Goal: Information Seeking & Learning: Learn about a topic

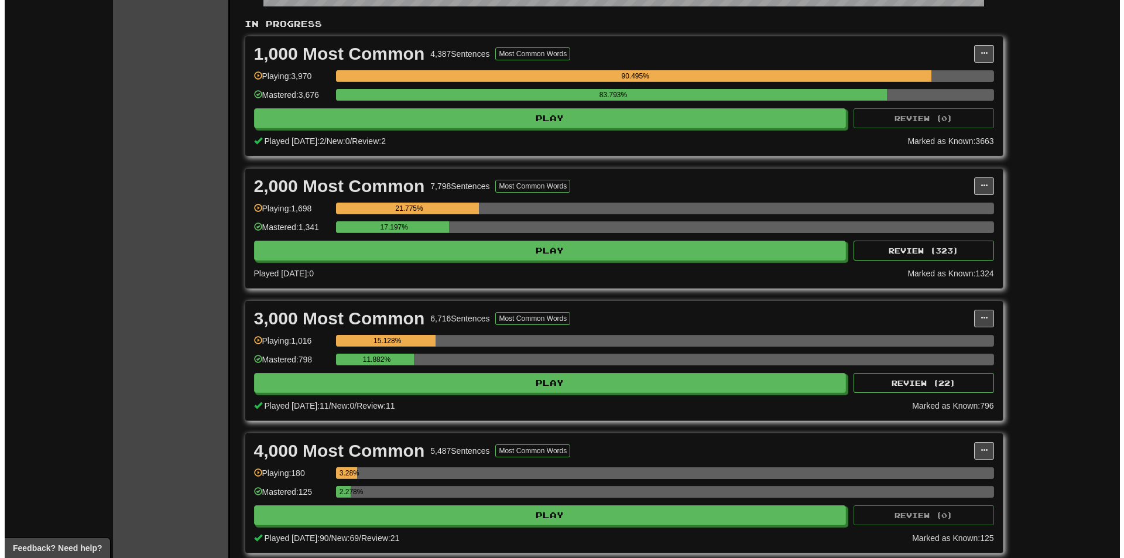
scroll to position [234, 0]
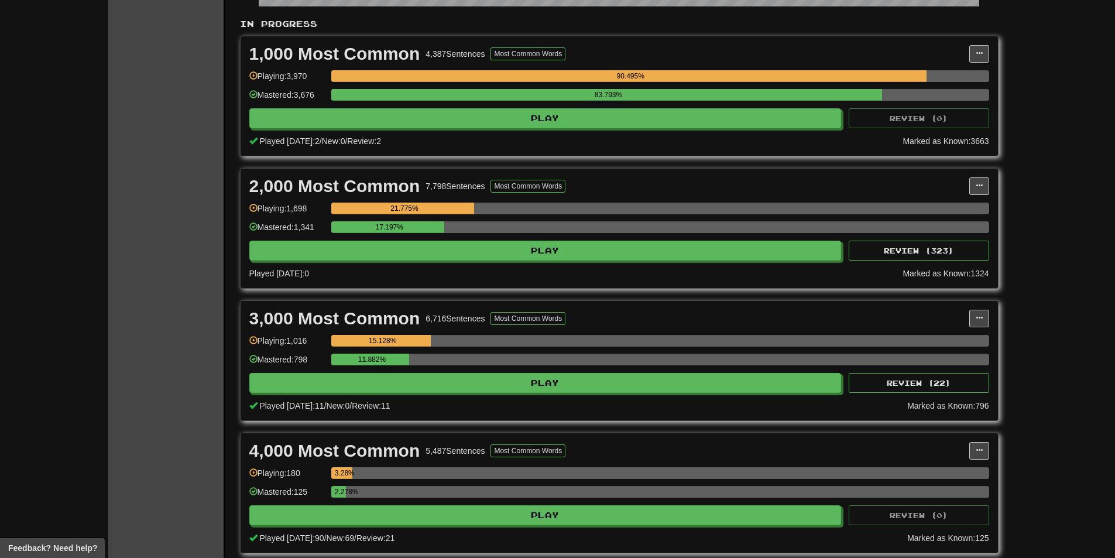
click at [314, 499] on div "Mastered: 125" at bounding box center [287, 495] width 76 height 19
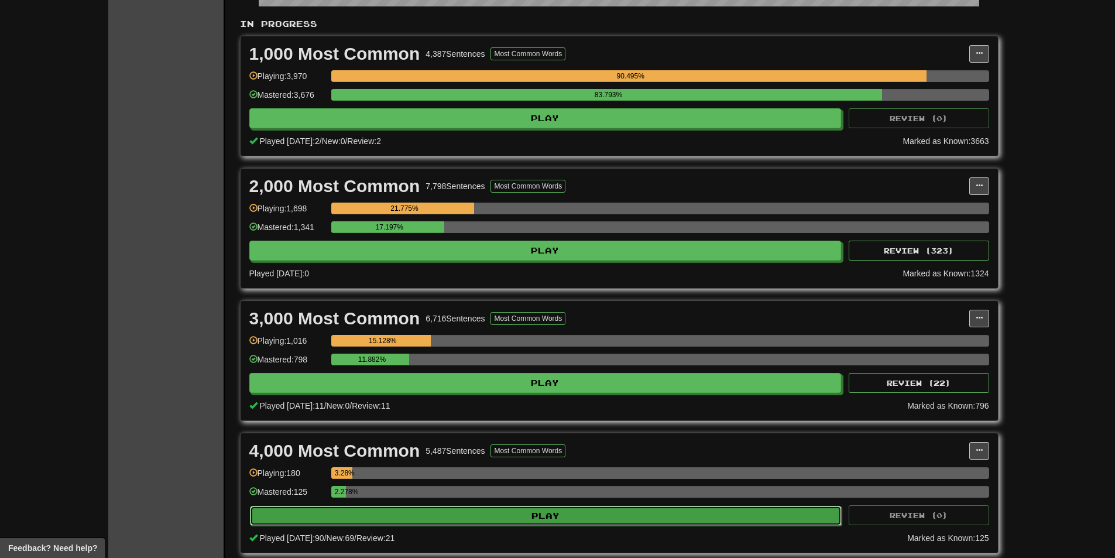
click at [314, 511] on button "Play" at bounding box center [546, 516] width 592 height 20
select select "**"
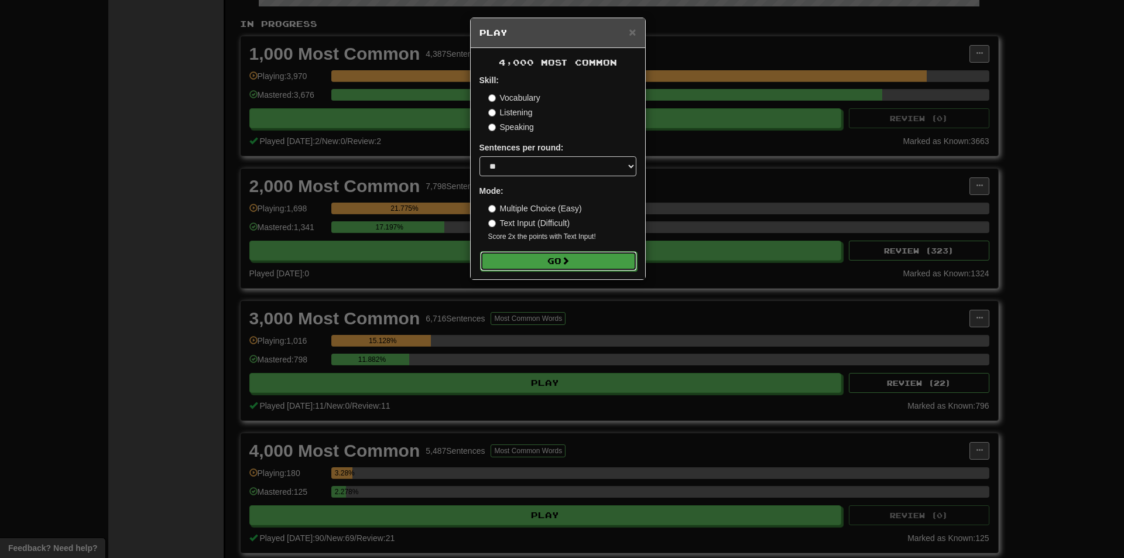
click at [536, 256] on button "Go" at bounding box center [558, 261] width 157 height 20
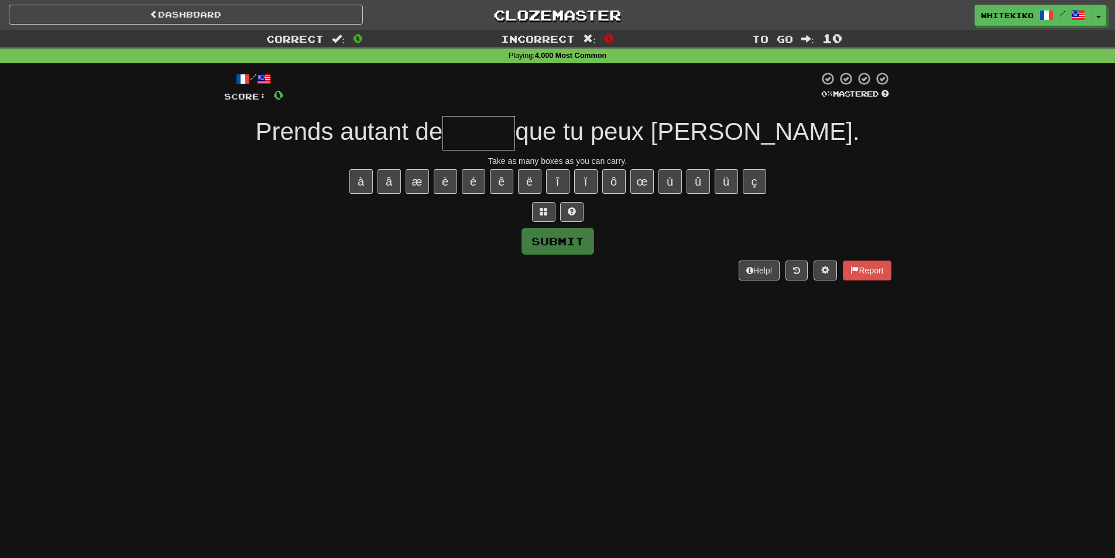
drag, startPoint x: 557, startPoint y: 134, endPoint x: 479, endPoint y: 274, distance: 159.8
click at [515, 136] on input "text" at bounding box center [479, 133] width 73 height 35
type input "******"
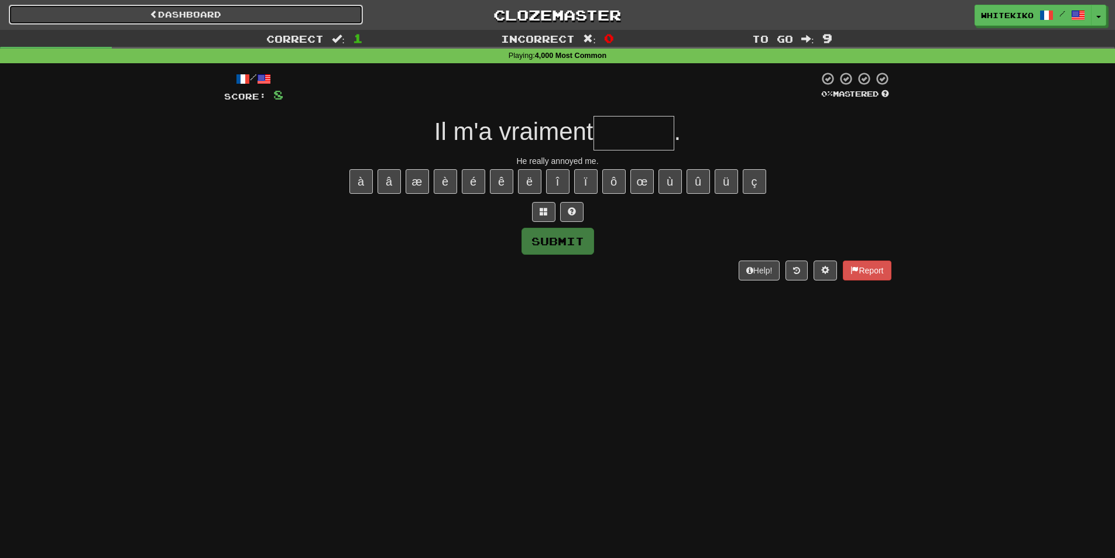
click at [333, 9] on link "Dashboard" at bounding box center [186, 15] width 354 height 20
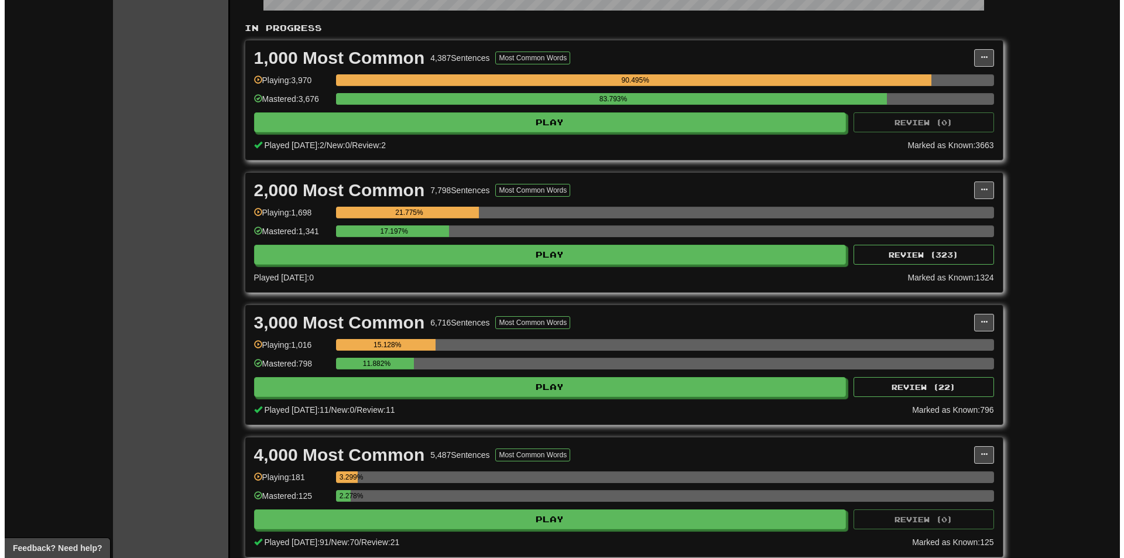
scroll to position [234, 0]
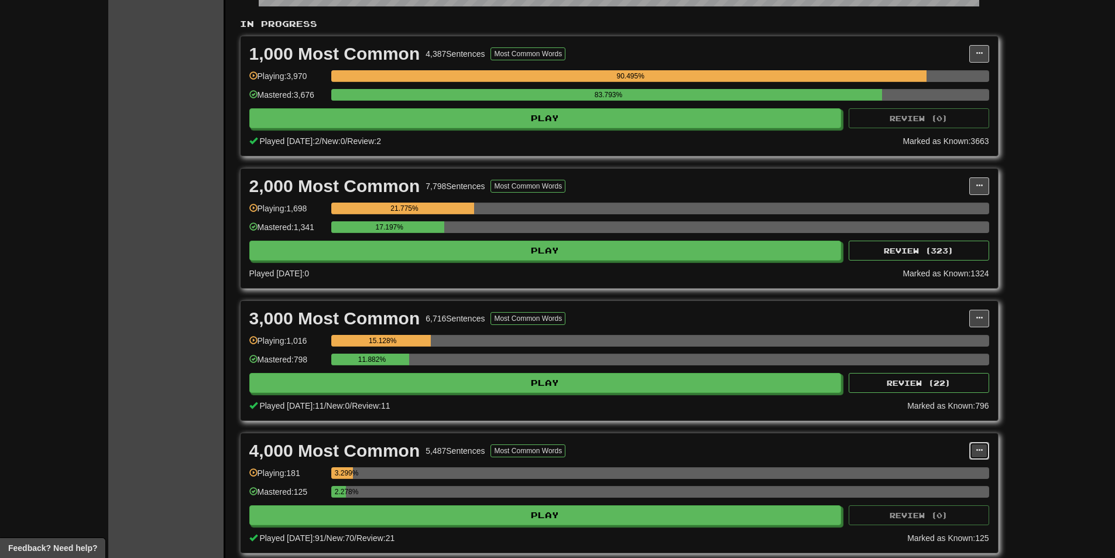
click at [977, 449] on span at bounding box center [979, 450] width 7 height 7
click at [0, 0] on span "Manage Sentences" at bounding box center [0, 0] width 0 height 0
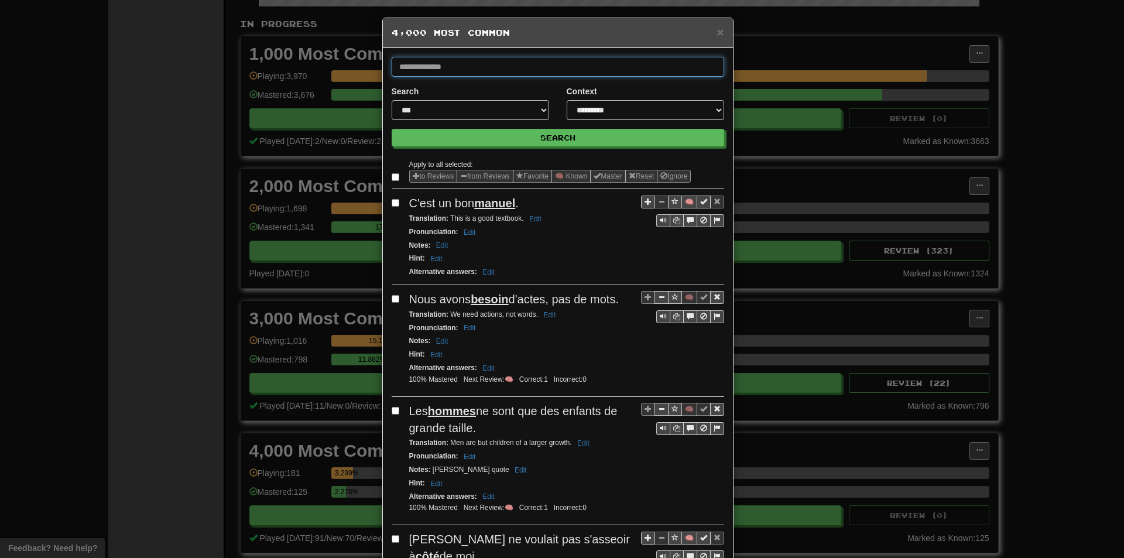
click at [498, 61] on input "text" at bounding box center [558, 67] width 333 height 20
type input "******"
click at [392, 129] on button "Search" at bounding box center [558, 138] width 333 height 18
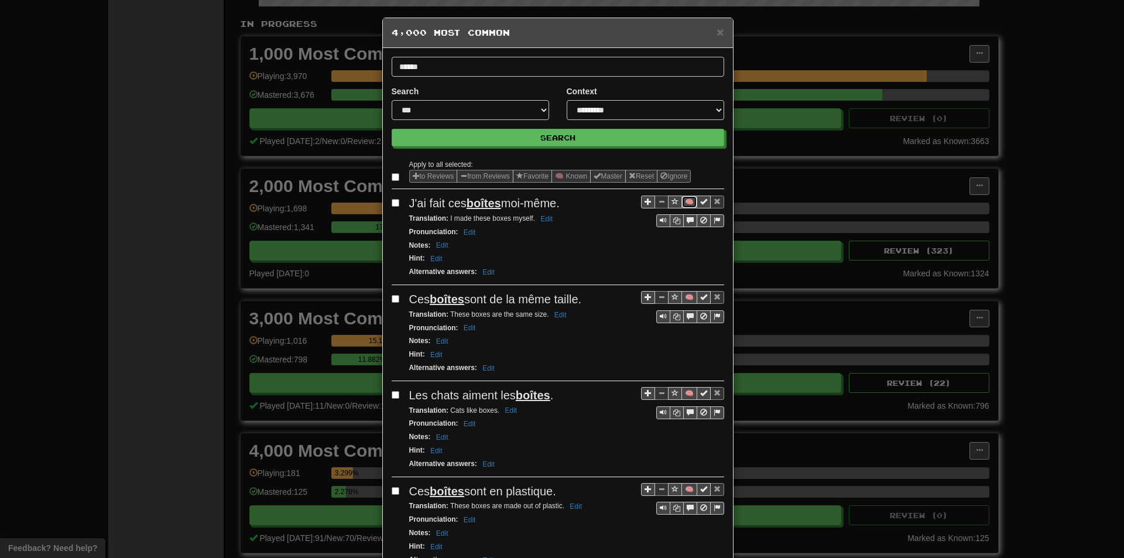
click at [683, 200] on button "🧠" at bounding box center [689, 202] width 16 height 13
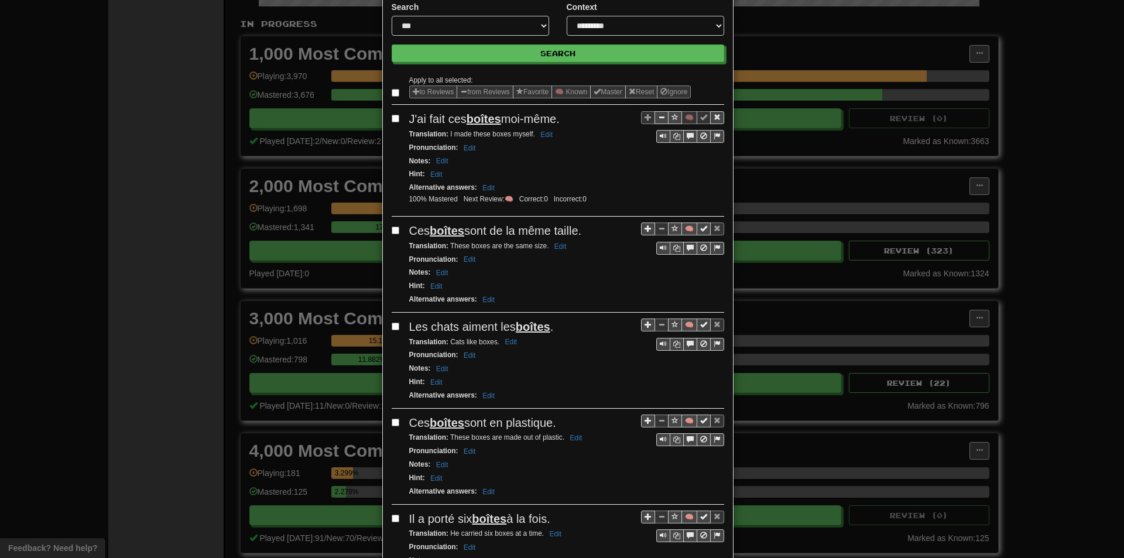
scroll to position [117, 0]
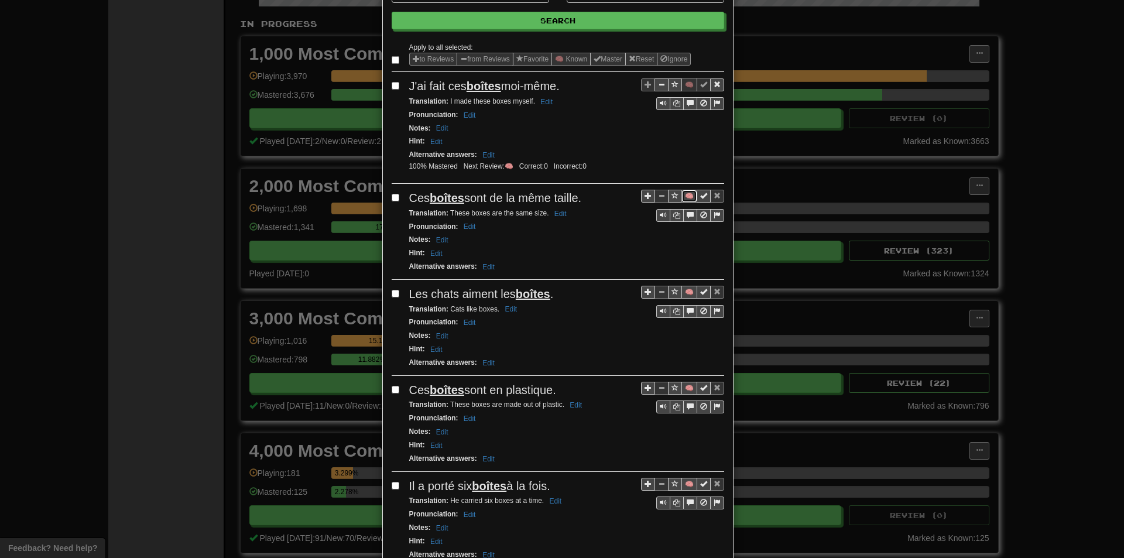
click at [688, 196] on button "🧠" at bounding box center [689, 196] width 16 height 13
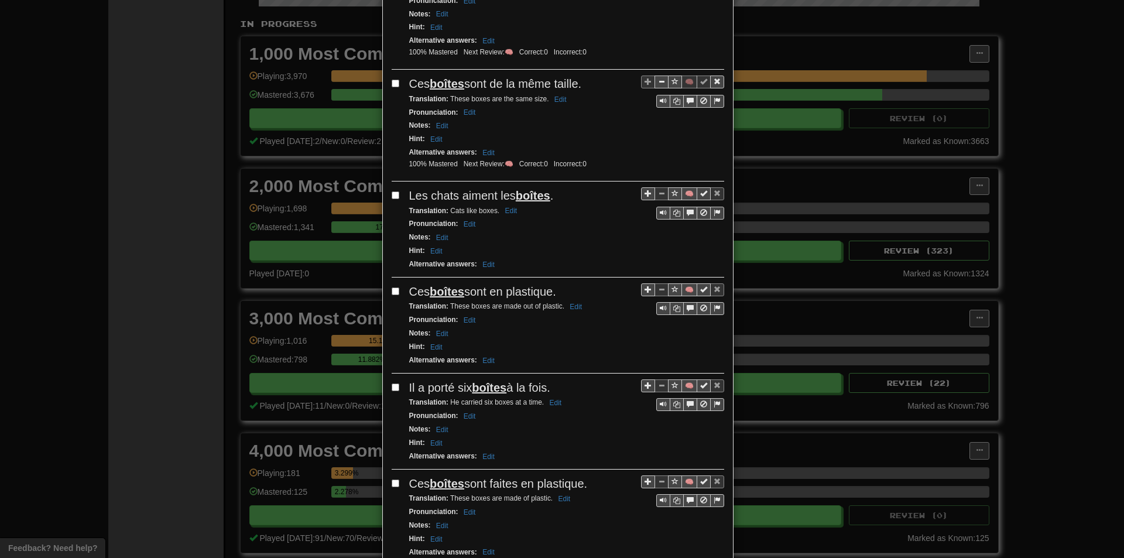
scroll to position [234, 0]
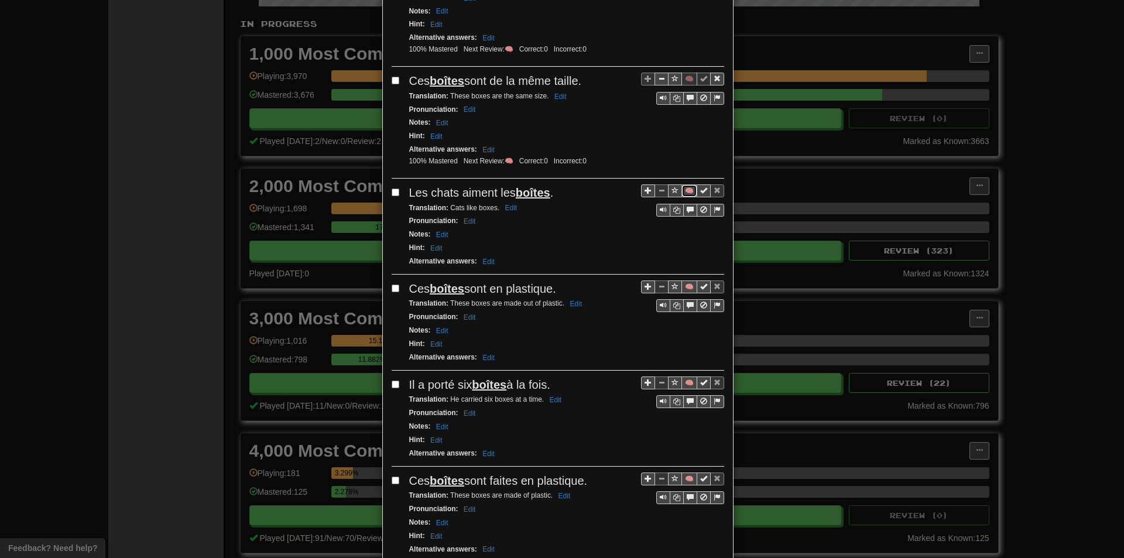
click at [683, 192] on button "🧠" at bounding box center [689, 190] width 16 height 13
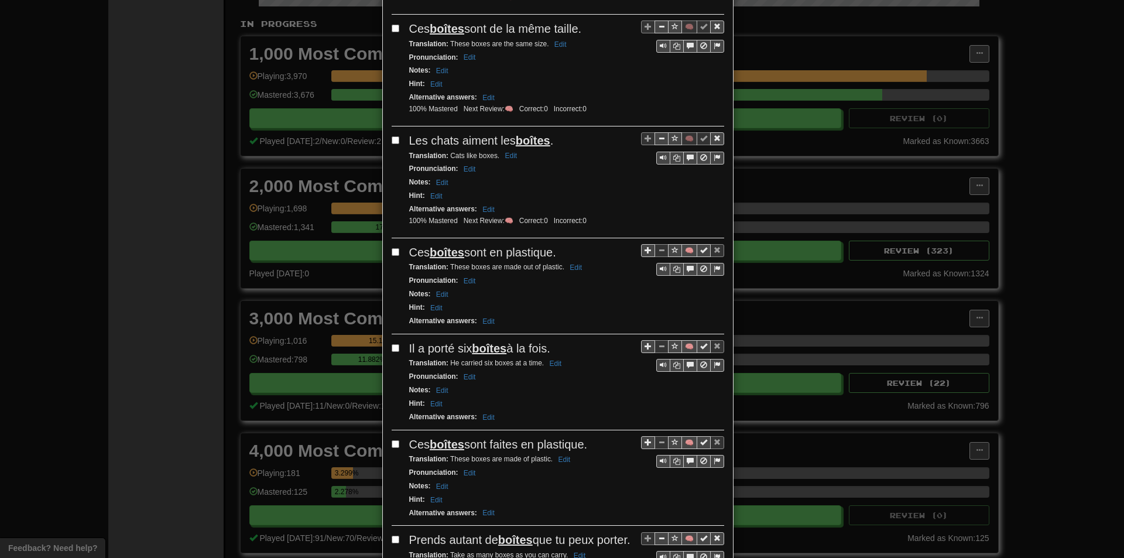
scroll to position [293, 0]
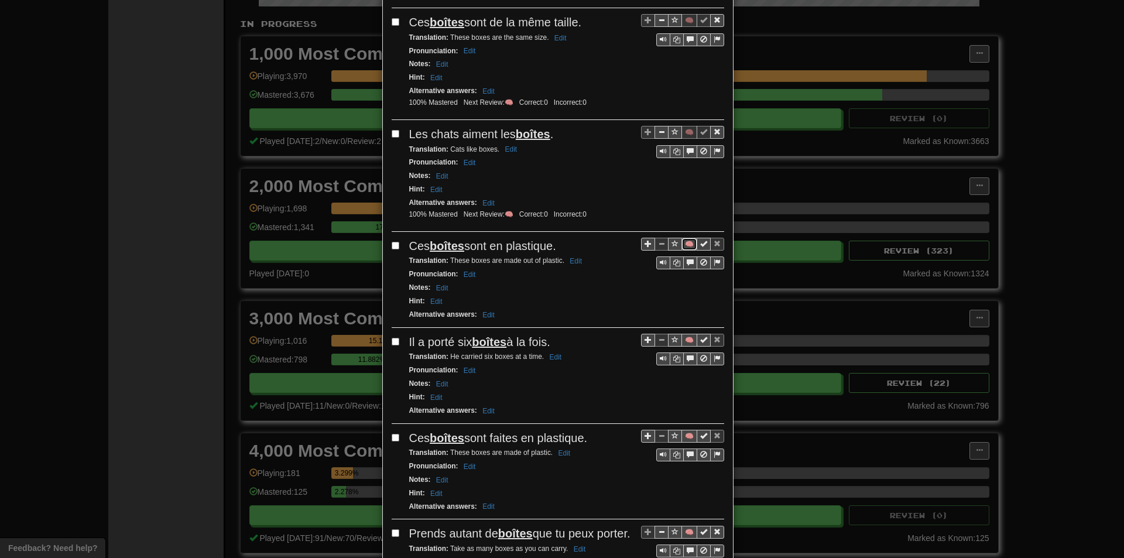
click at [687, 241] on button "🧠" at bounding box center [689, 244] width 16 height 13
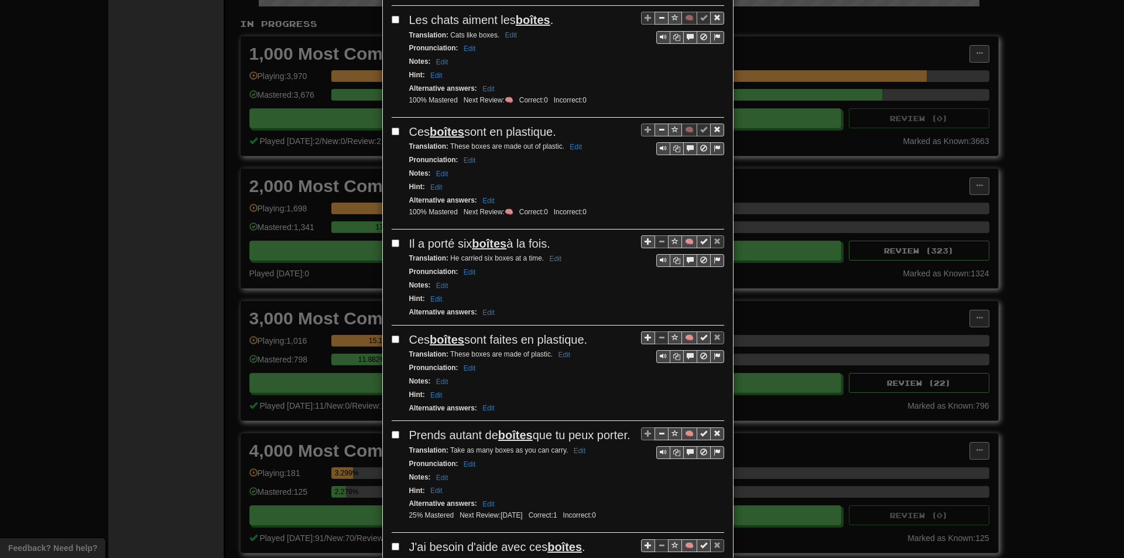
scroll to position [410, 0]
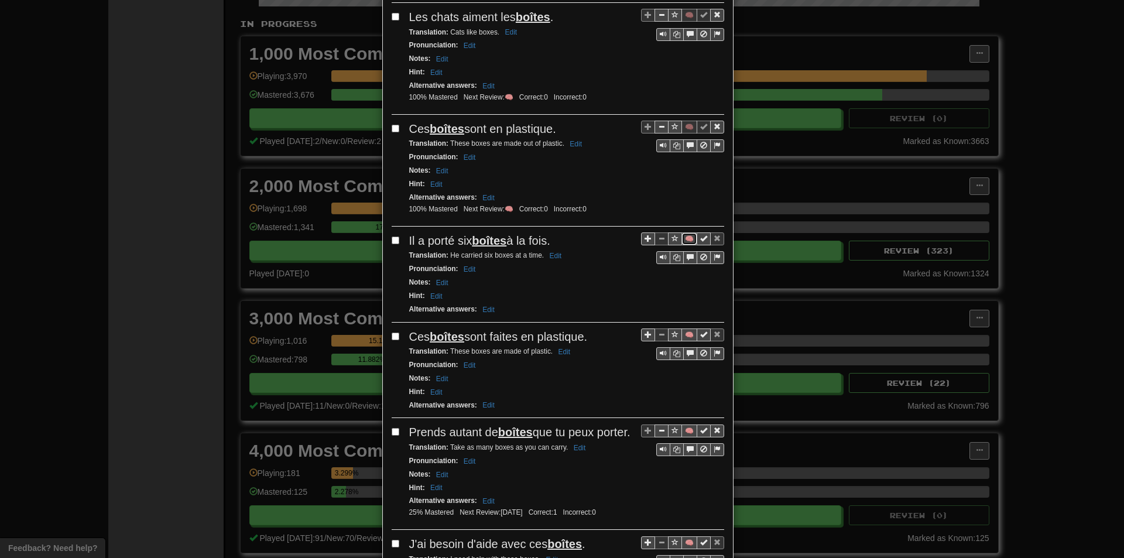
click at [687, 237] on button "🧠" at bounding box center [689, 238] width 16 height 13
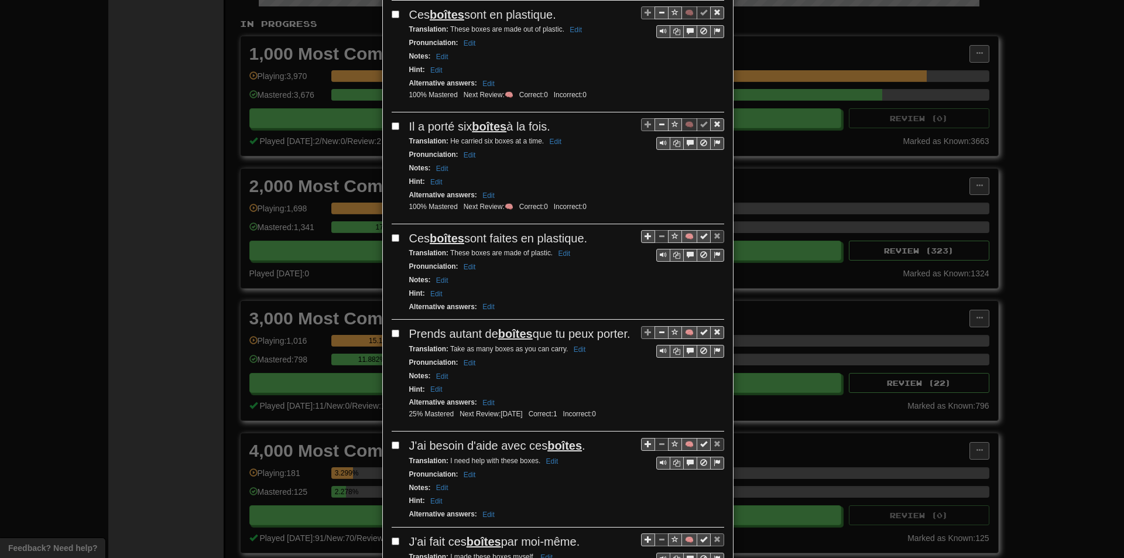
scroll to position [527, 0]
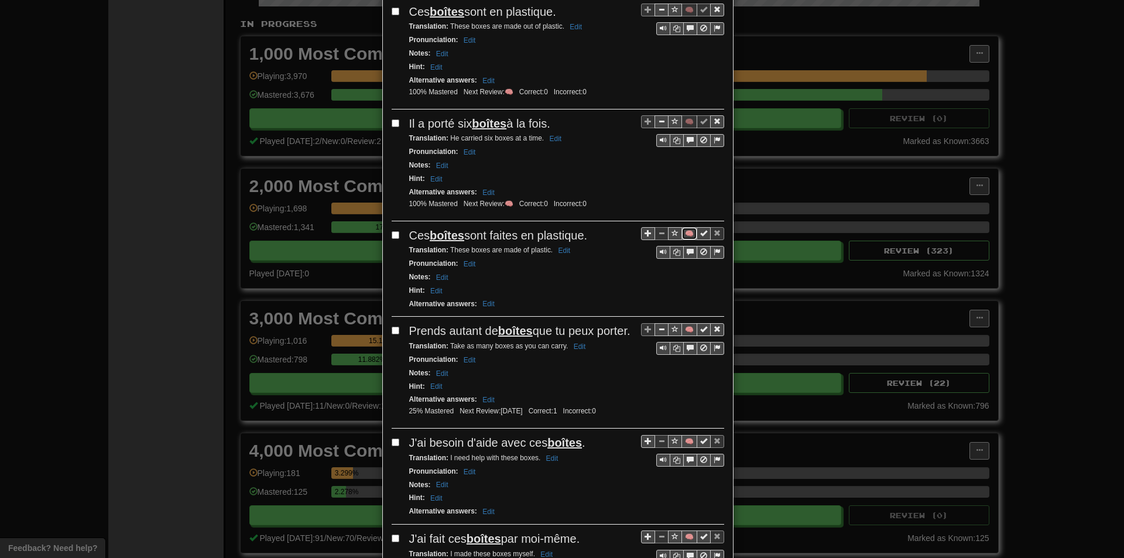
click at [681, 231] on button "🧠" at bounding box center [689, 233] width 16 height 13
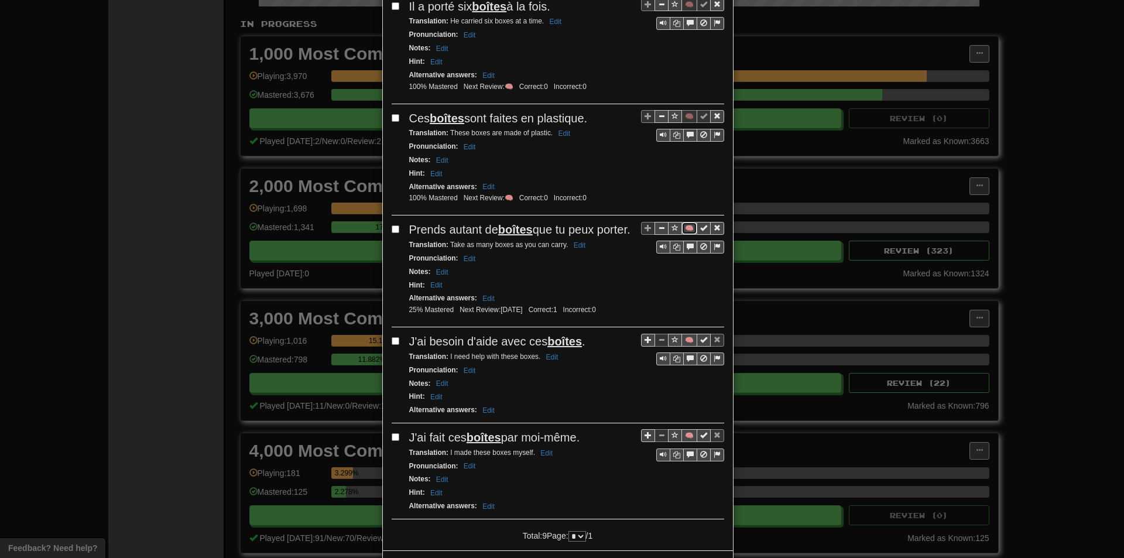
click at [683, 229] on button "🧠" at bounding box center [689, 228] width 16 height 13
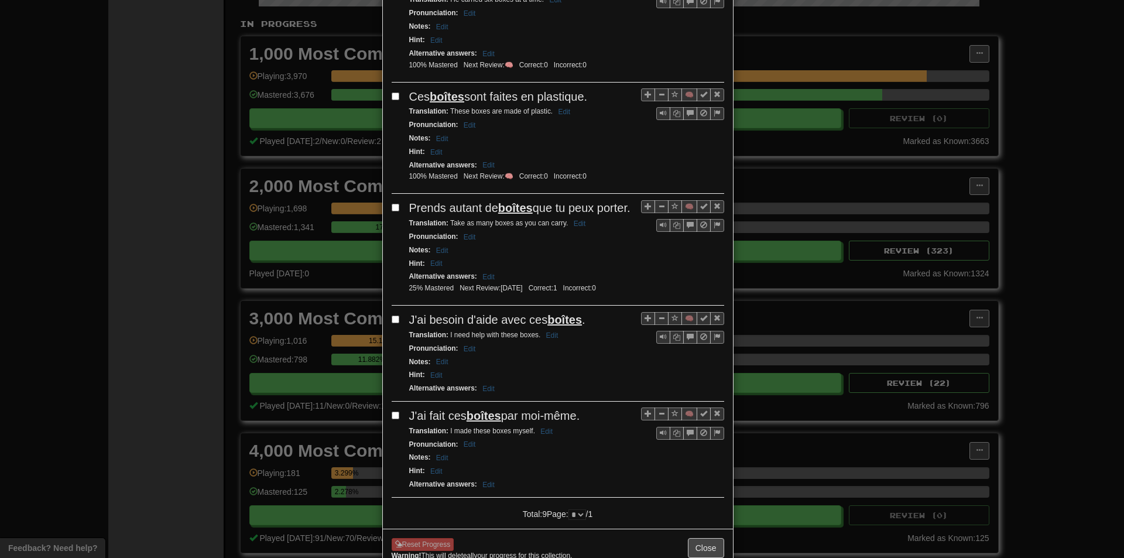
scroll to position [703, 0]
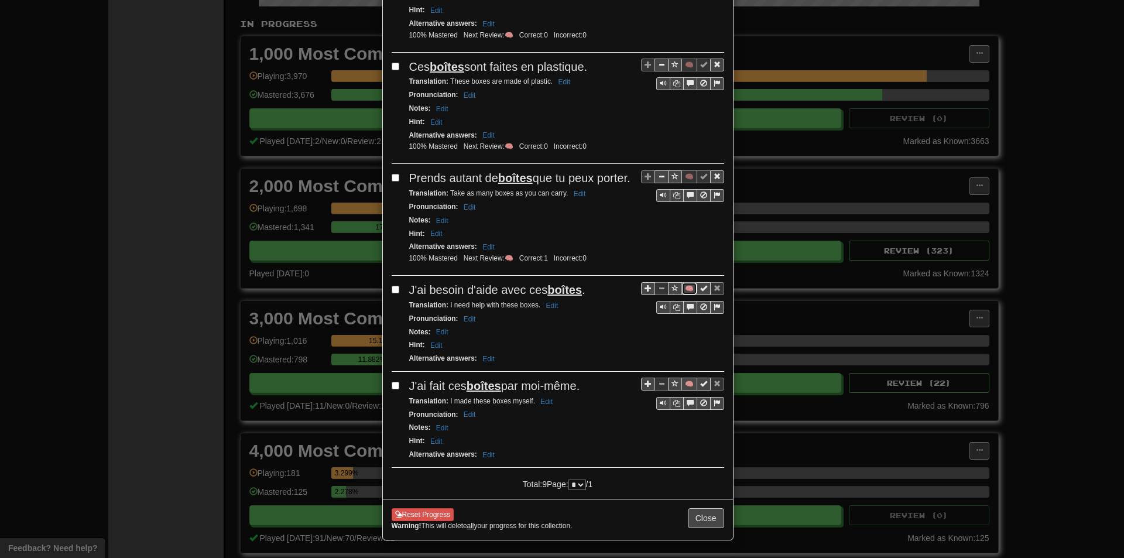
click at [688, 295] on button "🧠" at bounding box center [689, 288] width 16 height 13
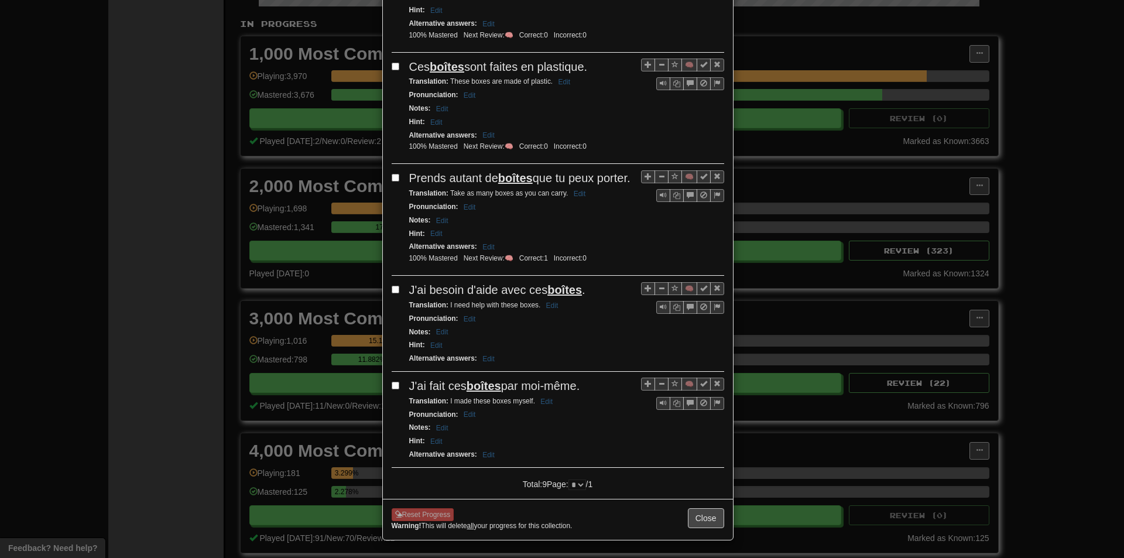
scroll to position [714, 0]
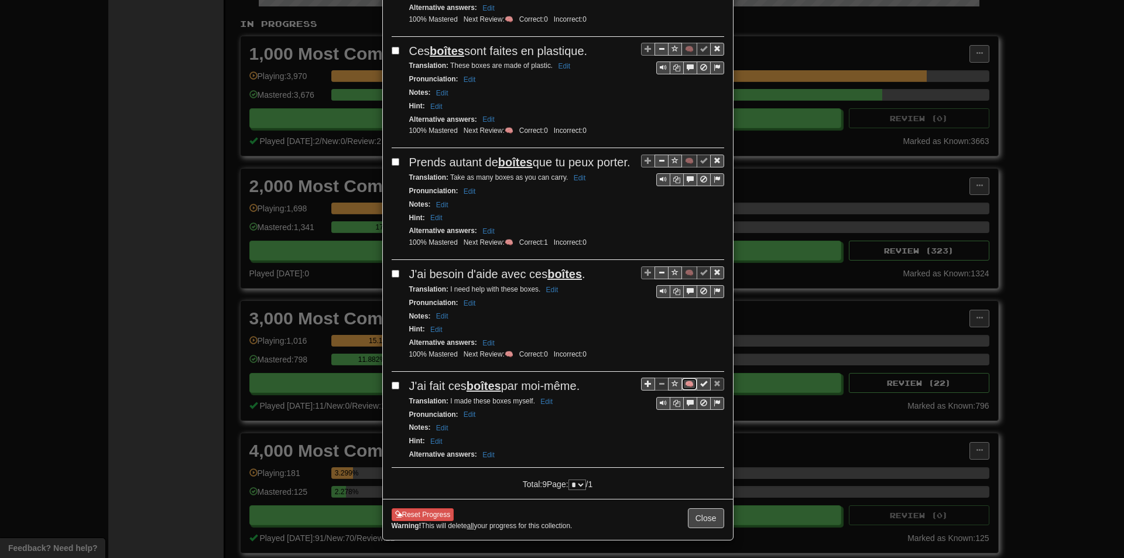
click at [681, 390] on button "🧠" at bounding box center [689, 384] width 16 height 13
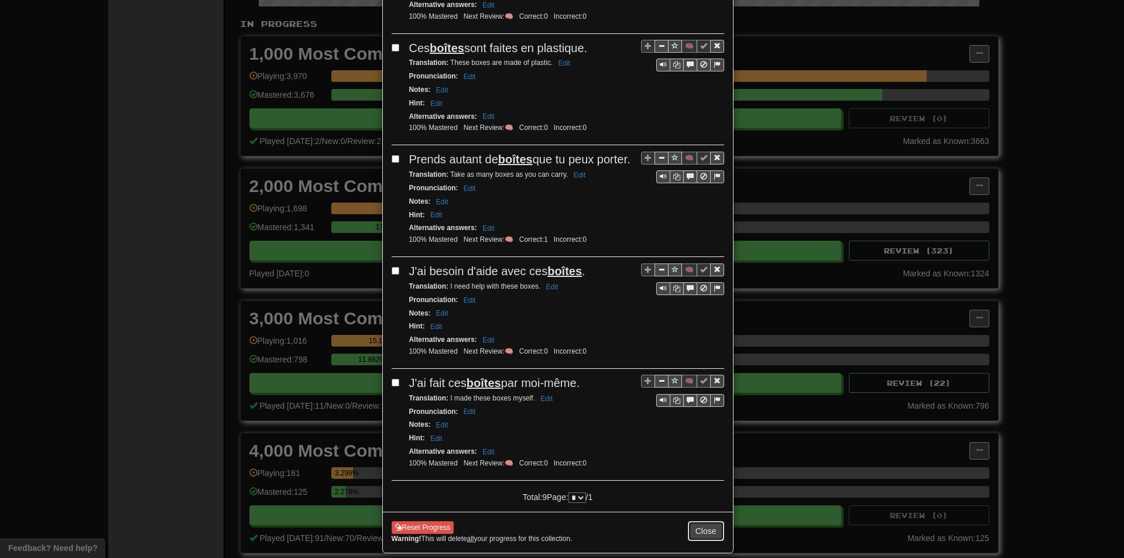
click at [707, 541] on button "Close" at bounding box center [706, 531] width 36 height 20
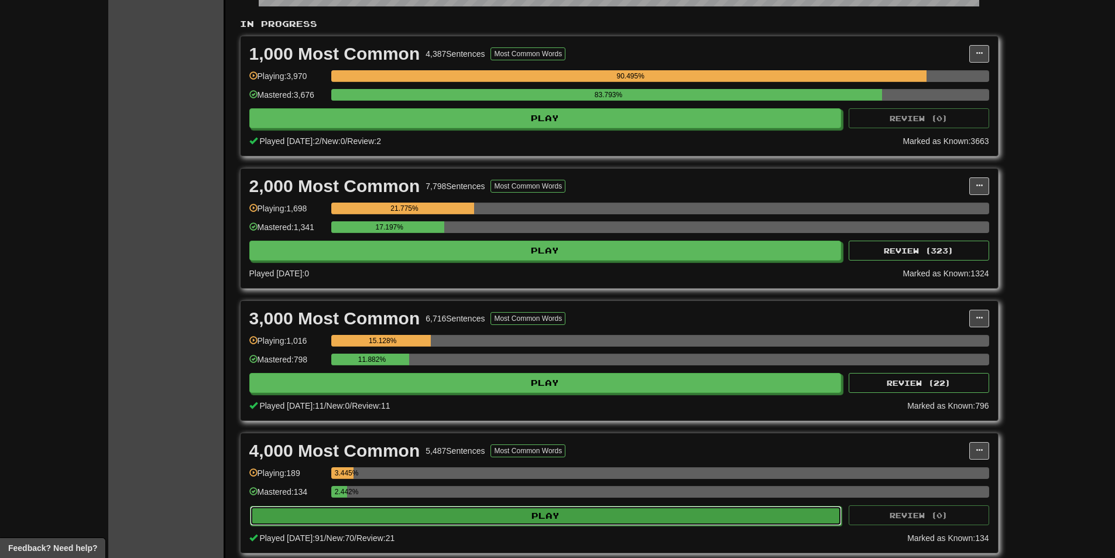
click at [345, 516] on button "Play" at bounding box center [546, 516] width 592 height 20
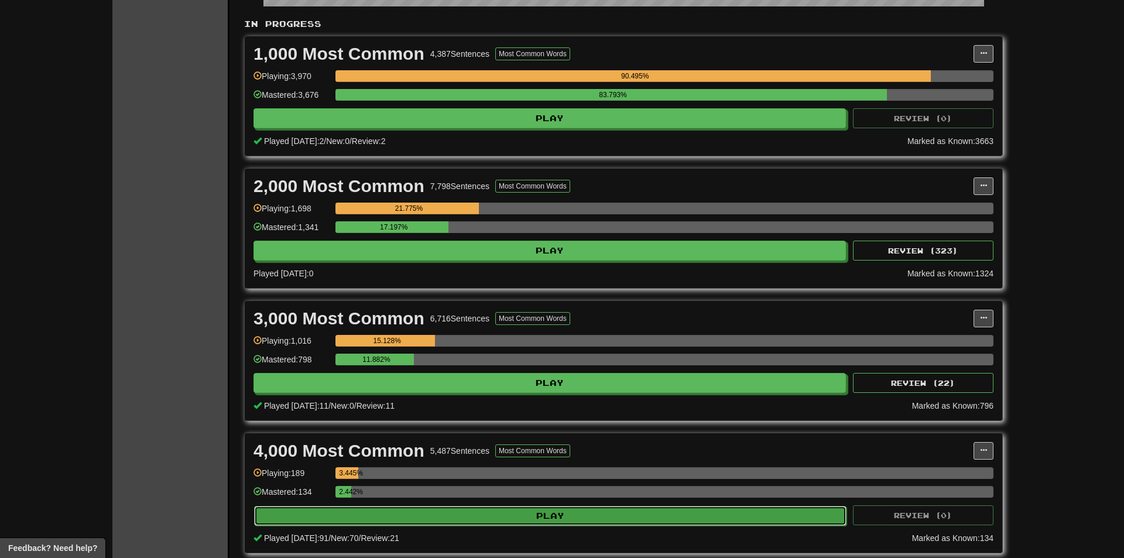
select select "**"
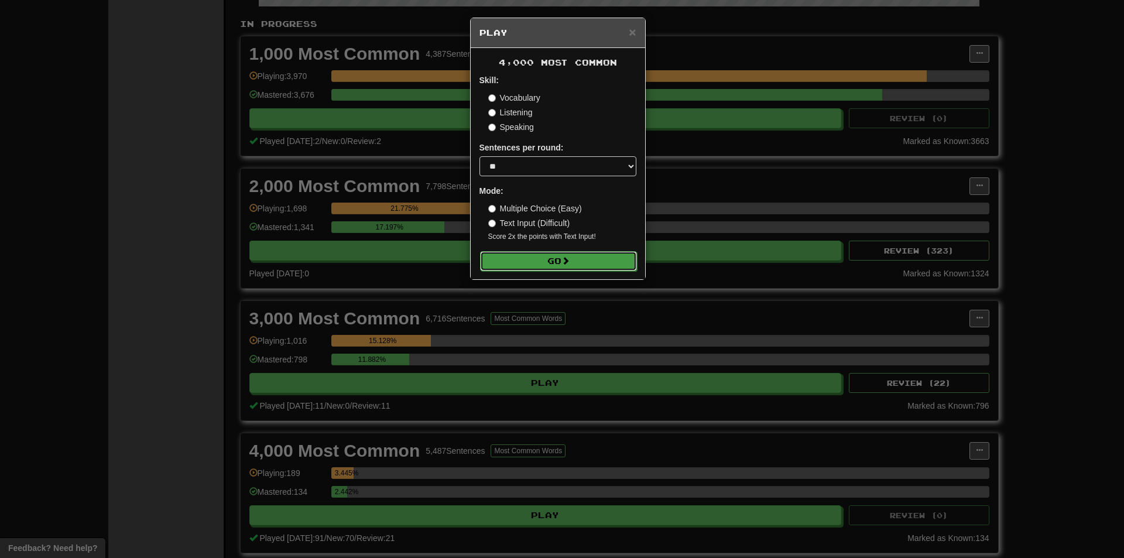
click at [521, 266] on button "Go" at bounding box center [558, 261] width 157 height 20
click at [1010, 352] on div "× Play 4,000 Most Common Skill: Vocabulary Listening Speaking Sentences per rou…" at bounding box center [562, 279] width 1124 height 558
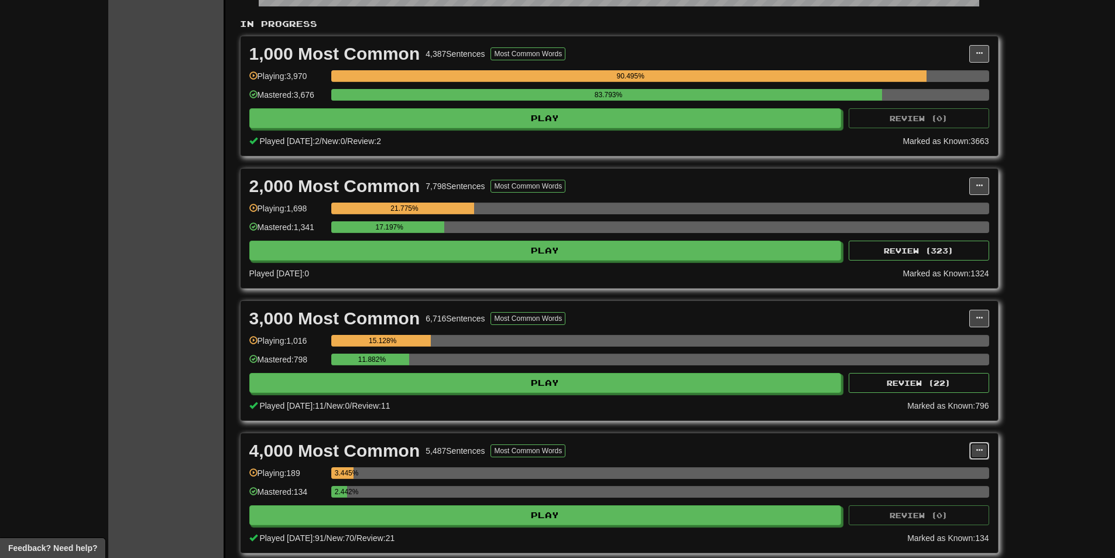
click at [979, 446] on button at bounding box center [979, 451] width 20 height 18
click at [946, 465] on link "Manage Sentences" at bounding box center [927, 471] width 121 height 15
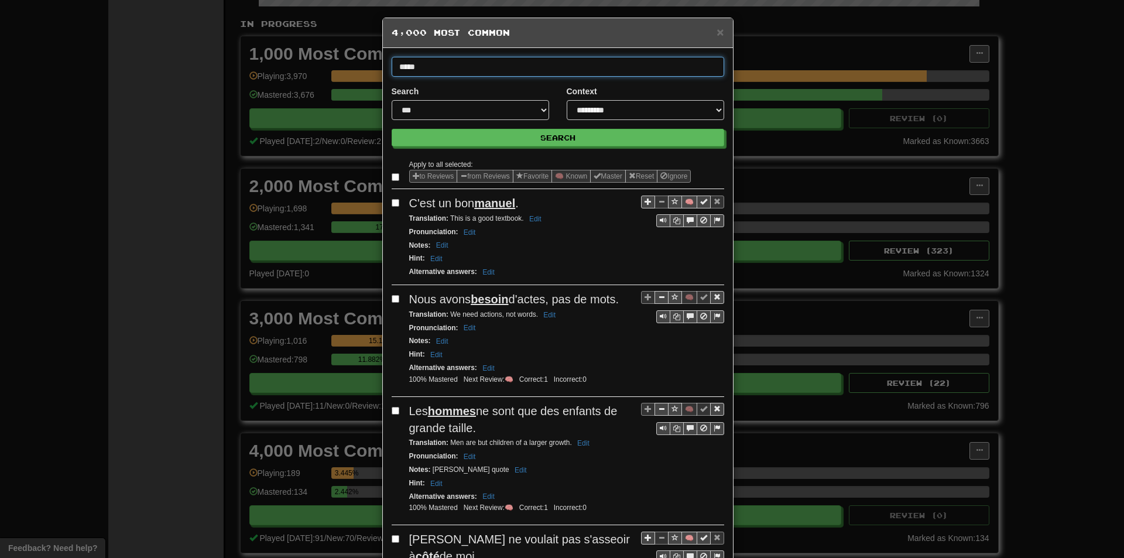
click at [392, 129] on button "Search" at bounding box center [558, 138] width 333 height 18
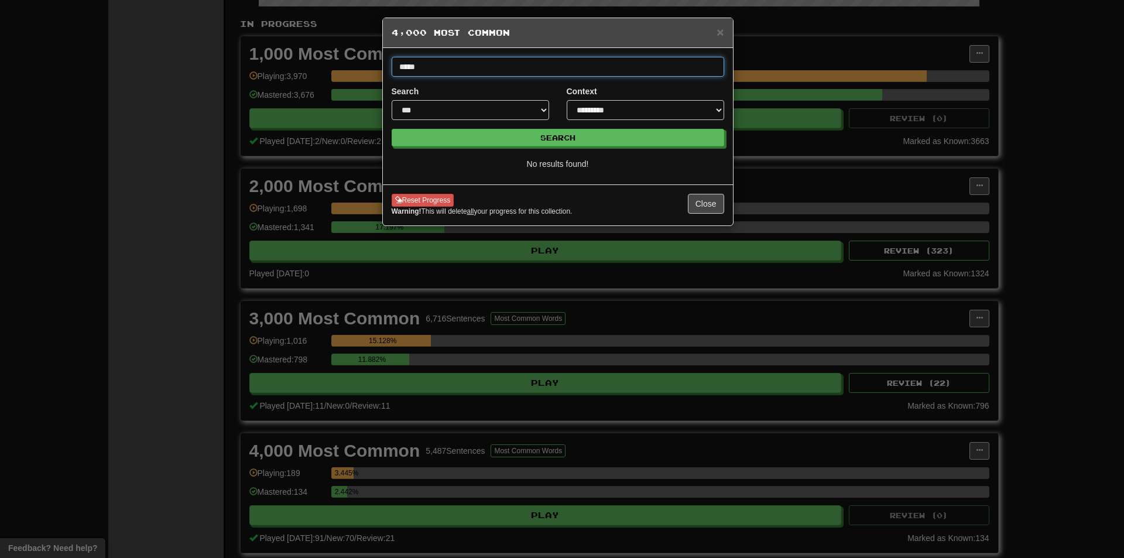
click at [575, 68] on input "*****" at bounding box center [558, 67] width 333 height 20
type input "*****"
click at [392, 129] on button "Search" at bounding box center [558, 138] width 333 height 18
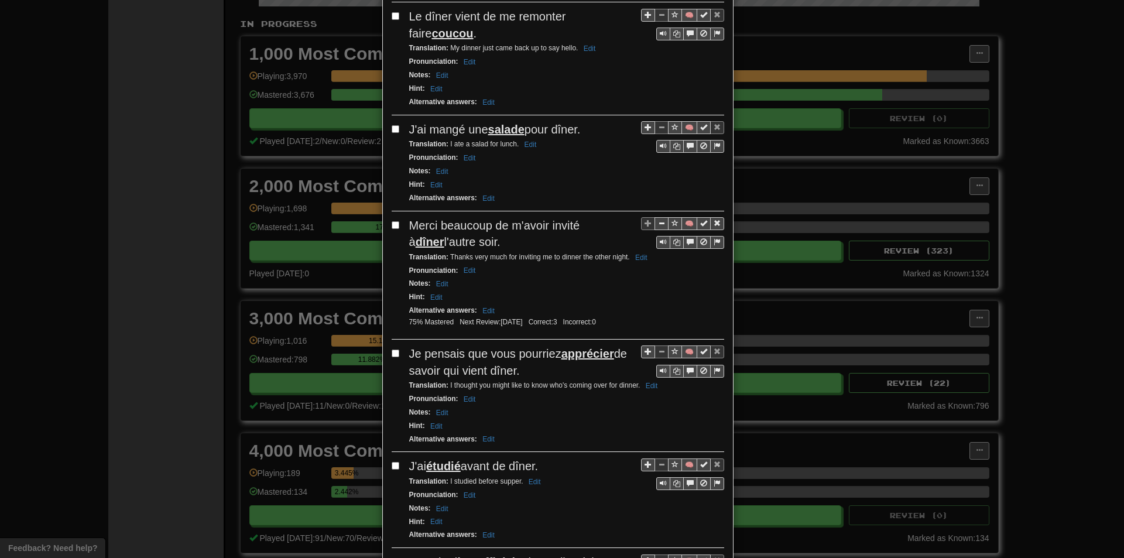
scroll to position [644, 0]
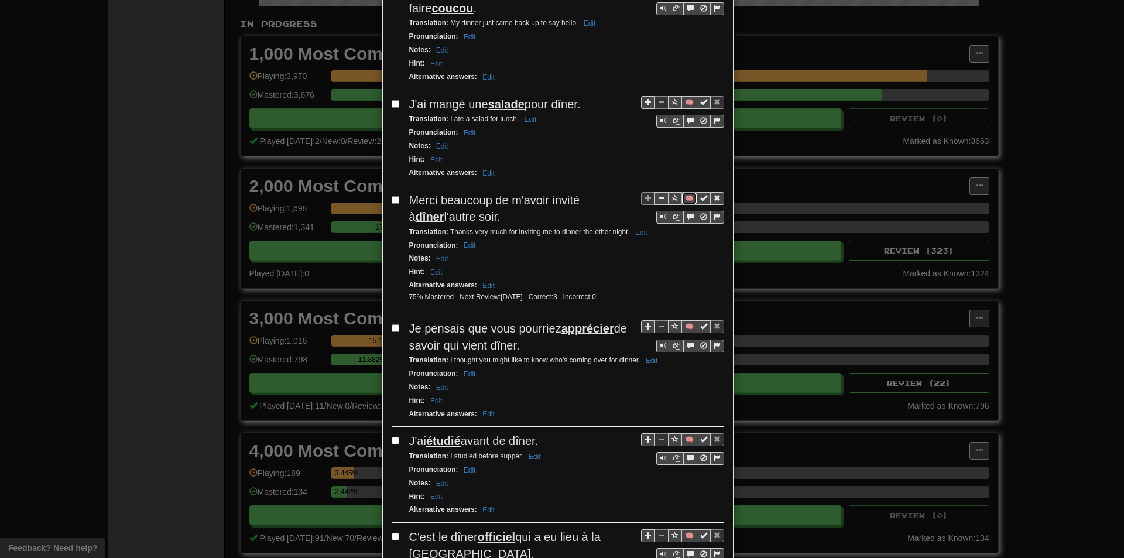
click at [684, 199] on button "🧠" at bounding box center [689, 198] width 16 height 13
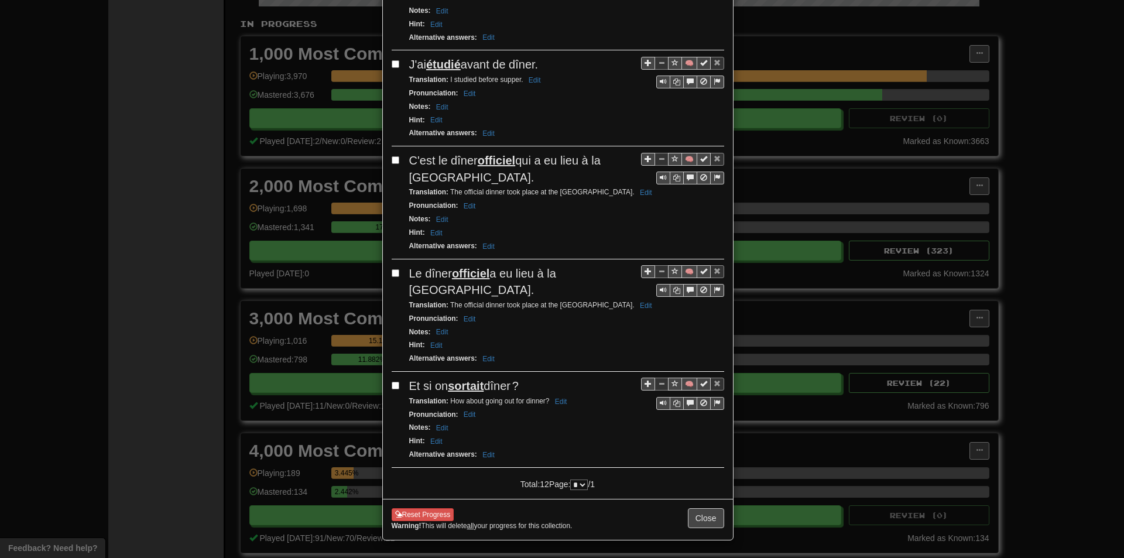
scroll to position [1023, 0]
click at [722, 515] on div "Reset Progress Warning! This will delete all your progress for this collection.…" at bounding box center [558, 519] width 350 height 41
click at [710, 517] on button "Close" at bounding box center [706, 518] width 36 height 20
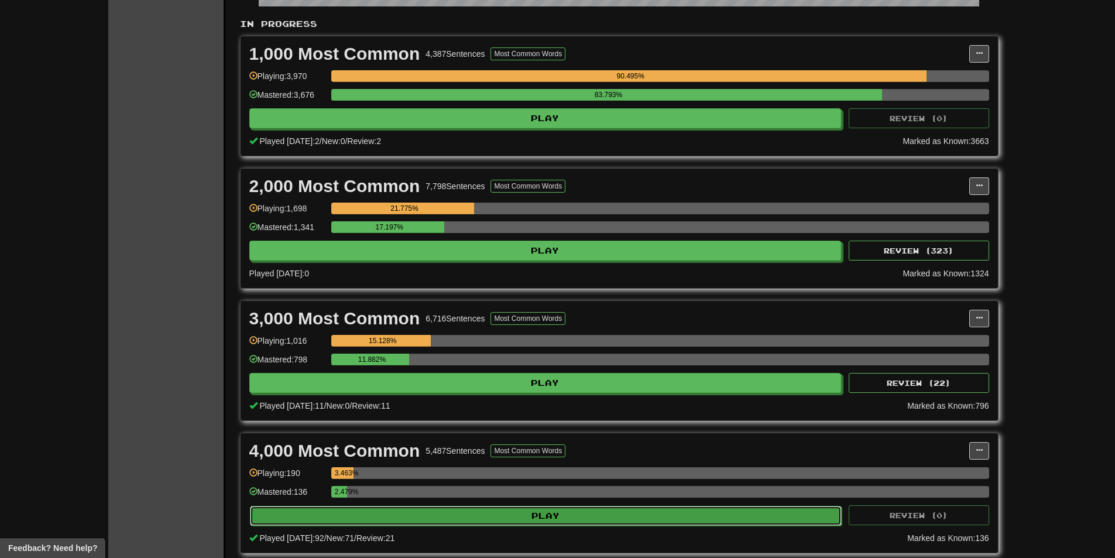
click at [422, 512] on button "Play" at bounding box center [546, 516] width 592 height 20
select select "**"
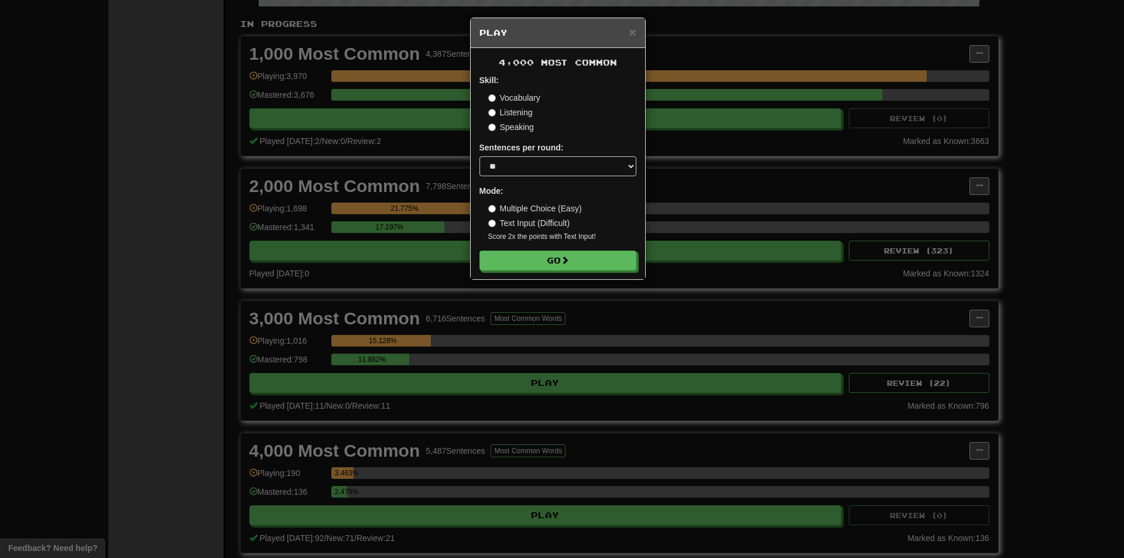
click at [510, 273] on div "4,000 Most Common Skill: Vocabulary Listening Speaking Sentences per round: * *…" at bounding box center [558, 163] width 174 height 231
click at [499, 266] on button "Go" at bounding box center [558, 261] width 157 height 20
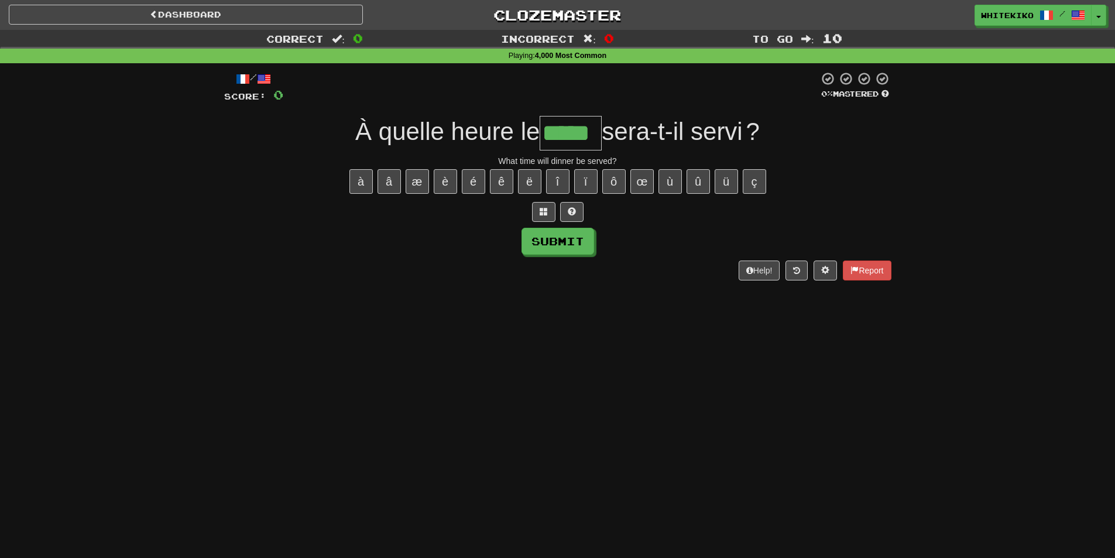
type input "*****"
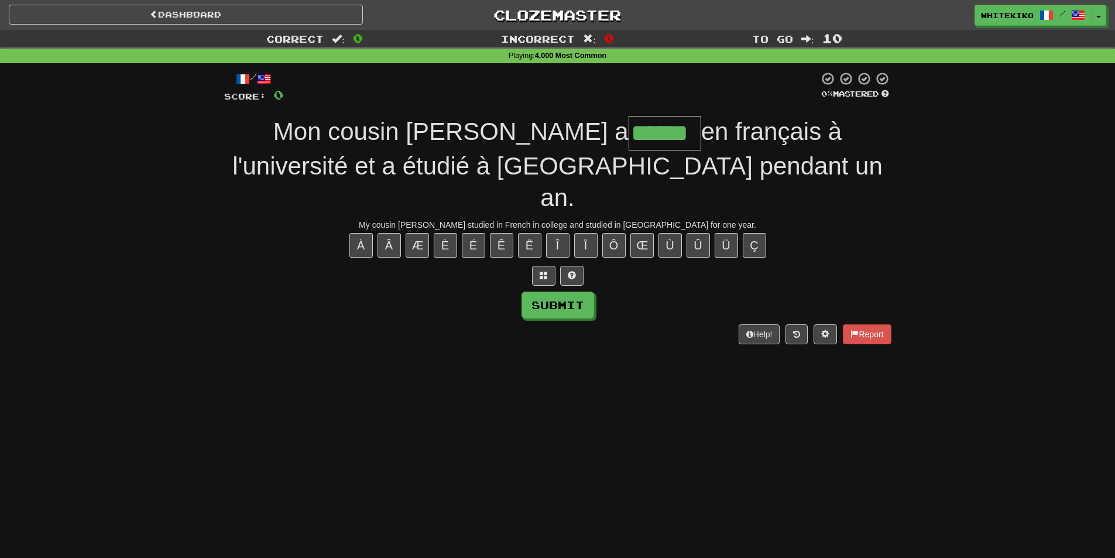
type input "******"
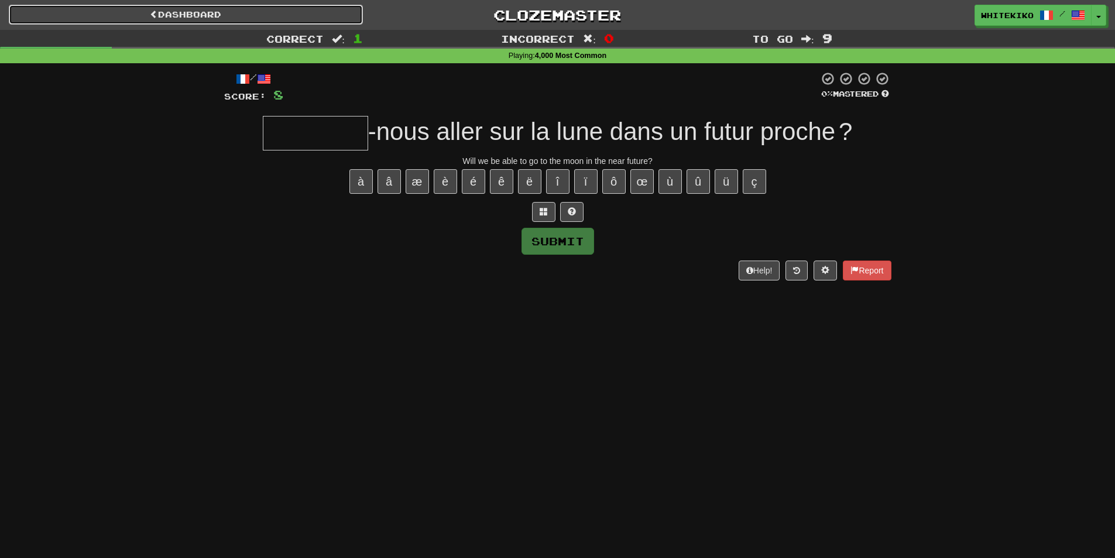
click at [274, 5] on link "Dashboard" at bounding box center [186, 15] width 354 height 20
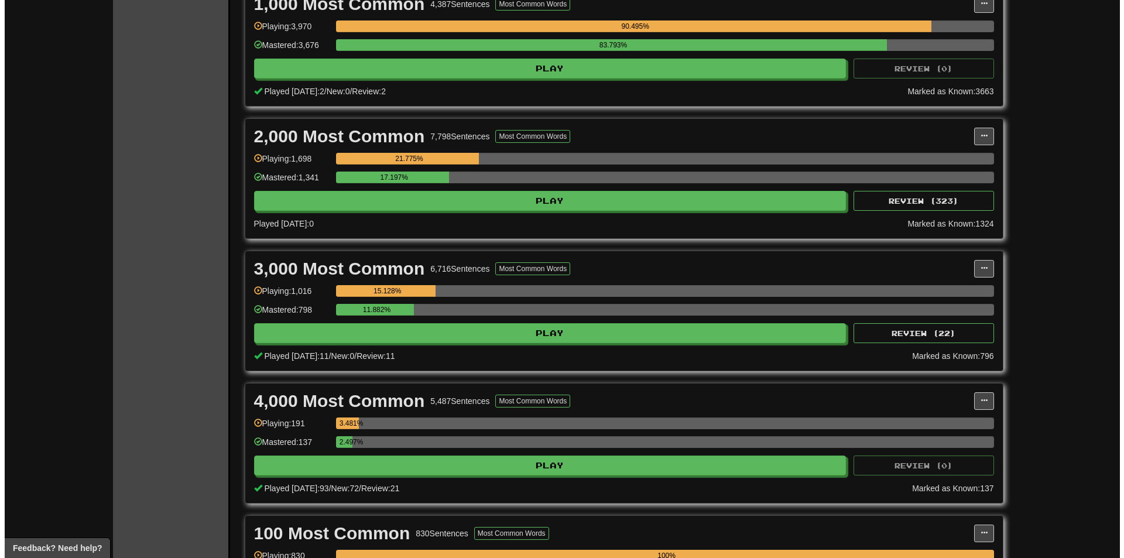
scroll to position [293, 0]
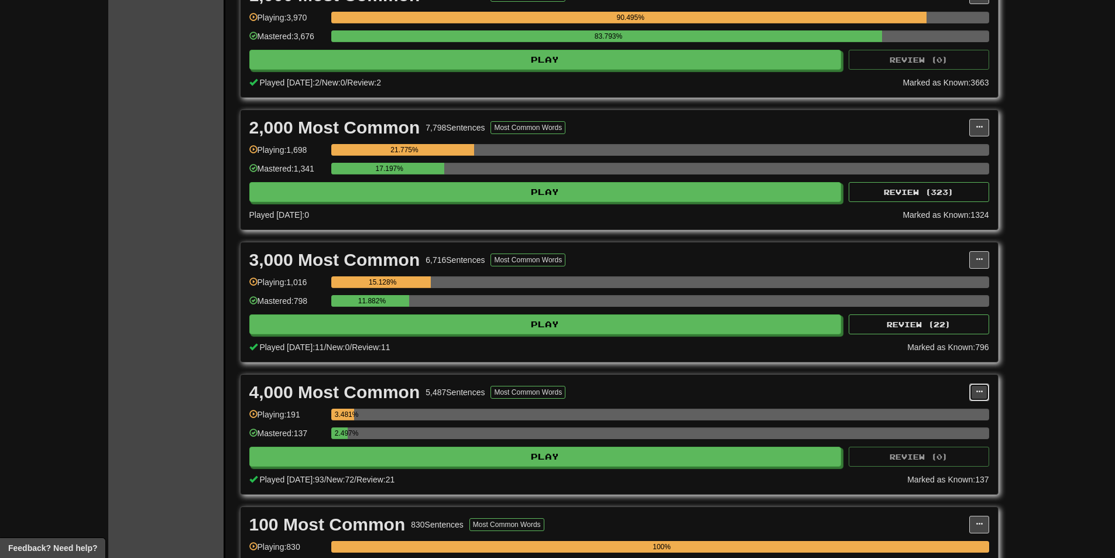
click at [981, 389] on span at bounding box center [979, 391] width 7 height 7
click at [928, 419] on link "Manage Sentences" at bounding box center [927, 413] width 121 height 15
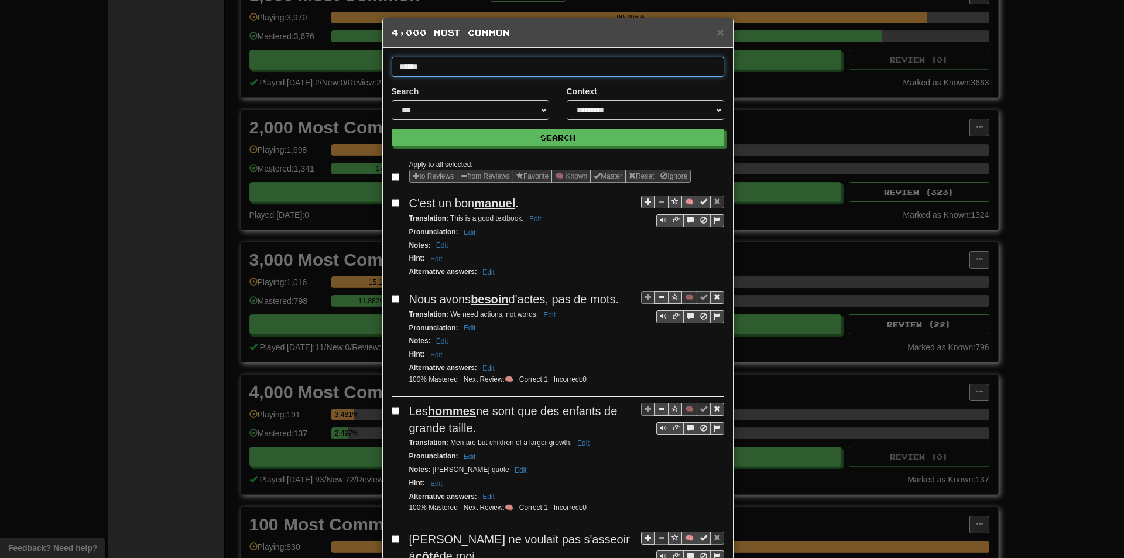
type input "******"
click at [392, 129] on button "Search" at bounding box center [558, 138] width 333 height 18
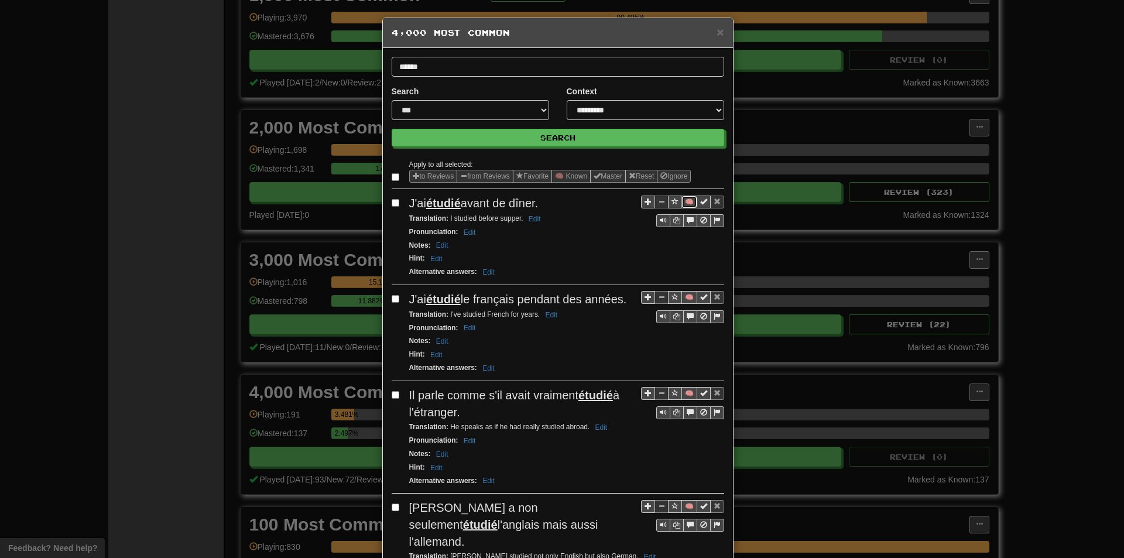
click at [682, 207] on button "🧠" at bounding box center [689, 202] width 16 height 13
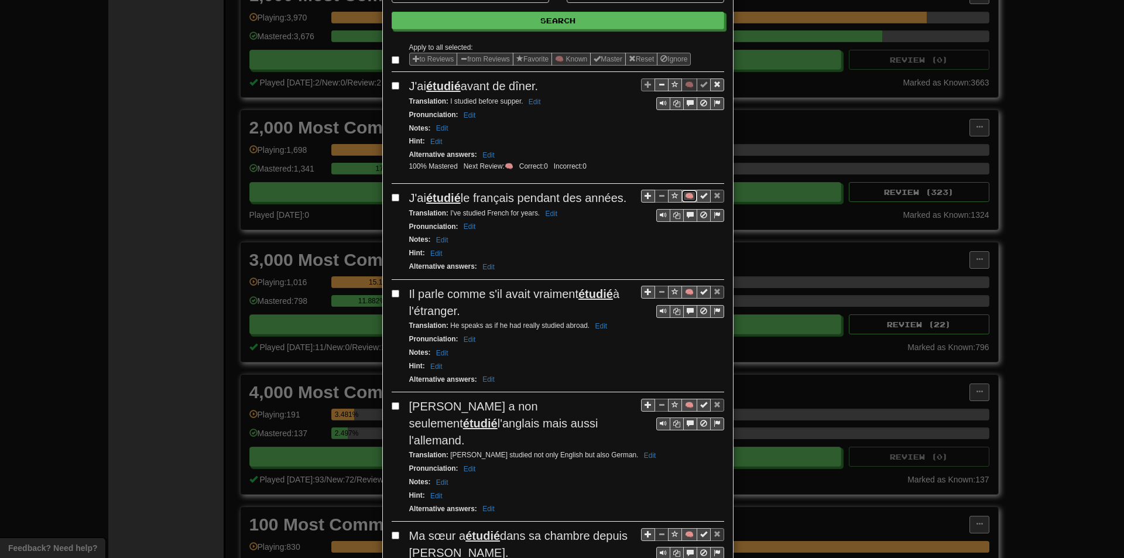
click at [683, 190] on button "🧠" at bounding box center [689, 196] width 16 height 13
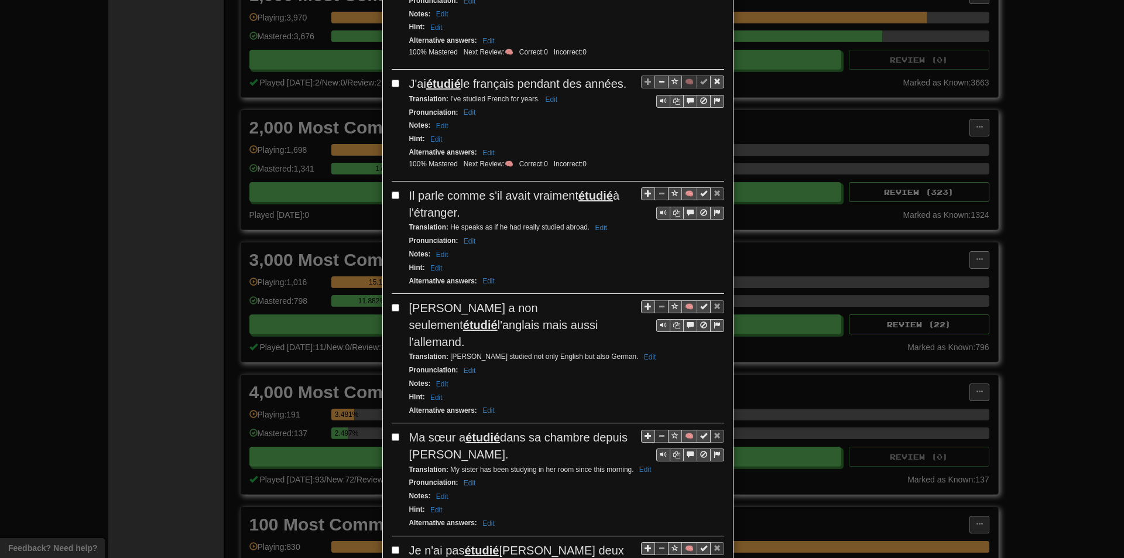
scroll to position [234, 0]
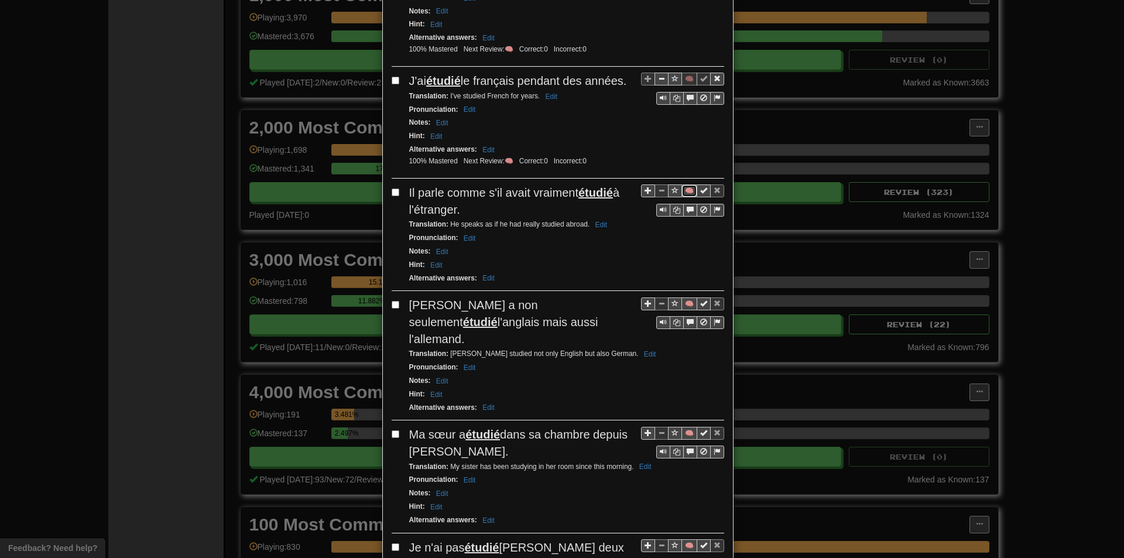
click at [688, 188] on button "🧠" at bounding box center [689, 190] width 16 height 13
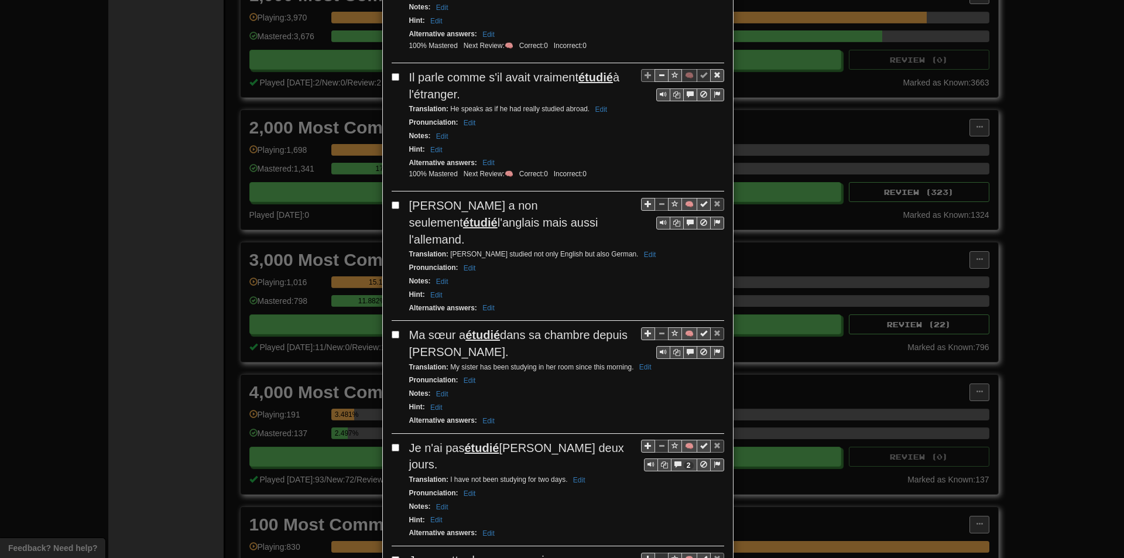
scroll to position [351, 0]
click at [681, 204] on button "🧠" at bounding box center [689, 202] width 16 height 13
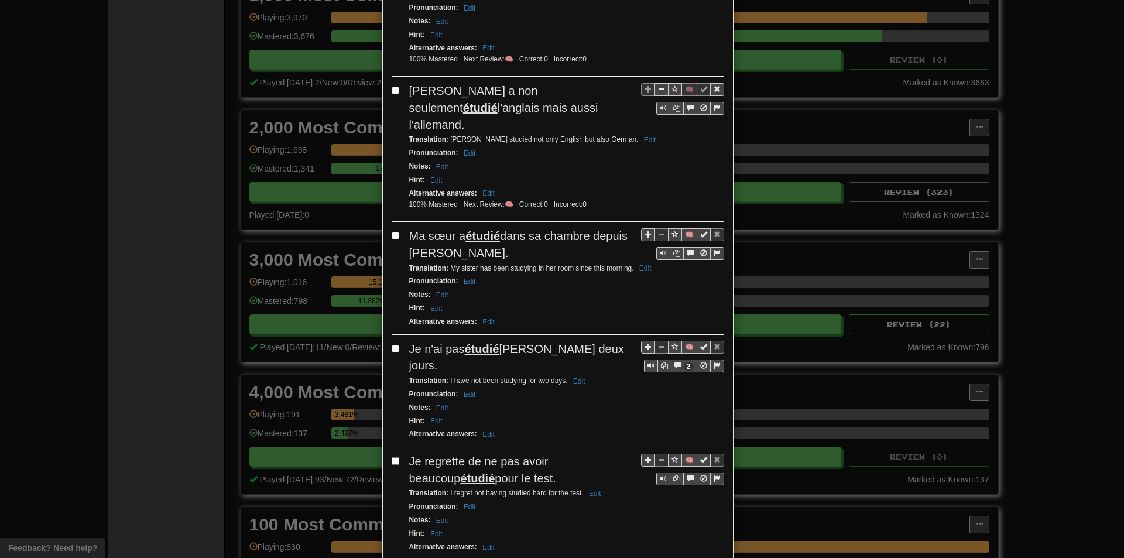
scroll to position [468, 0]
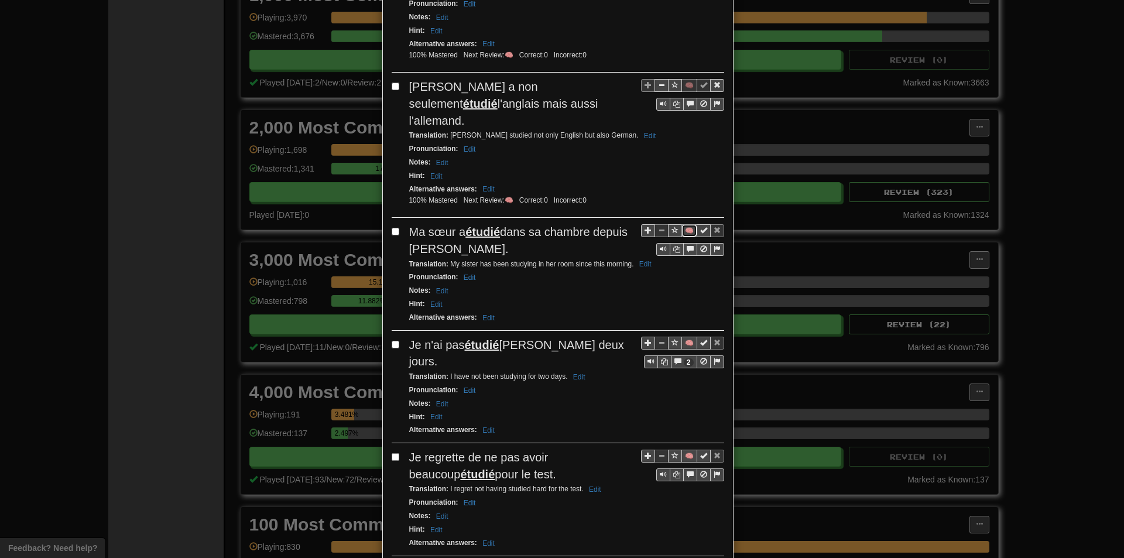
click at [687, 224] on button "🧠" at bounding box center [689, 230] width 16 height 13
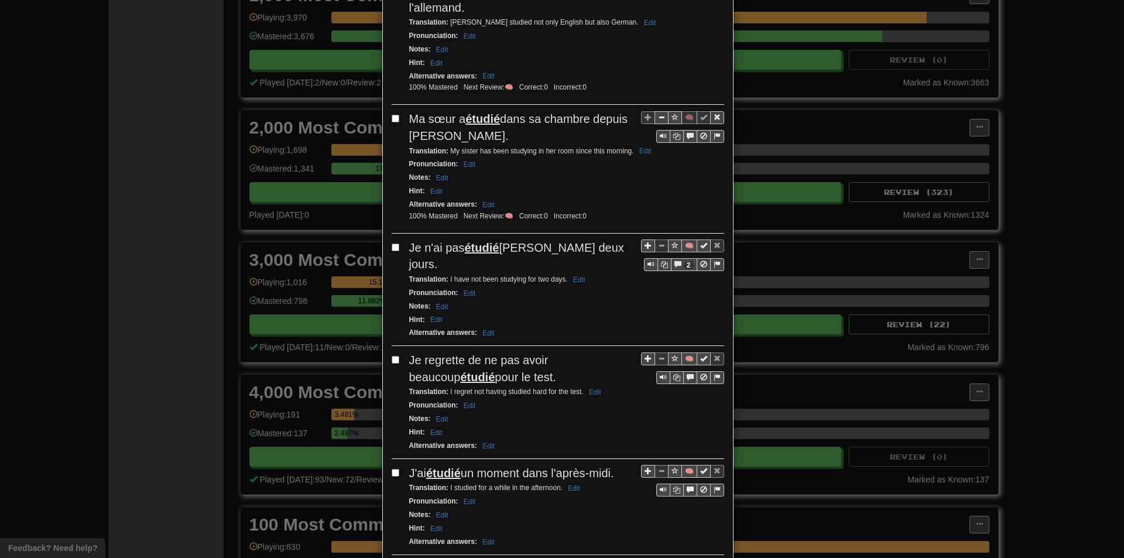
scroll to position [585, 0]
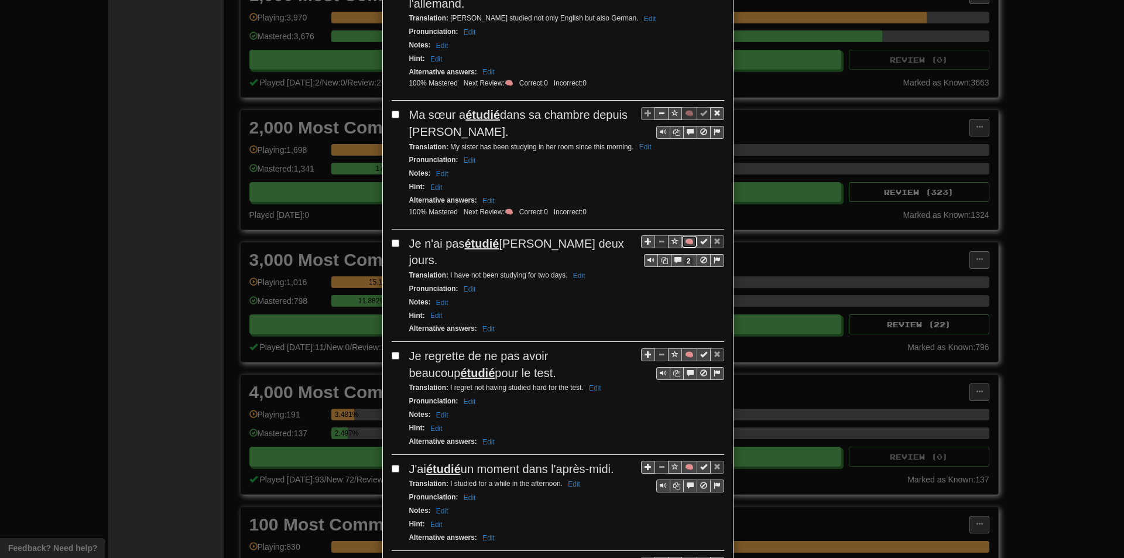
click at [681, 235] on button "🧠" at bounding box center [689, 241] width 16 height 13
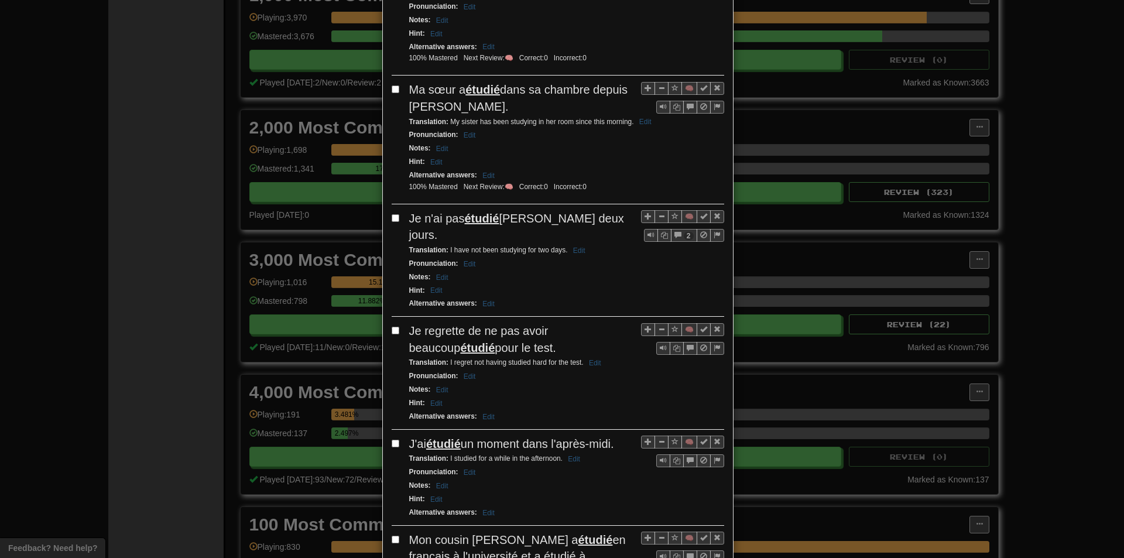
scroll to position [644, 0]
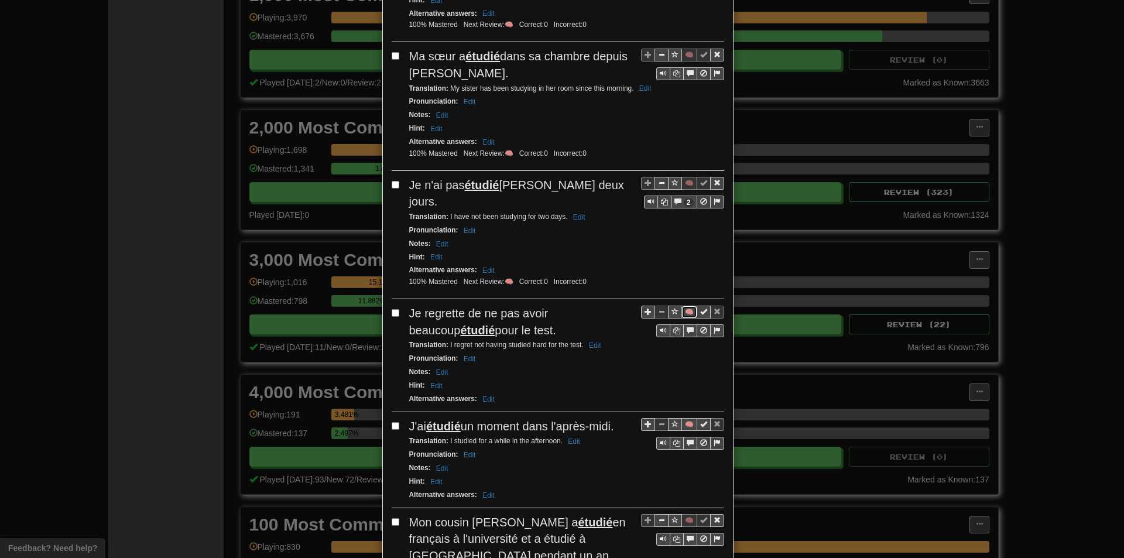
click at [684, 306] on button "🧠" at bounding box center [689, 312] width 16 height 13
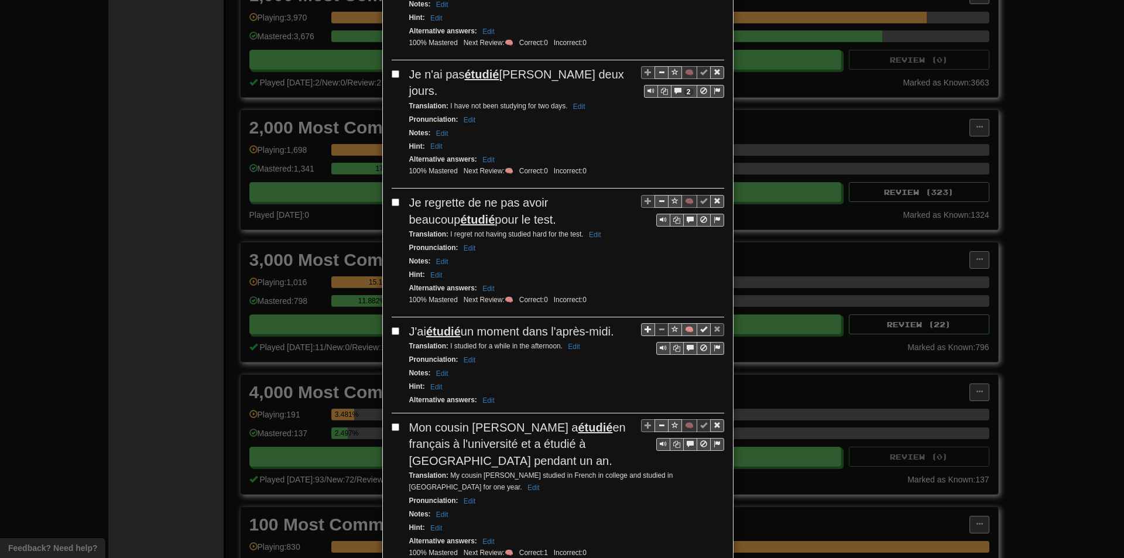
scroll to position [761, 0]
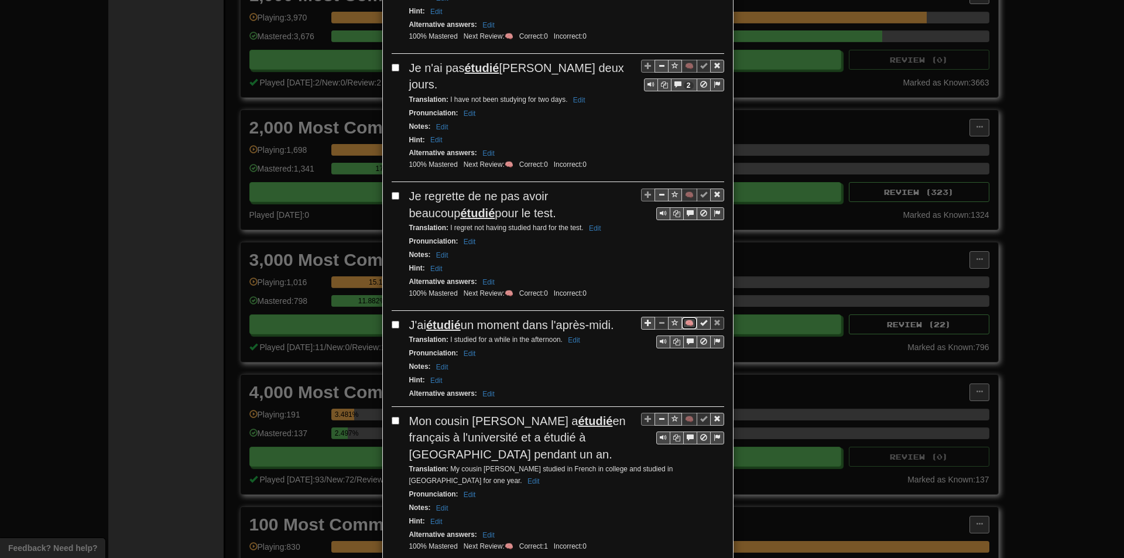
click at [682, 317] on button "🧠" at bounding box center [689, 323] width 16 height 13
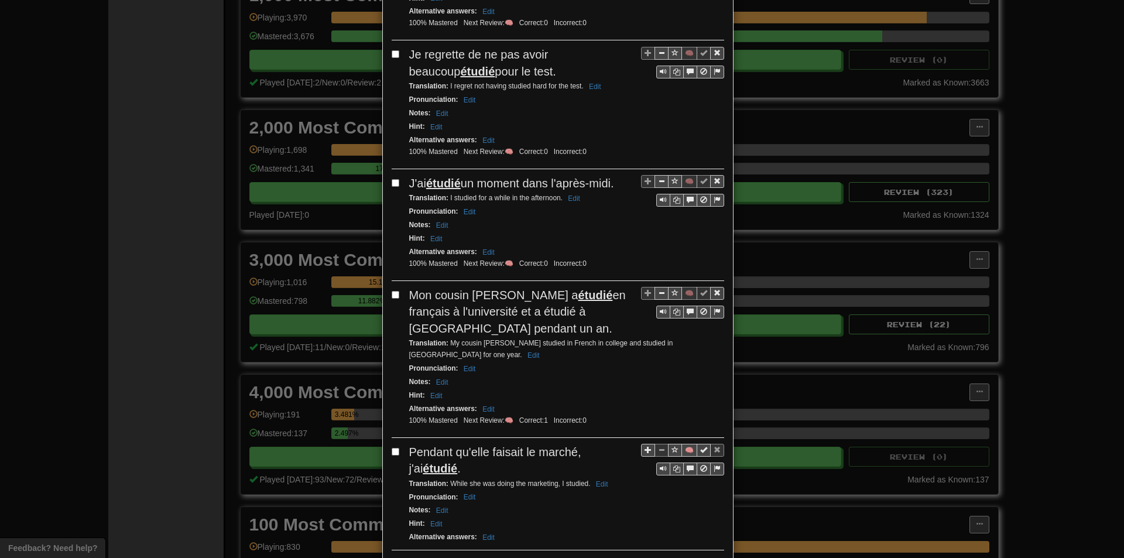
scroll to position [937, 0]
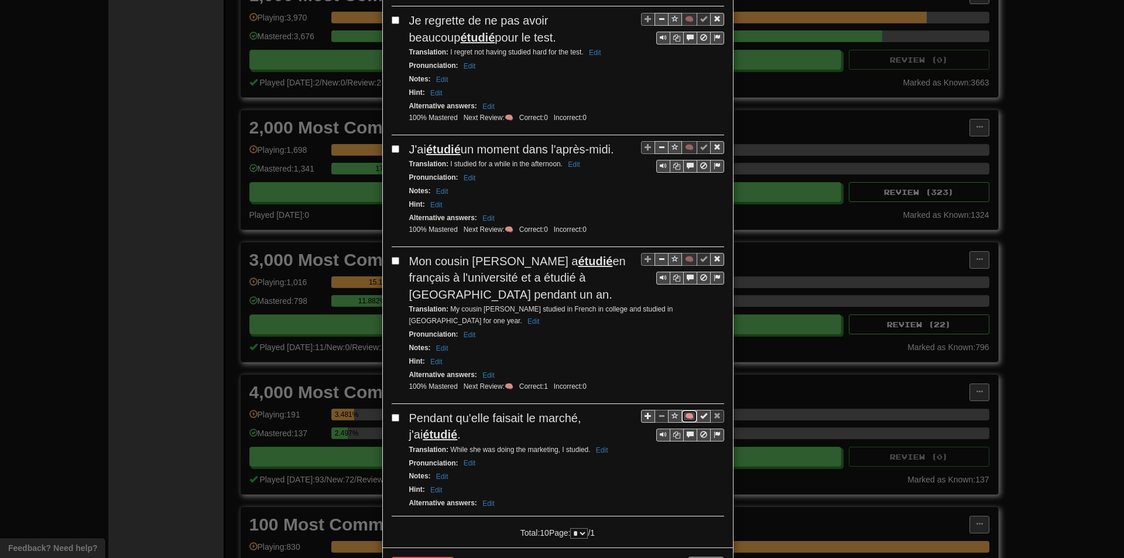
click at [682, 410] on button "🧠" at bounding box center [689, 416] width 16 height 13
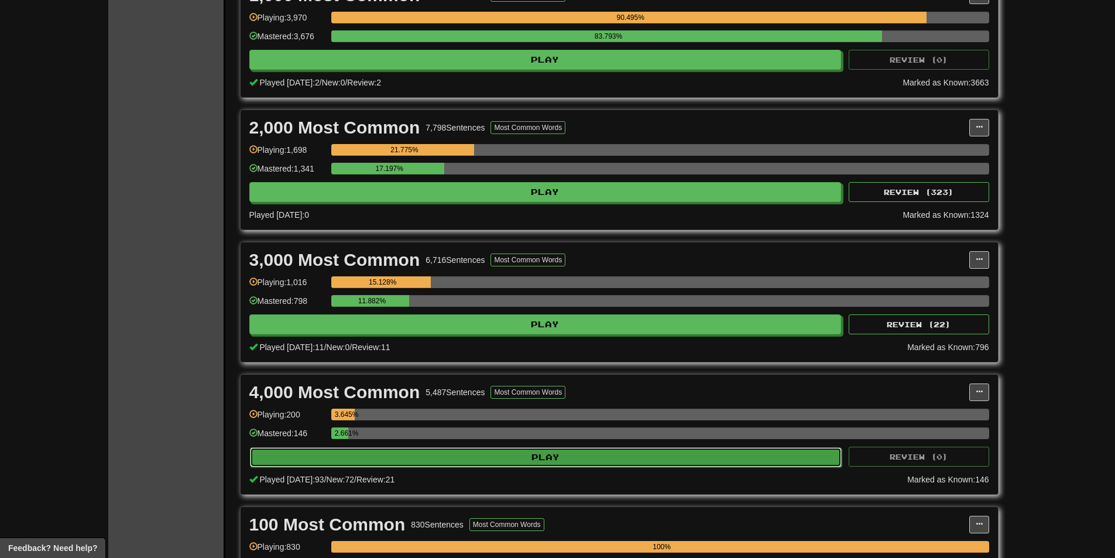
click at [436, 450] on button "Play" at bounding box center [546, 457] width 592 height 20
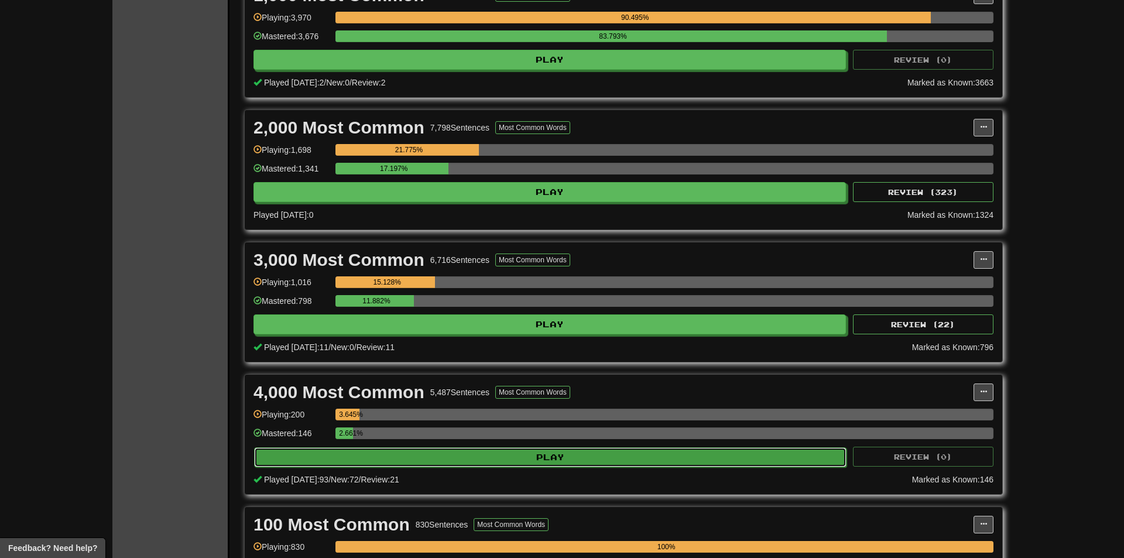
select select "**"
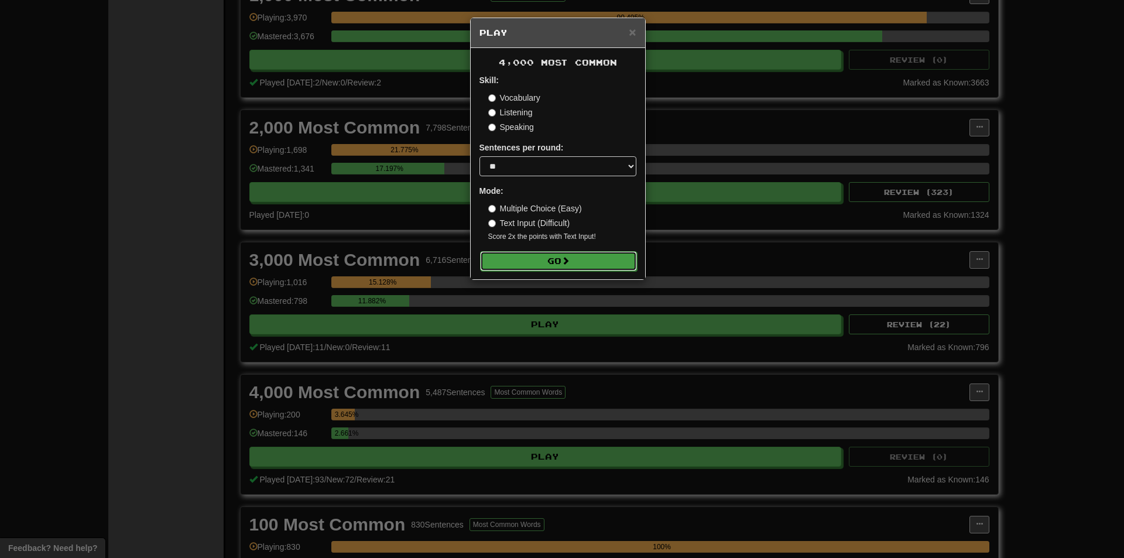
click at [522, 258] on button "Go" at bounding box center [558, 261] width 157 height 20
drag, startPoint x: 296, startPoint y: 316, endPoint x: 302, endPoint y: 316, distance: 6.4
click at [297, 316] on div "× Play 4,000 Most Common Skill: Vocabulary Listening Speaking Sentences per rou…" at bounding box center [562, 279] width 1124 height 558
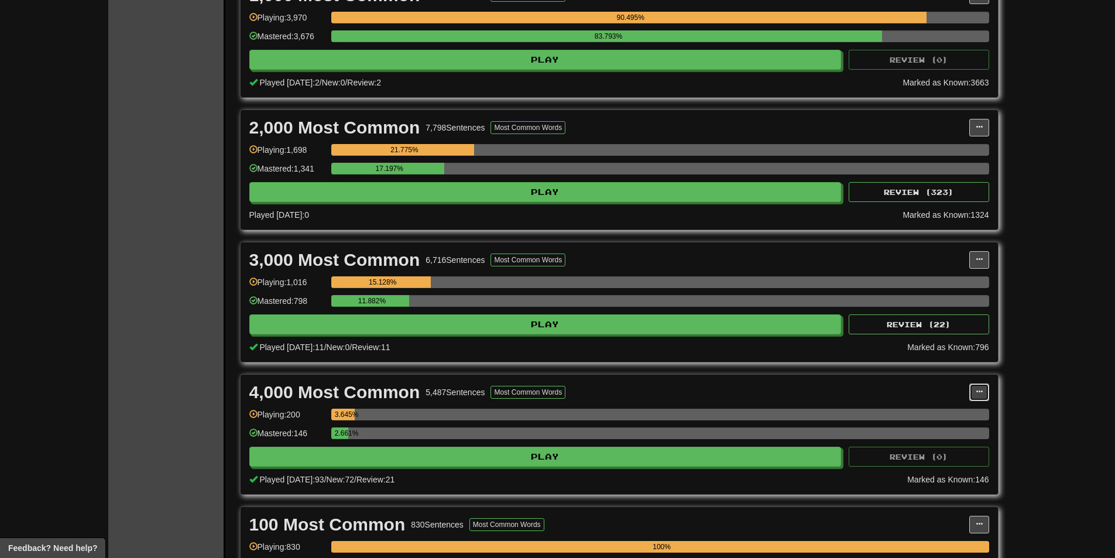
click at [978, 394] on span at bounding box center [979, 391] width 7 height 7
drag, startPoint x: 958, startPoint y: 405, endPoint x: 933, endPoint y: 380, distance: 35.2
click at [953, 403] on ul "Manage Sentences Unpin from Dashboard" at bounding box center [927, 426] width 122 height 49
click at [976, 391] on span at bounding box center [979, 391] width 7 height 7
click at [936, 413] on span "Manage Sentences" at bounding box center [930, 413] width 71 height 9
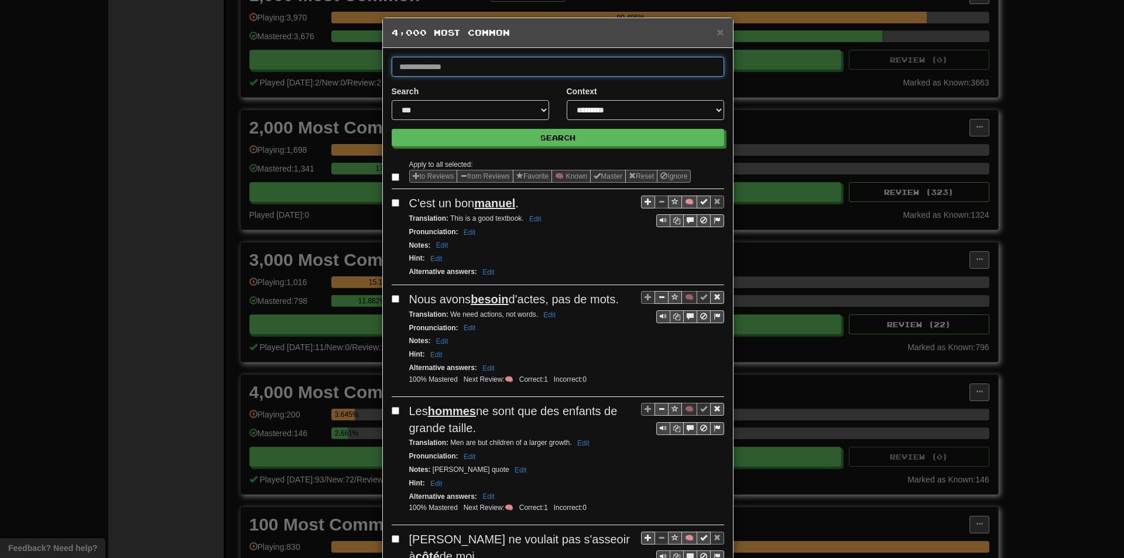
click at [563, 76] on input "text" at bounding box center [558, 67] width 333 height 20
click at [392, 129] on button "Search" at bounding box center [558, 138] width 333 height 18
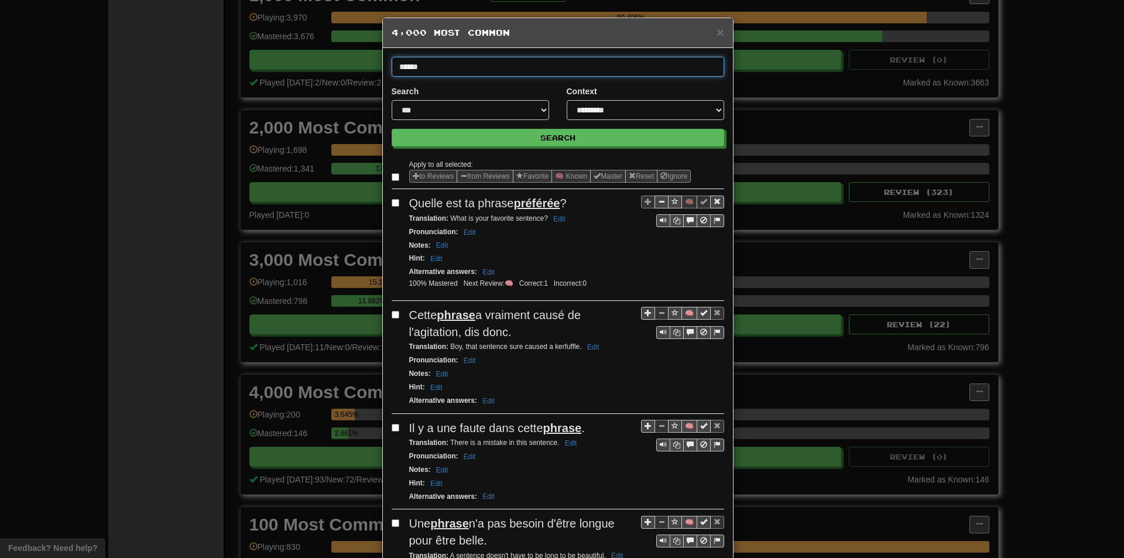
click at [450, 63] on input "******" at bounding box center [558, 67] width 333 height 20
type input "********"
click at [392, 129] on button "Search" at bounding box center [558, 138] width 333 height 18
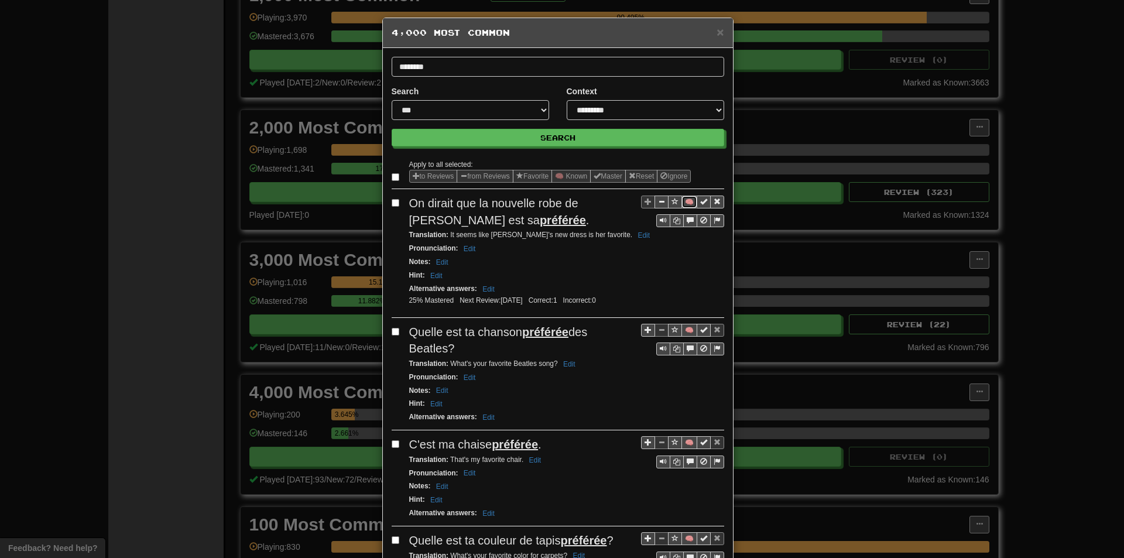
click at [684, 201] on button "🧠" at bounding box center [689, 202] width 16 height 13
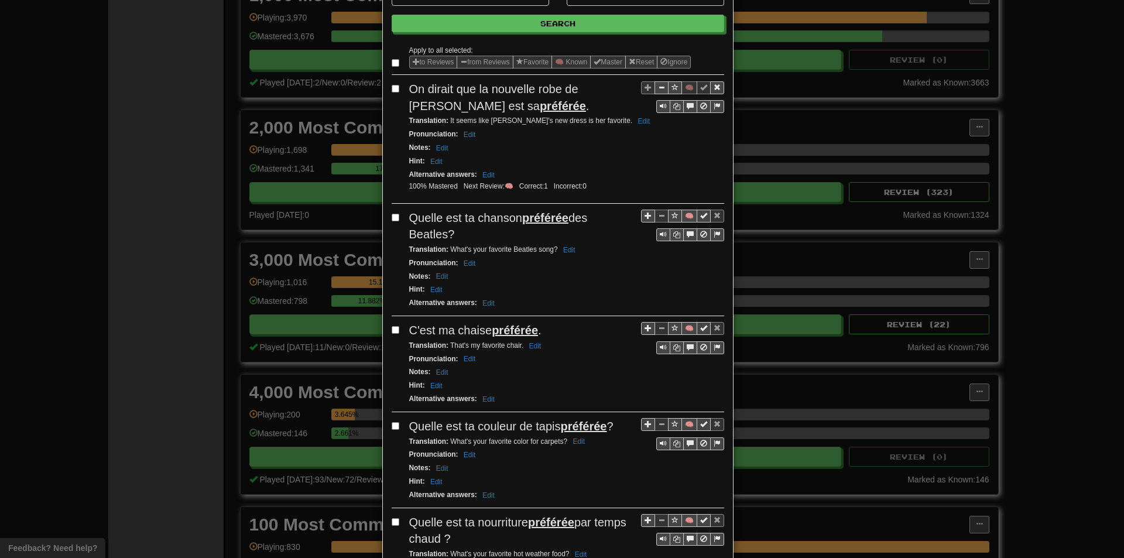
scroll to position [117, 0]
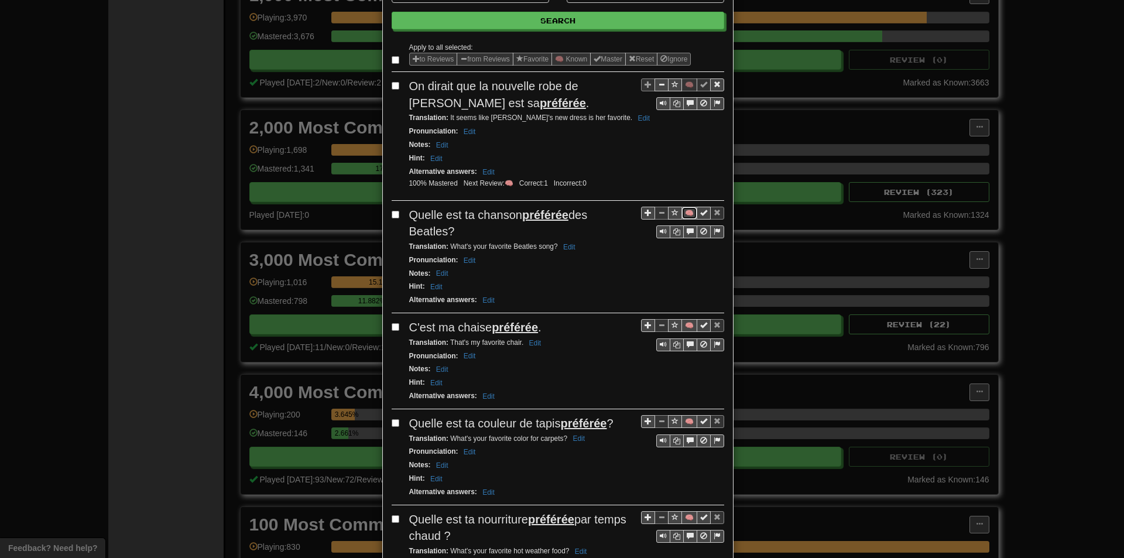
click at [688, 213] on button "🧠" at bounding box center [689, 213] width 16 height 13
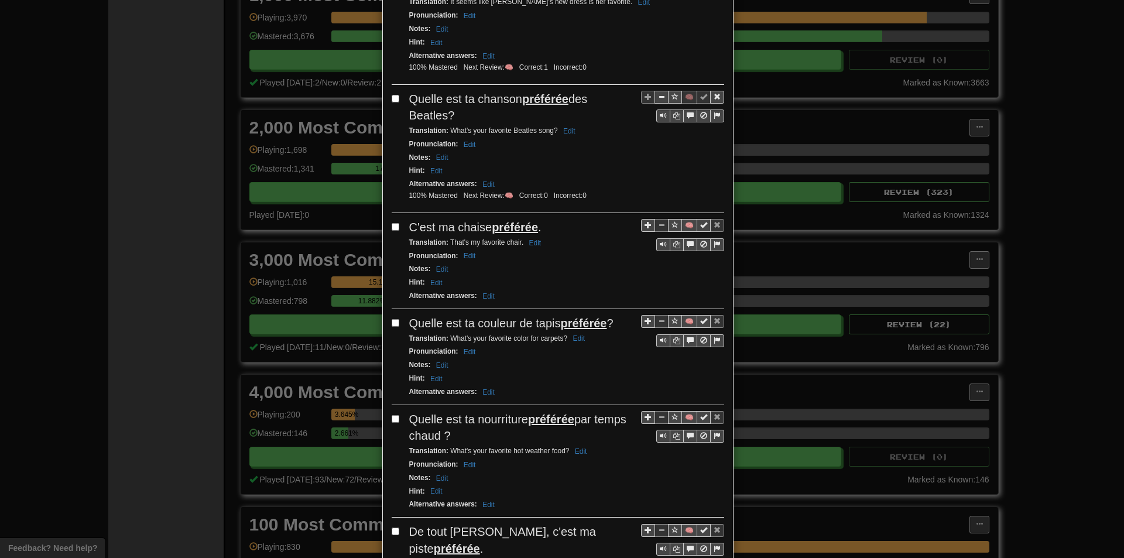
scroll to position [234, 0]
click at [681, 226] on button "🧠" at bounding box center [689, 224] width 16 height 13
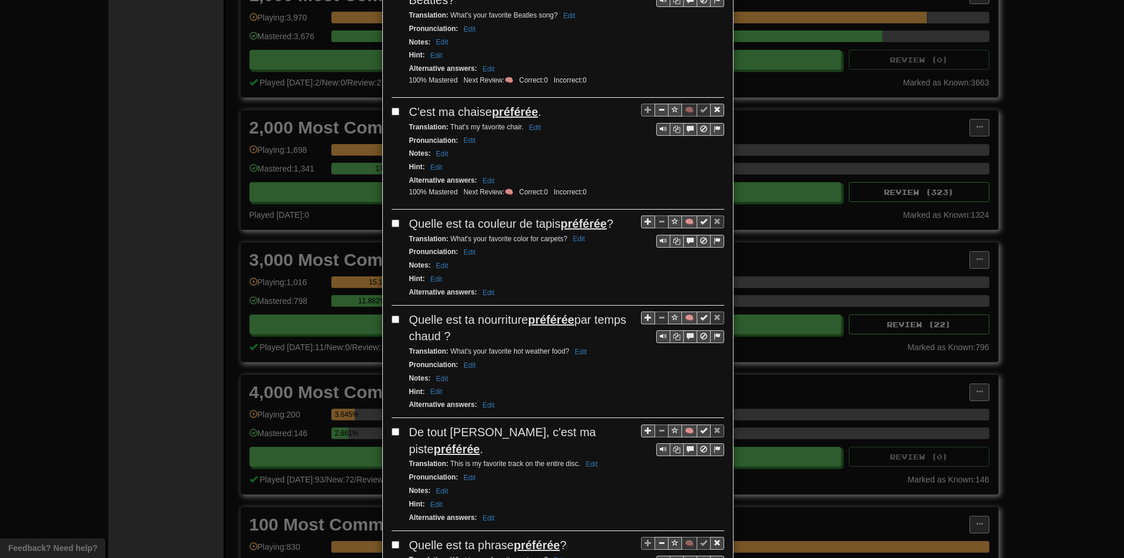
scroll to position [351, 0]
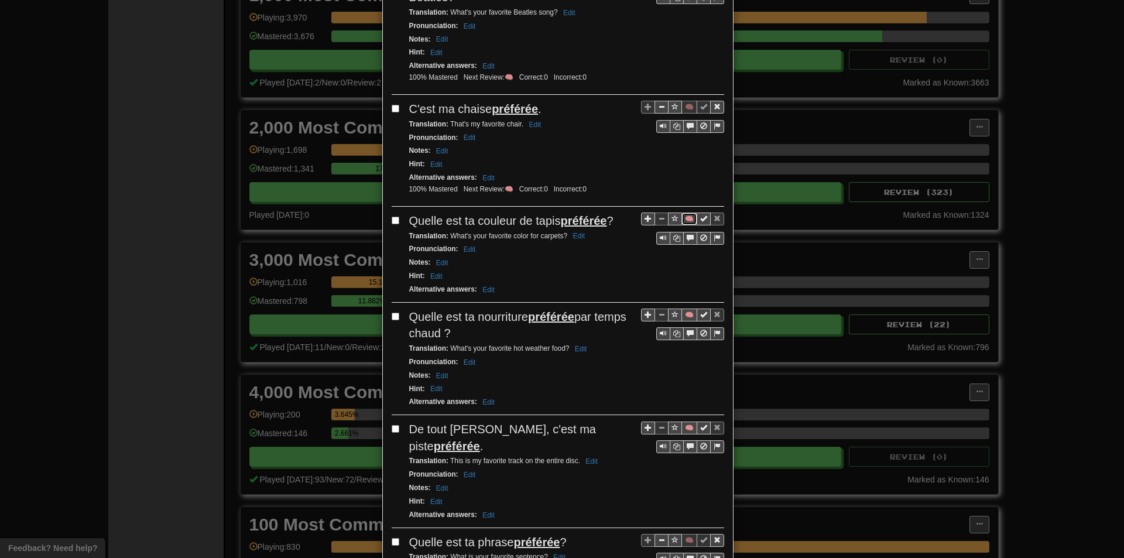
click at [683, 220] on button "🧠" at bounding box center [689, 219] width 16 height 13
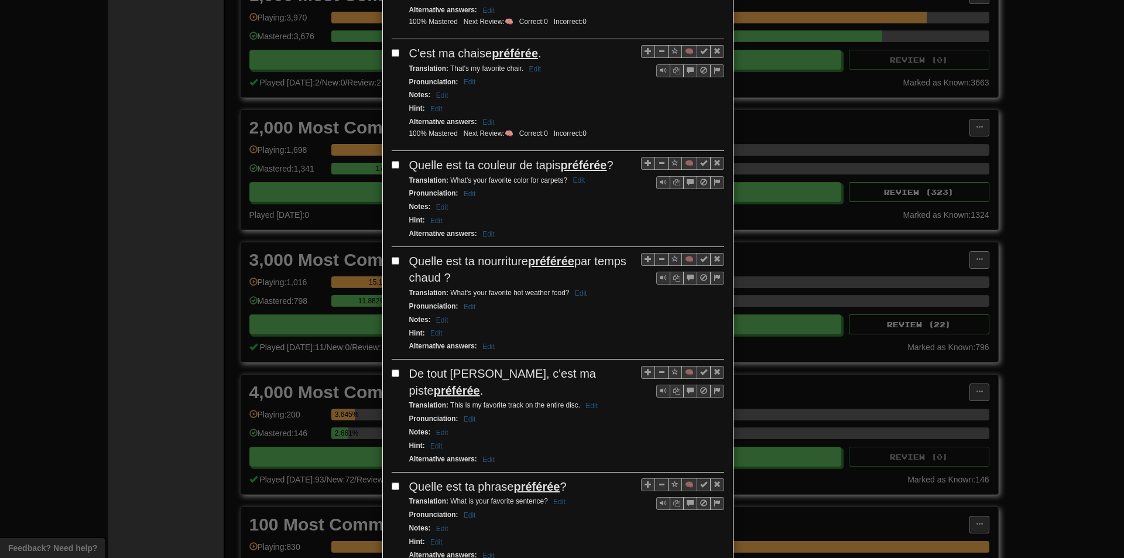
scroll to position [410, 0]
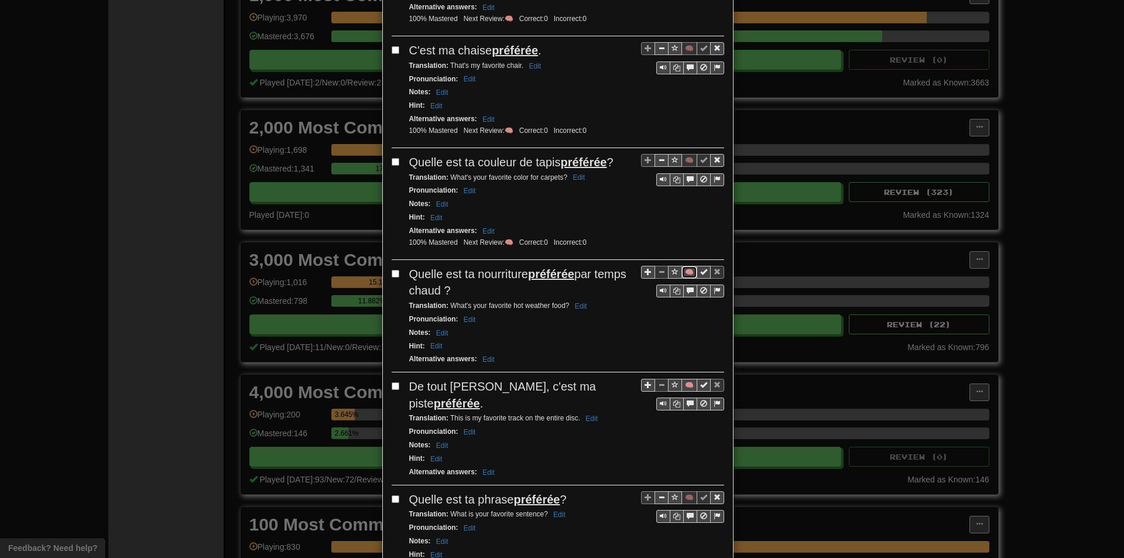
click at [683, 269] on button "🧠" at bounding box center [689, 272] width 16 height 13
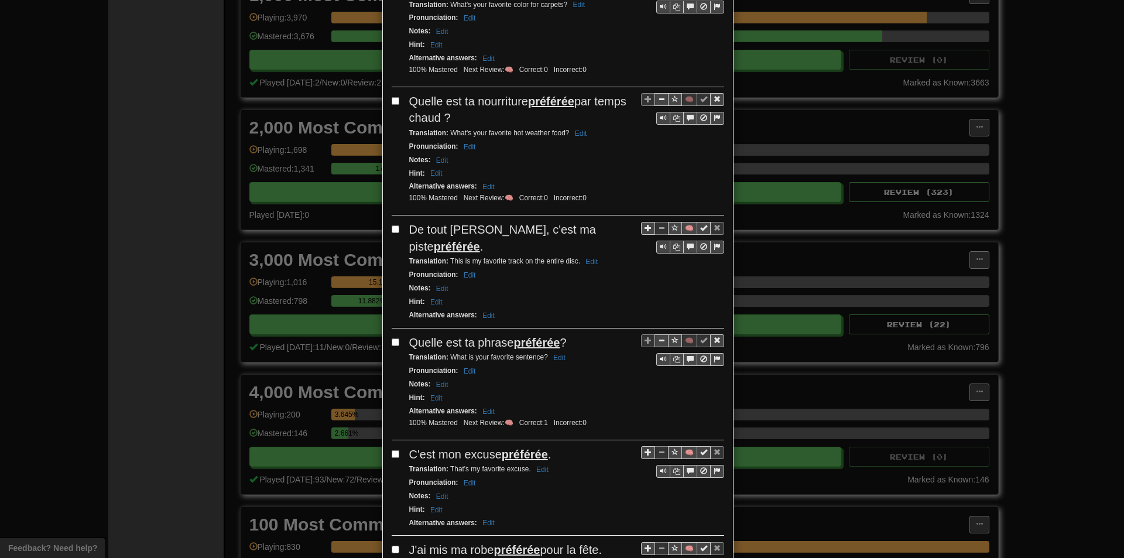
scroll to position [585, 0]
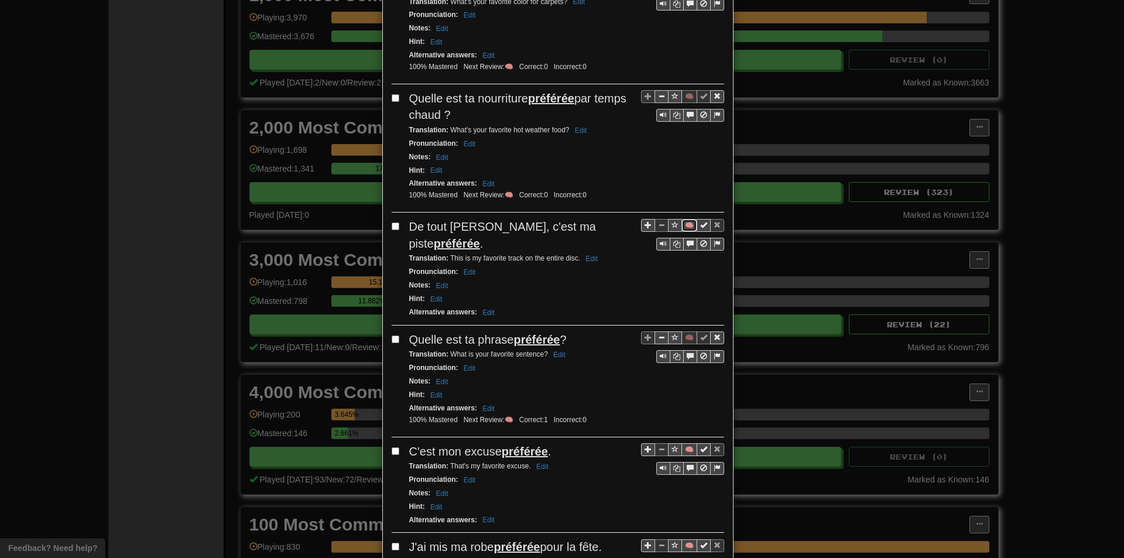
click at [686, 223] on button "🧠" at bounding box center [689, 225] width 16 height 13
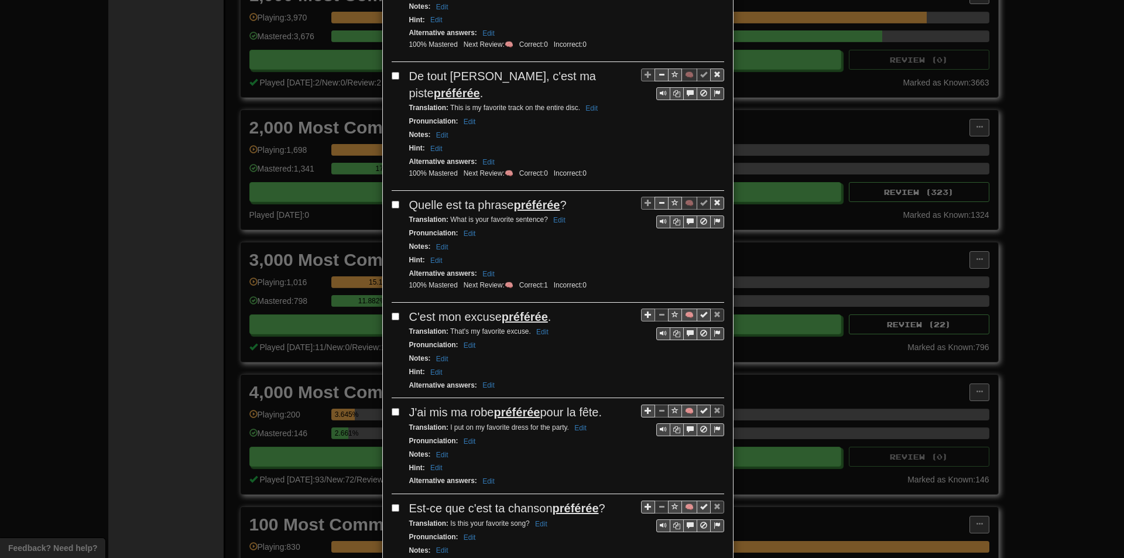
scroll to position [761, 0]
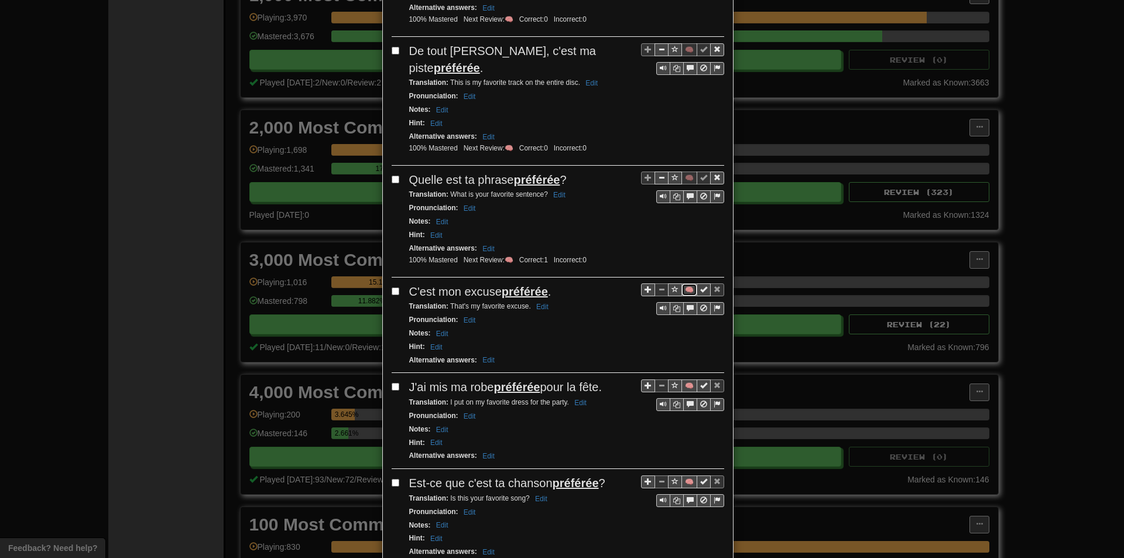
click at [681, 283] on button "🧠" at bounding box center [689, 289] width 16 height 13
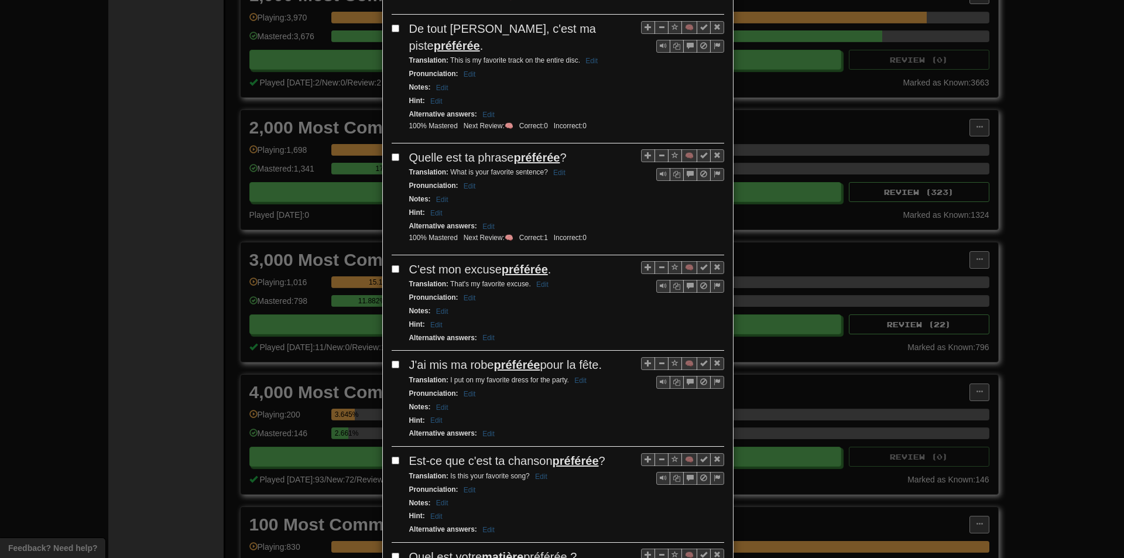
scroll to position [820, 0]
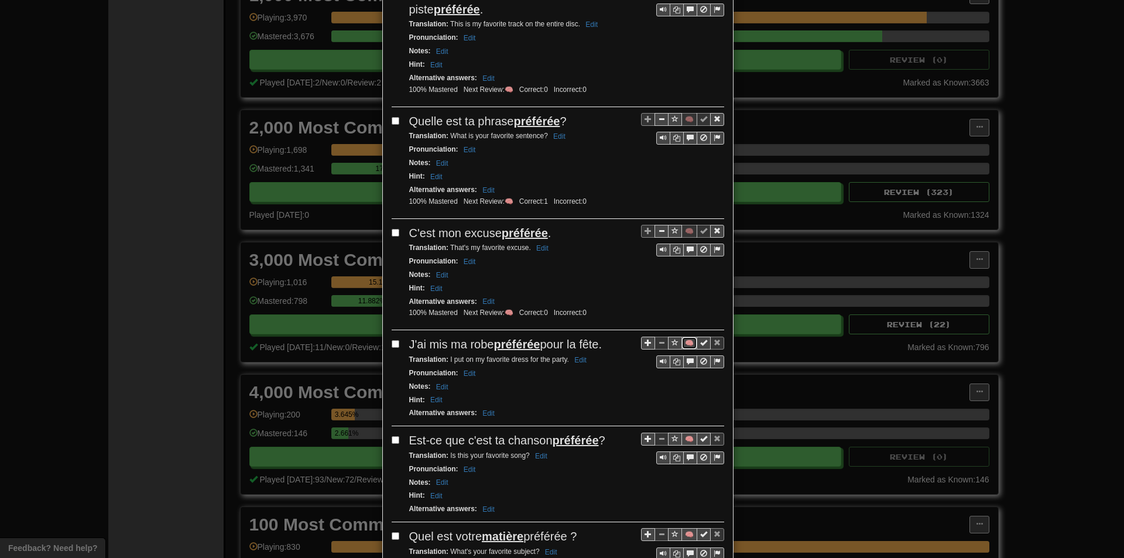
click at [683, 337] on button "🧠" at bounding box center [689, 343] width 16 height 13
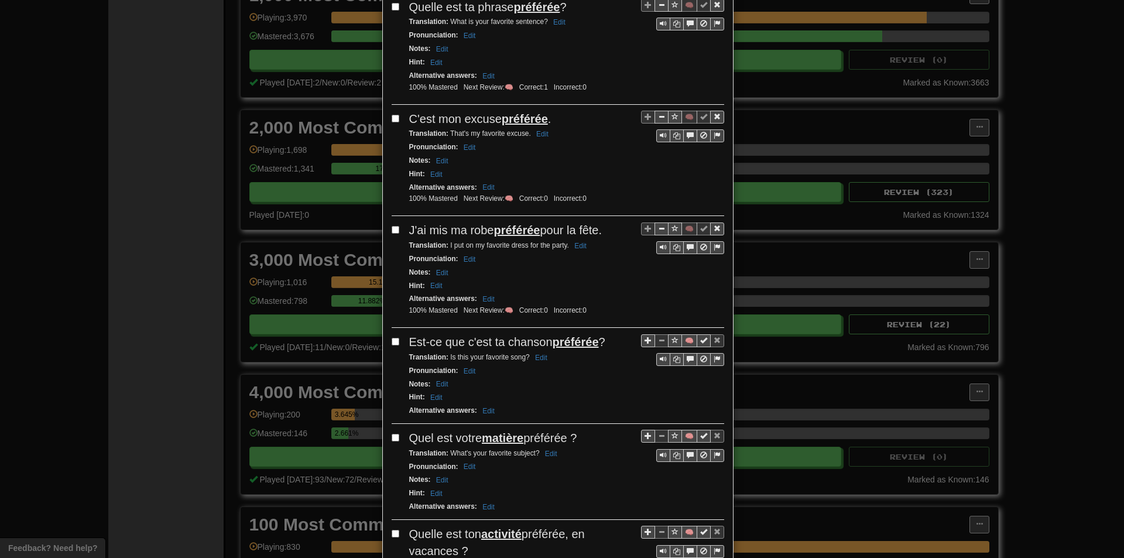
scroll to position [937, 0]
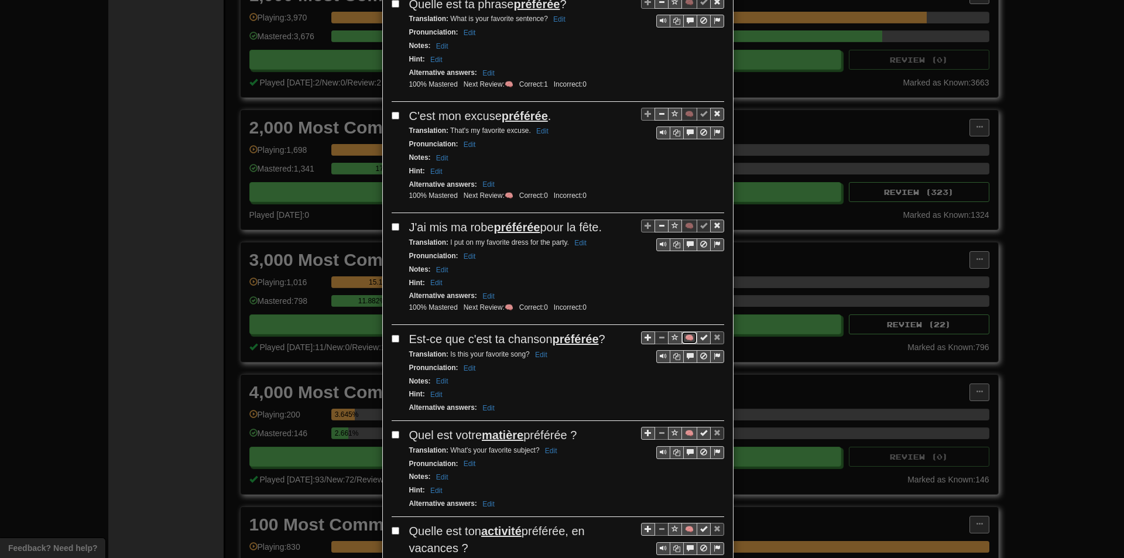
click at [681, 331] on button "🧠" at bounding box center [689, 337] width 16 height 13
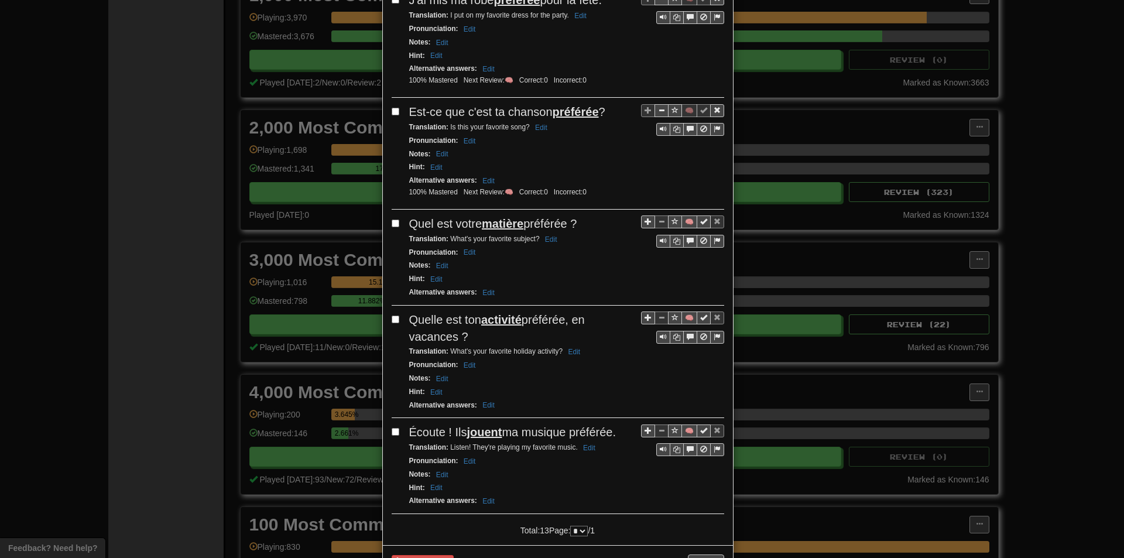
scroll to position [1171, 0]
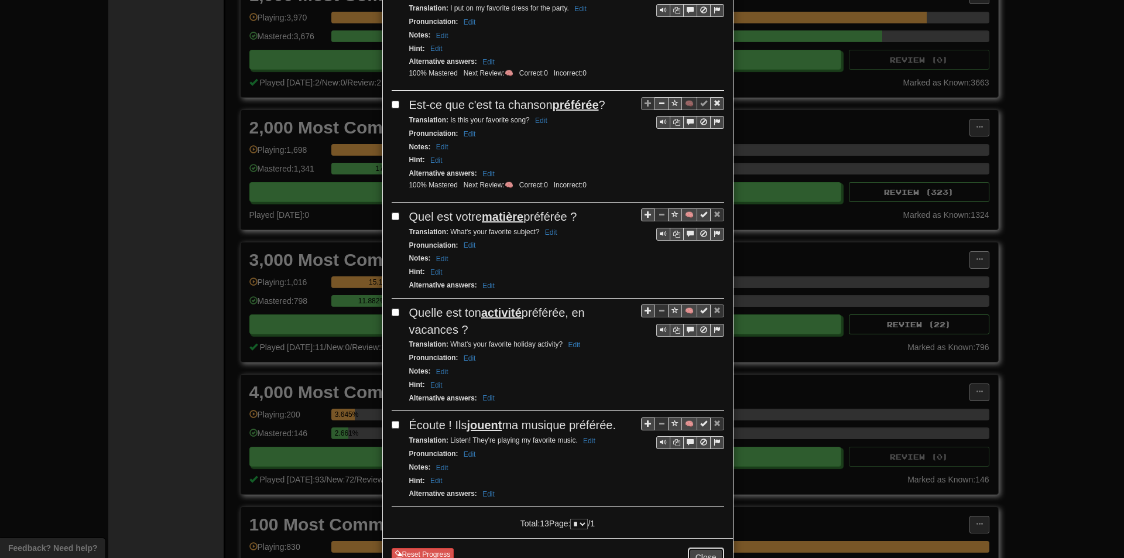
click at [711, 547] on button "Close" at bounding box center [706, 557] width 36 height 20
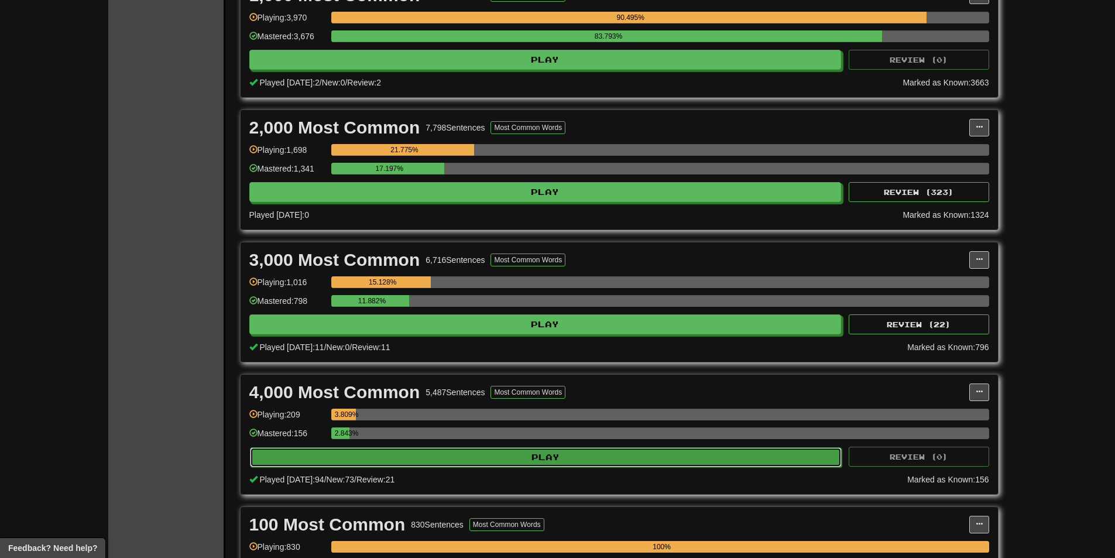
click at [392, 465] on button "Play" at bounding box center [546, 457] width 592 height 20
select select "**"
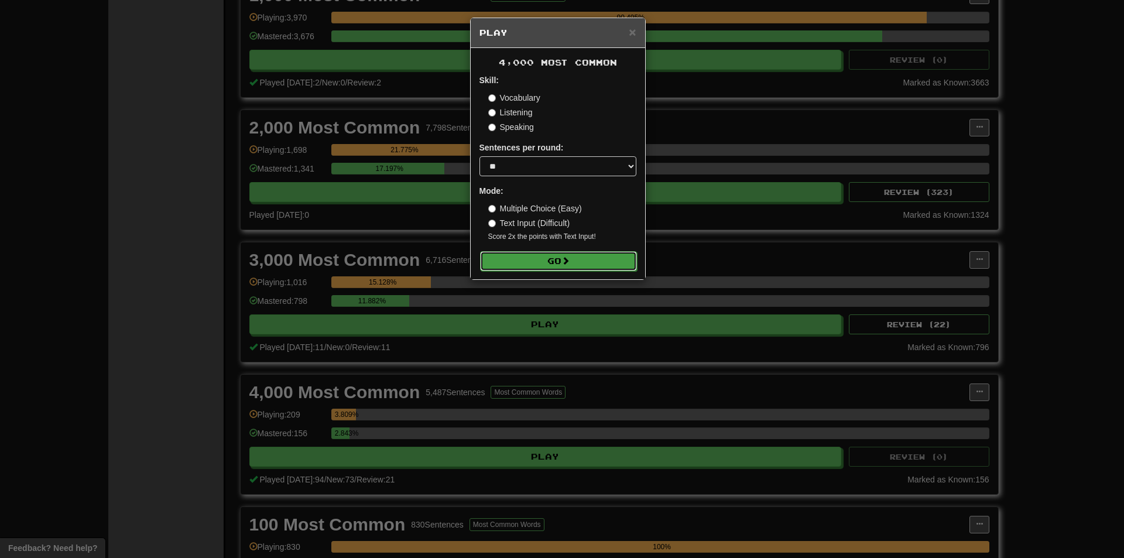
click at [508, 267] on button "Go" at bounding box center [558, 261] width 157 height 20
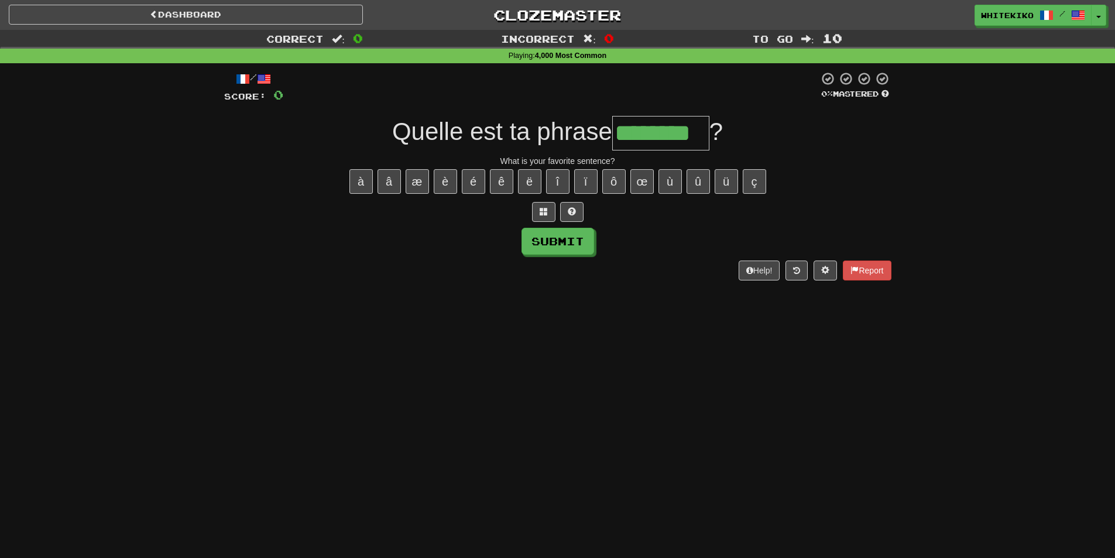
type input "********"
type input "*******"
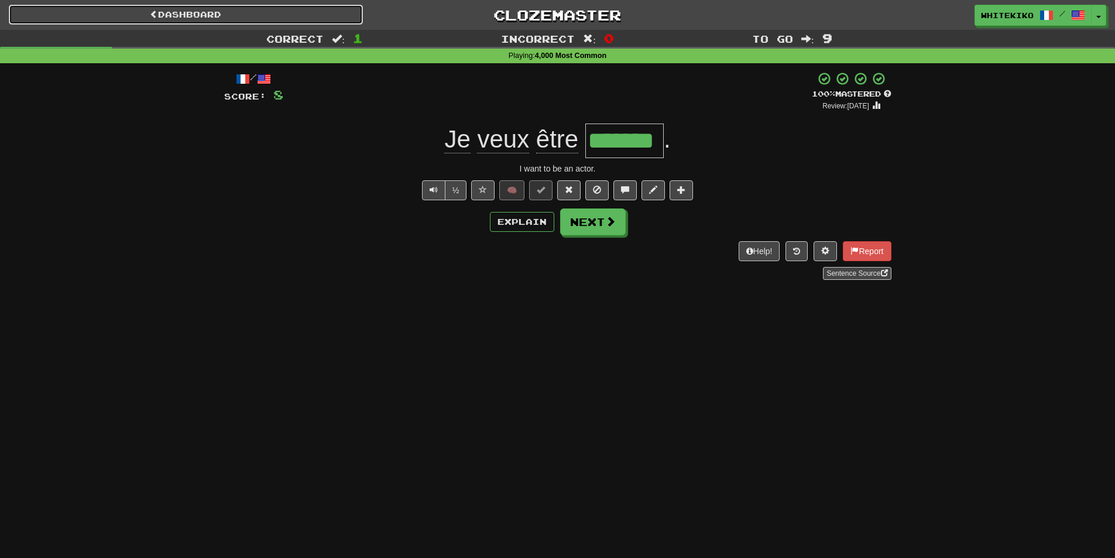
click at [281, 13] on link "Dashboard" at bounding box center [186, 15] width 354 height 20
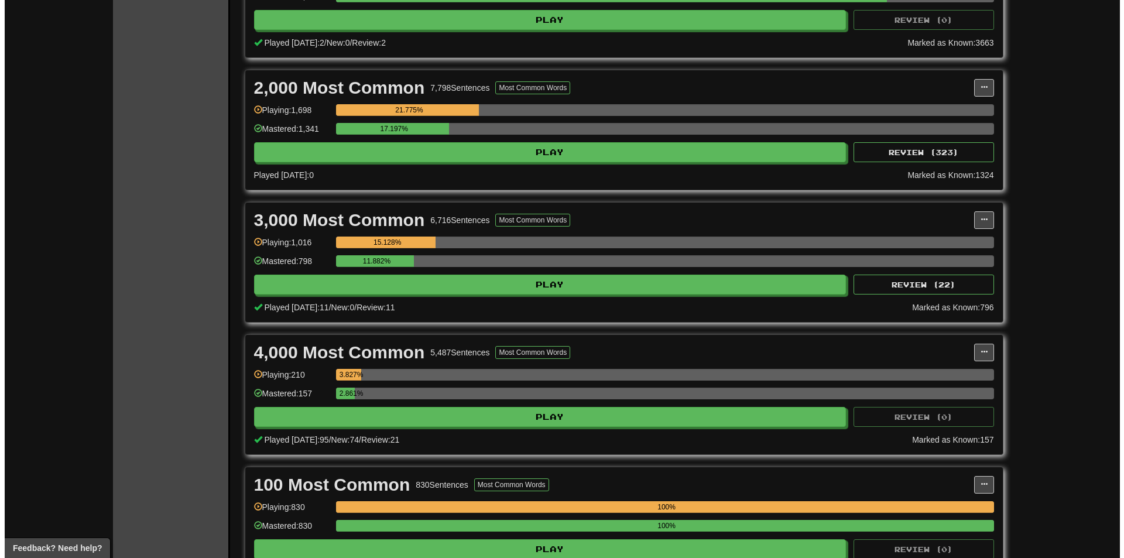
scroll to position [351, 0]
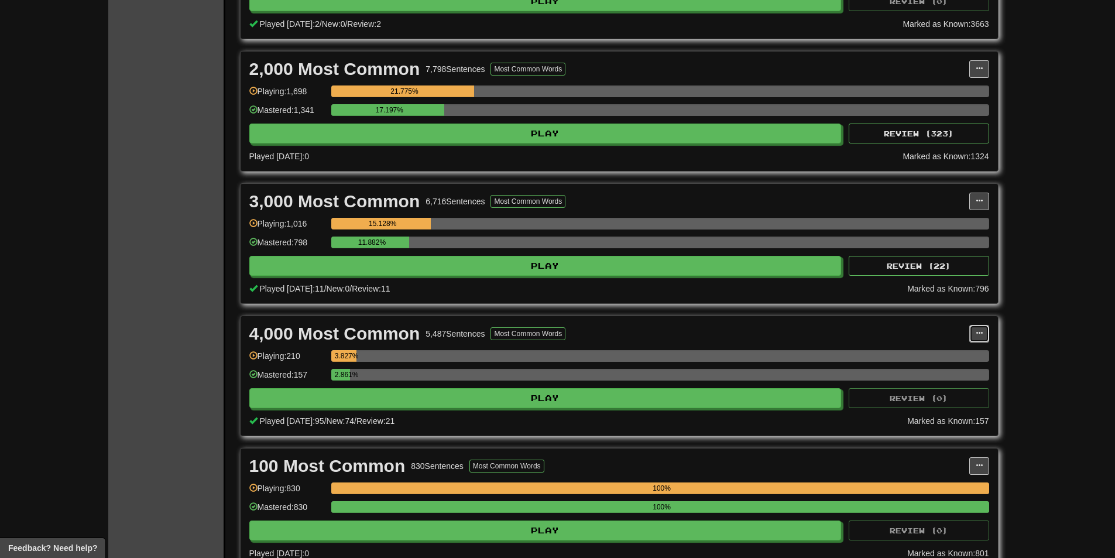
click at [977, 334] on span at bounding box center [979, 333] width 7 height 7
click at [963, 354] on span "Manage Sentences" at bounding box center [930, 354] width 71 height 9
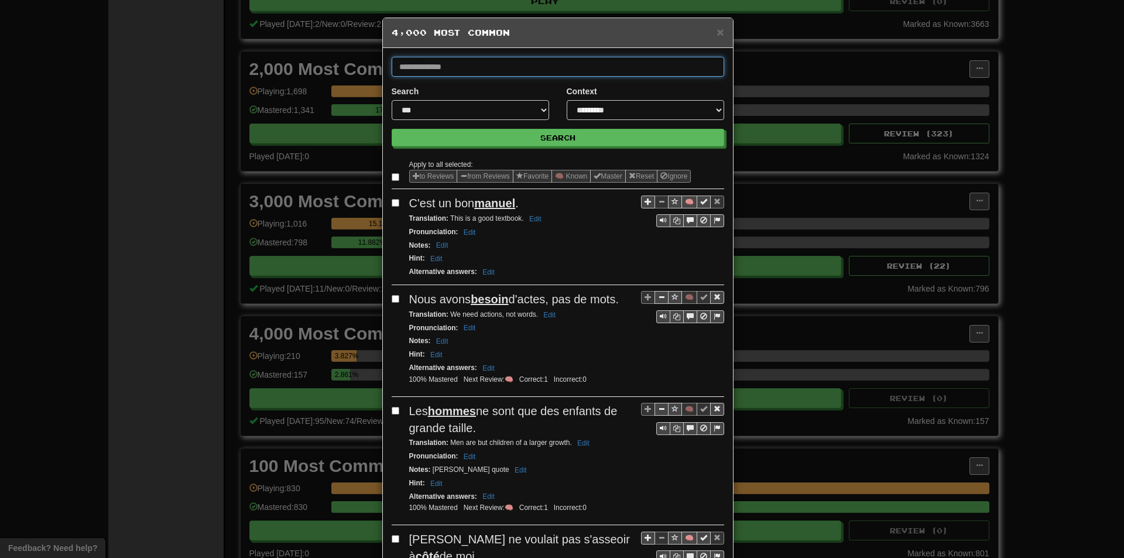
click at [549, 63] on input "text" at bounding box center [558, 67] width 333 height 20
click at [392, 129] on button "Search" at bounding box center [558, 138] width 333 height 18
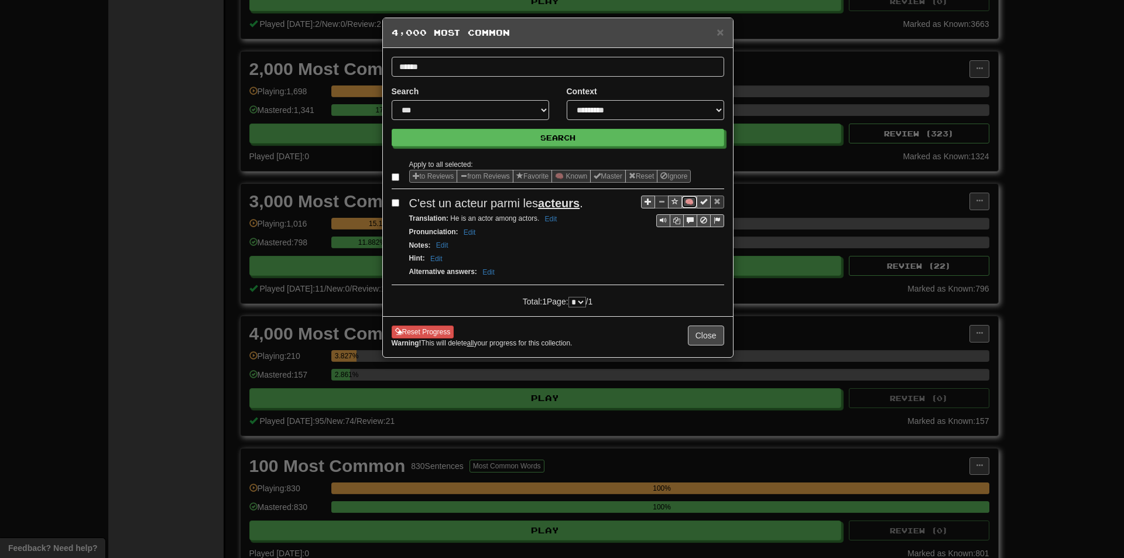
click at [687, 198] on button "🧠" at bounding box center [689, 202] width 16 height 13
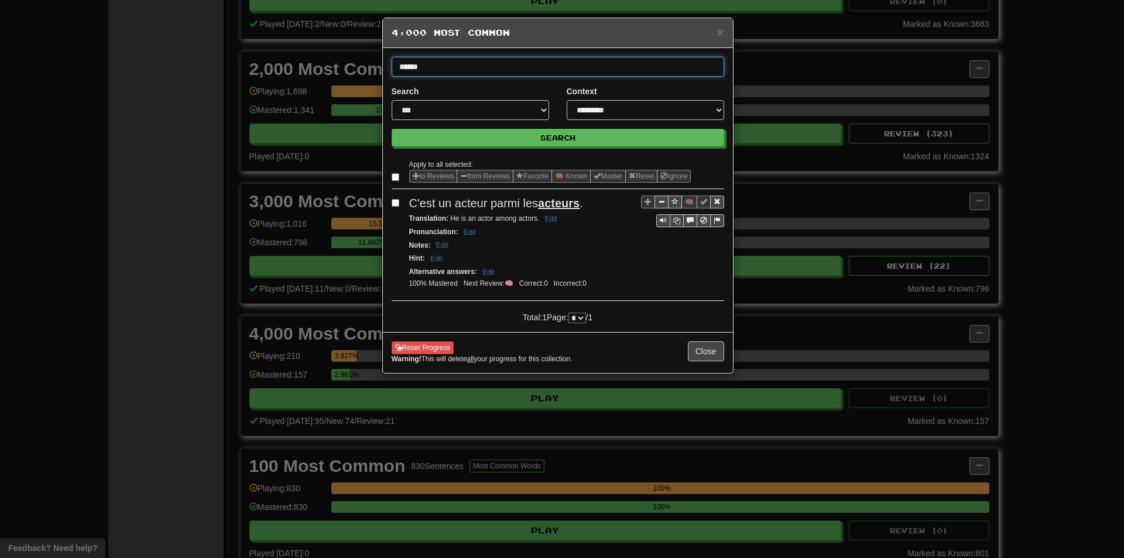
click at [445, 61] on input "******" at bounding box center [558, 67] width 333 height 20
type input "*******"
click at [392, 129] on button "Search" at bounding box center [558, 138] width 333 height 18
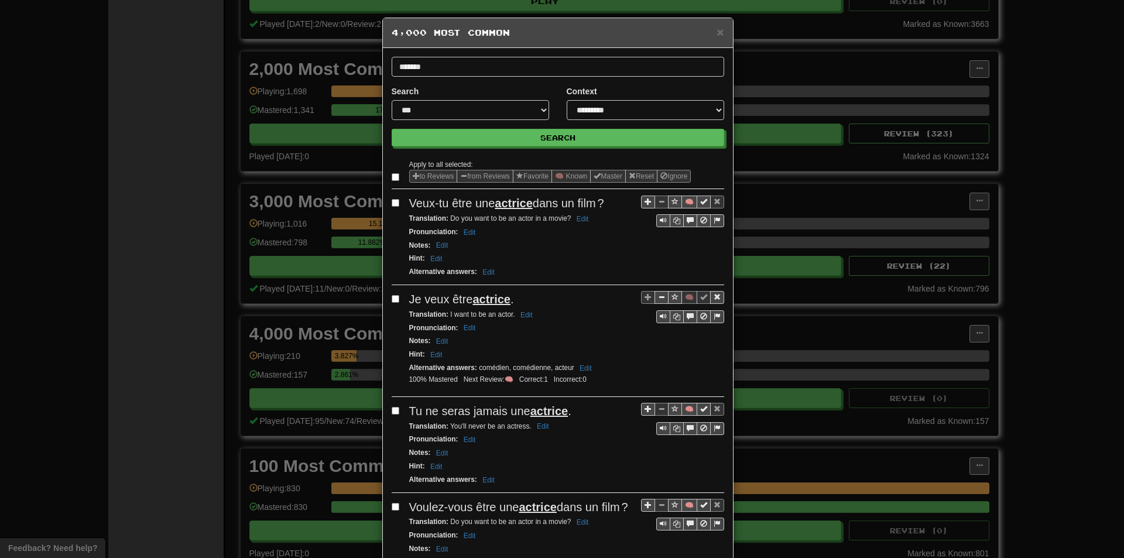
click at [711, 35] on h5 "4,000 Most Common" at bounding box center [558, 33] width 333 height 12
click at [318, 300] on div "**********" at bounding box center [562, 279] width 1124 height 558
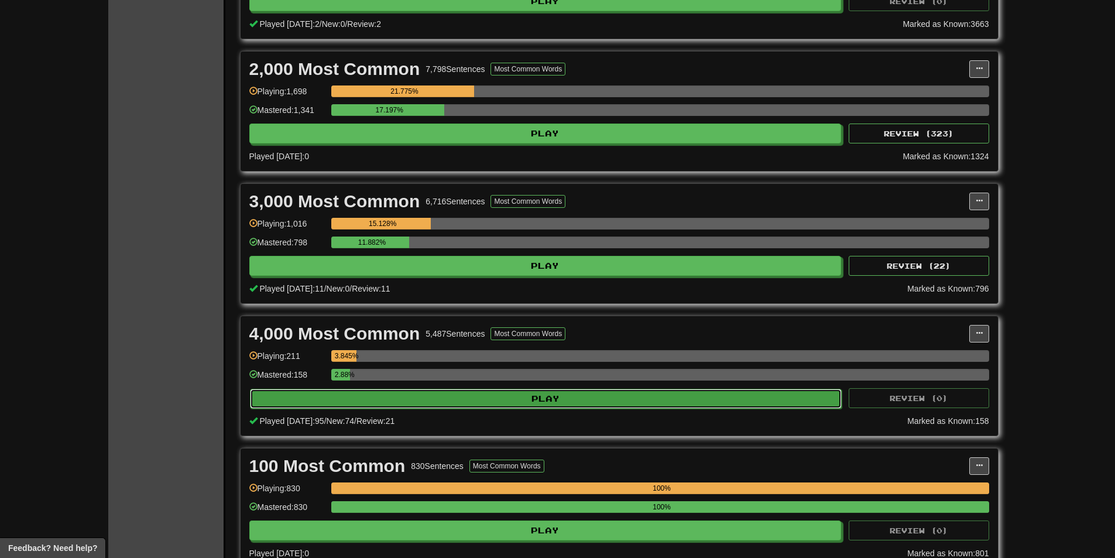
click at [373, 389] on button "Play" at bounding box center [546, 399] width 592 height 20
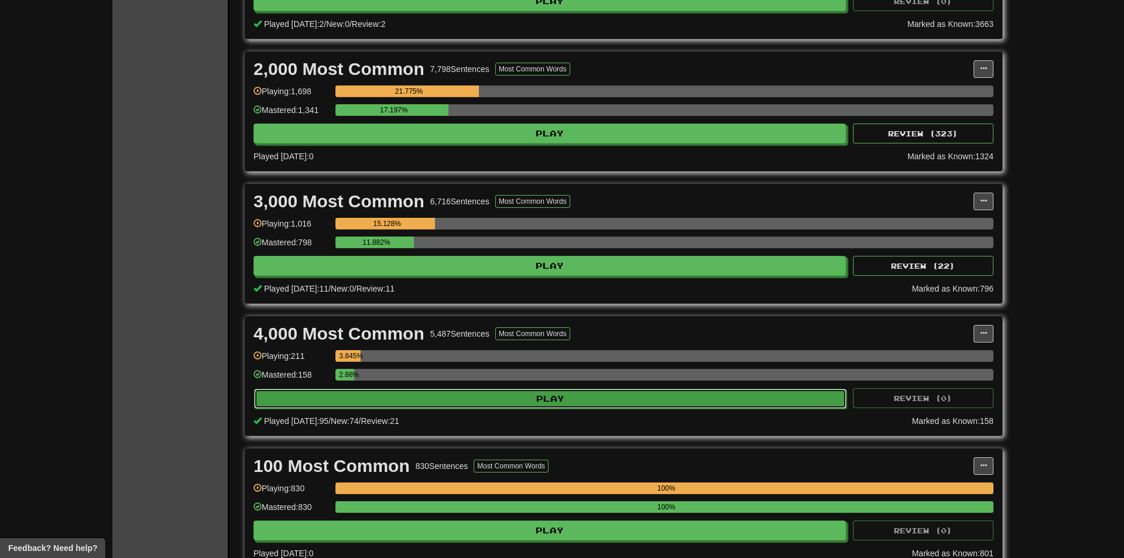
select select "**"
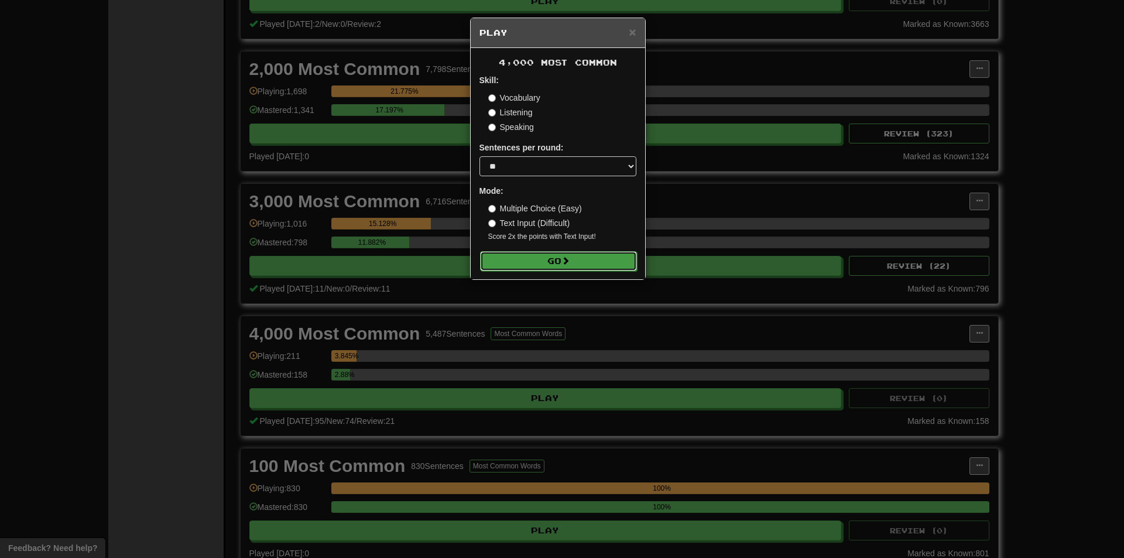
click at [504, 254] on button "Go" at bounding box center [558, 261] width 157 height 20
click at [887, 208] on div "× Play 4,000 Most Common Skill: Vocabulary Listening Speaking Sentences per rou…" at bounding box center [562, 279] width 1124 height 558
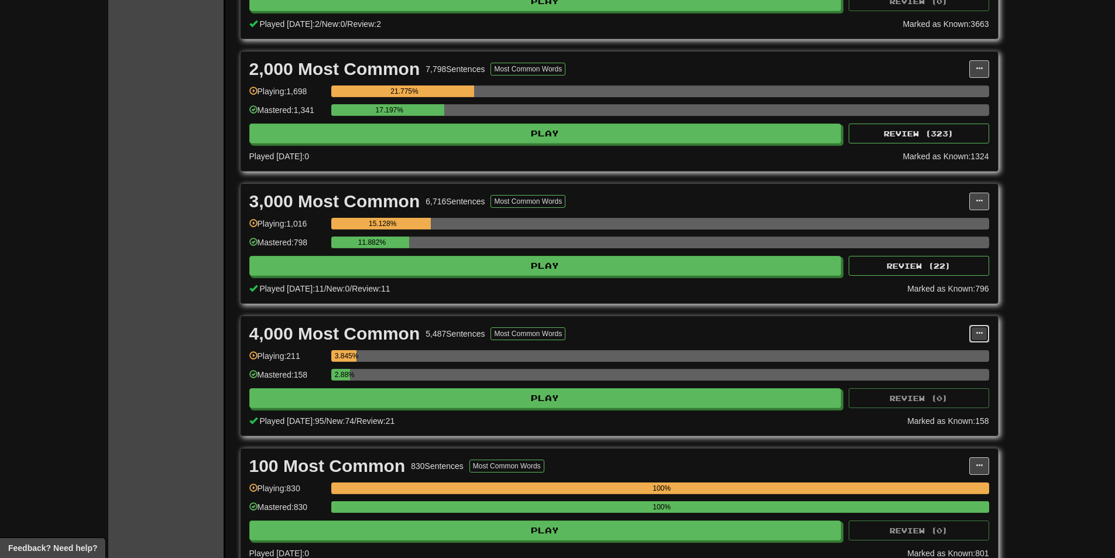
click at [974, 336] on button at bounding box center [979, 334] width 20 height 18
click at [954, 352] on span "Manage Sentences" at bounding box center [930, 354] width 71 height 9
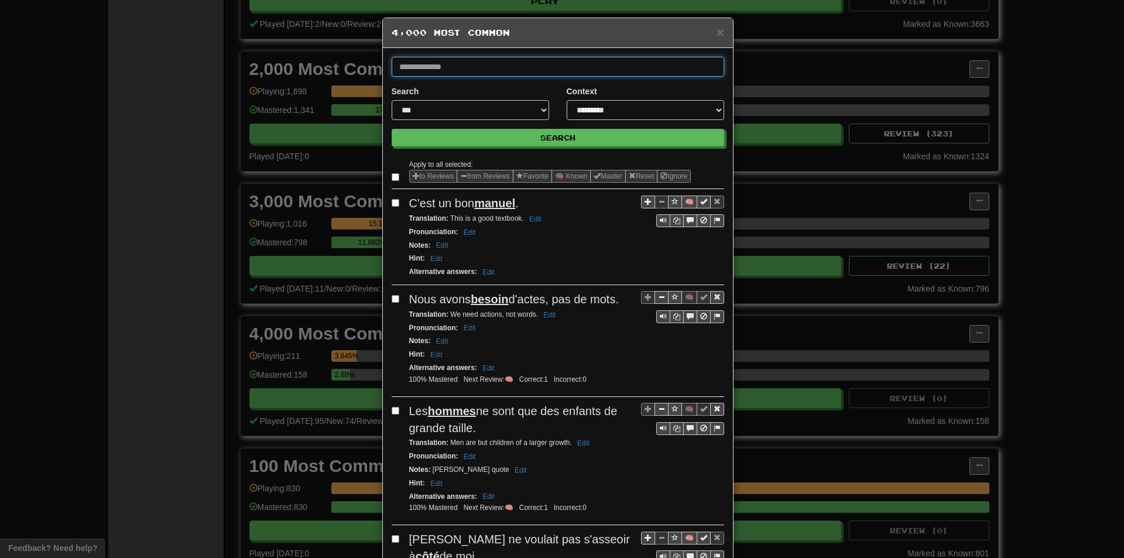
click at [508, 69] on input "text" at bounding box center [558, 67] width 333 height 20
type input "*********"
click at [392, 129] on button "Search" at bounding box center [558, 138] width 333 height 18
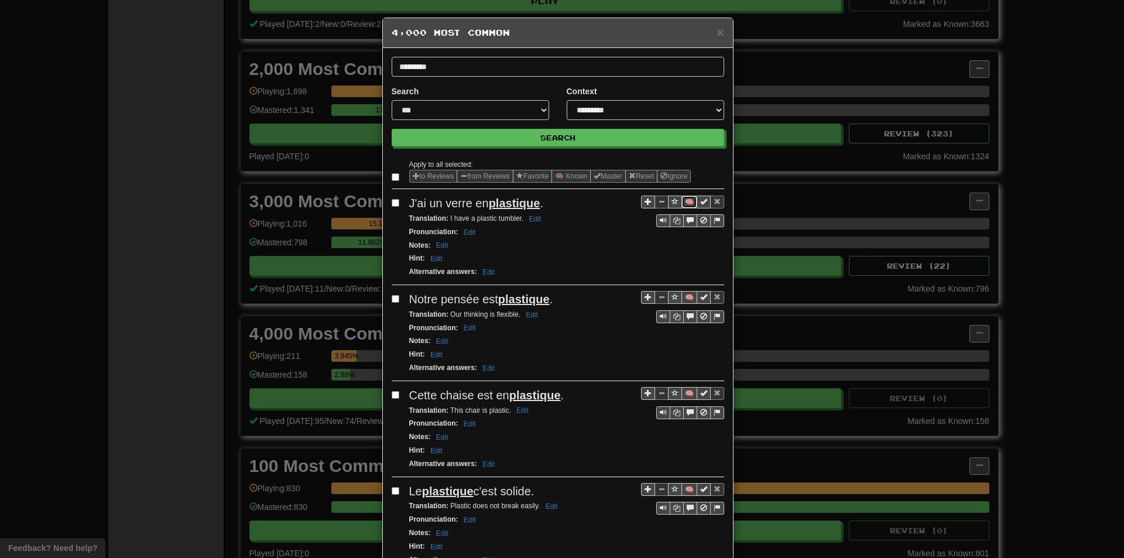
click at [681, 205] on button "🧠" at bounding box center [689, 202] width 16 height 13
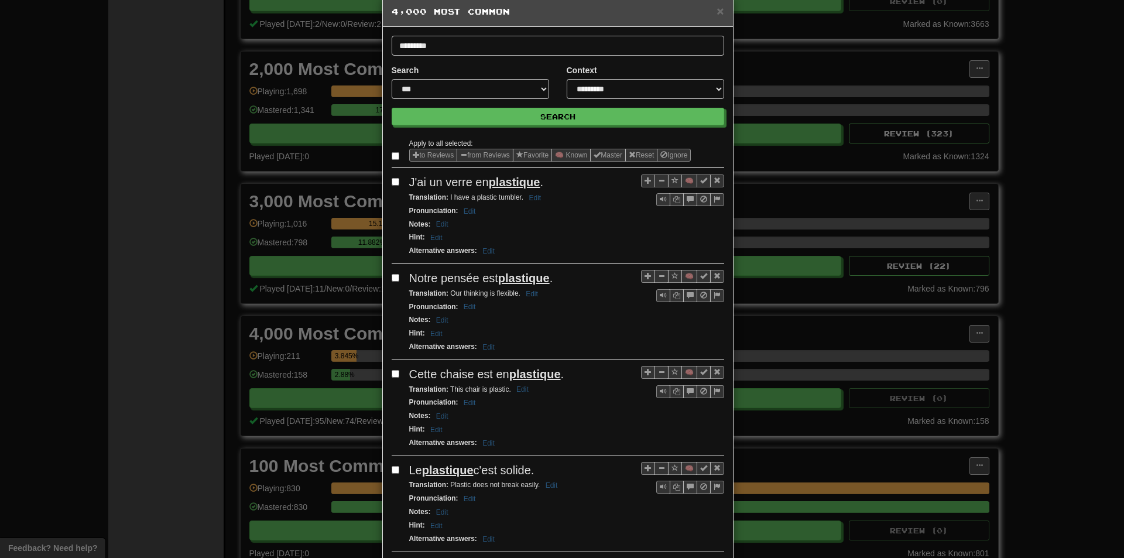
scroll to position [59, 0]
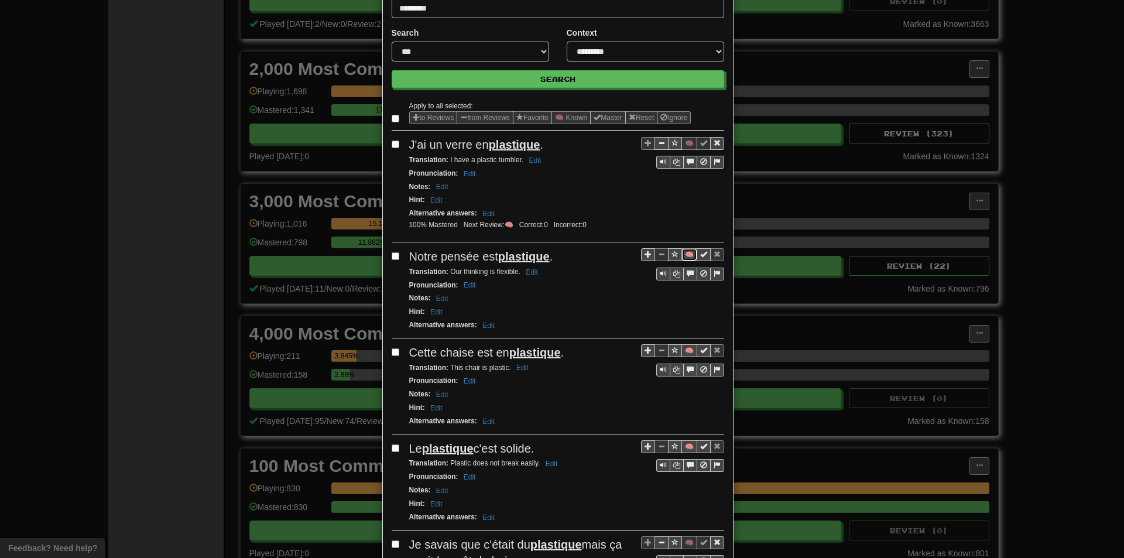
click at [685, 253] on button "🧠" at bounding box center [689, 254] width 16 height 13
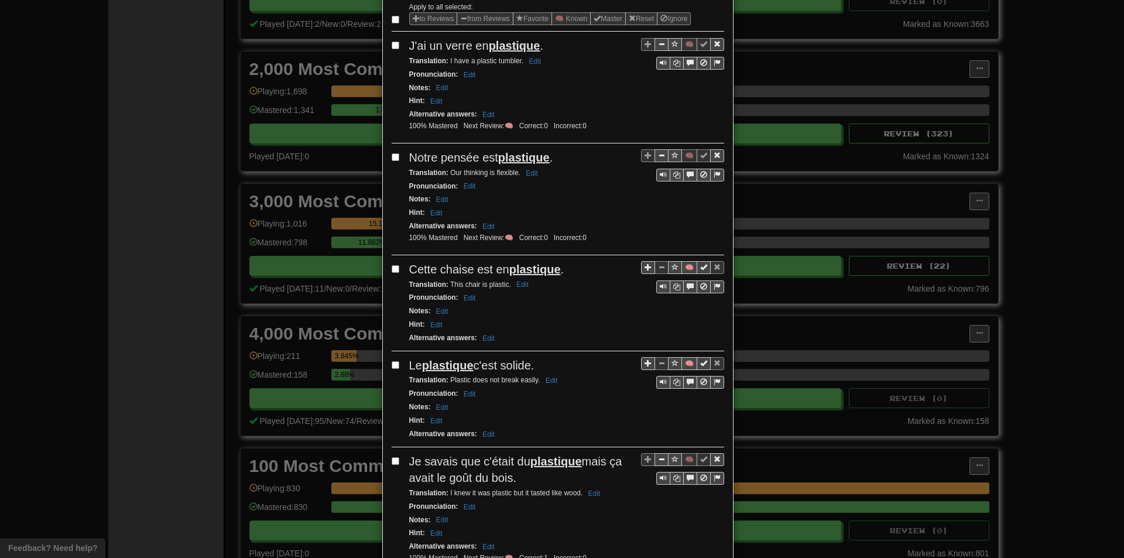
scroll to position [176, 0]
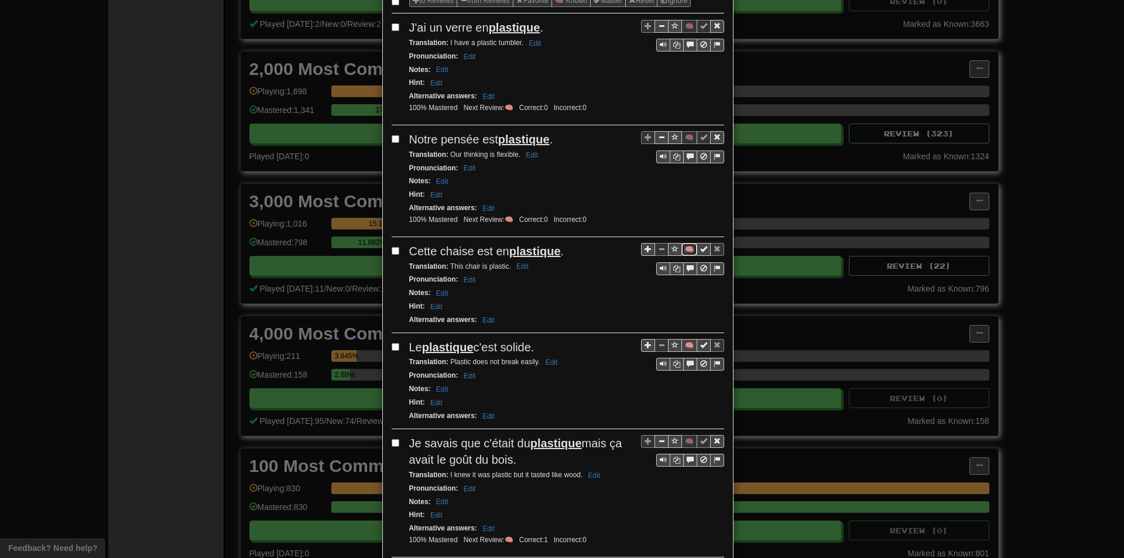
click at [684, 249] on button "🧠" at bounding box center [689, 249] width 16 height 13
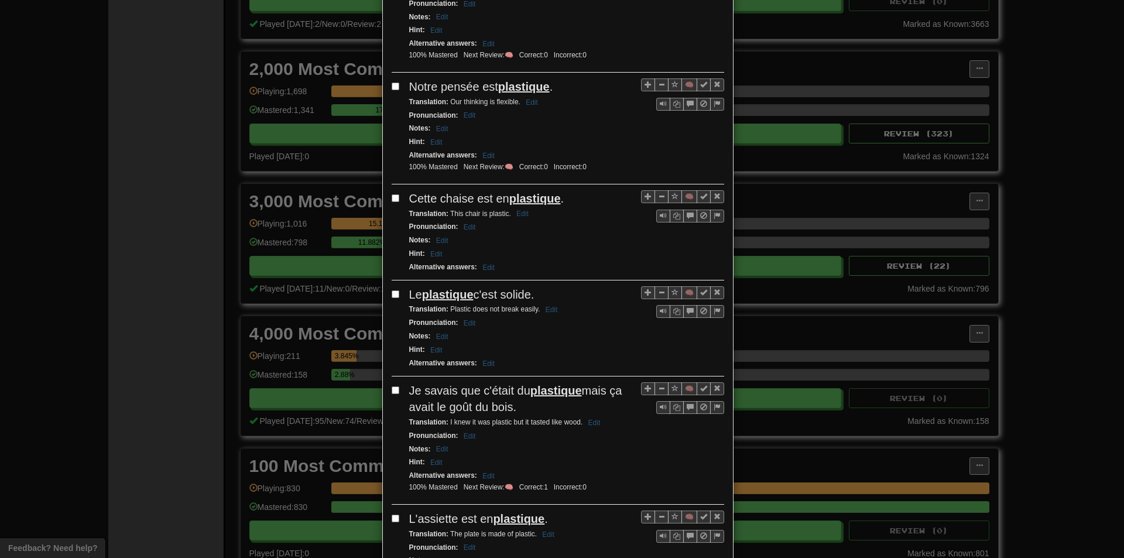
scroll to position [234, 0]
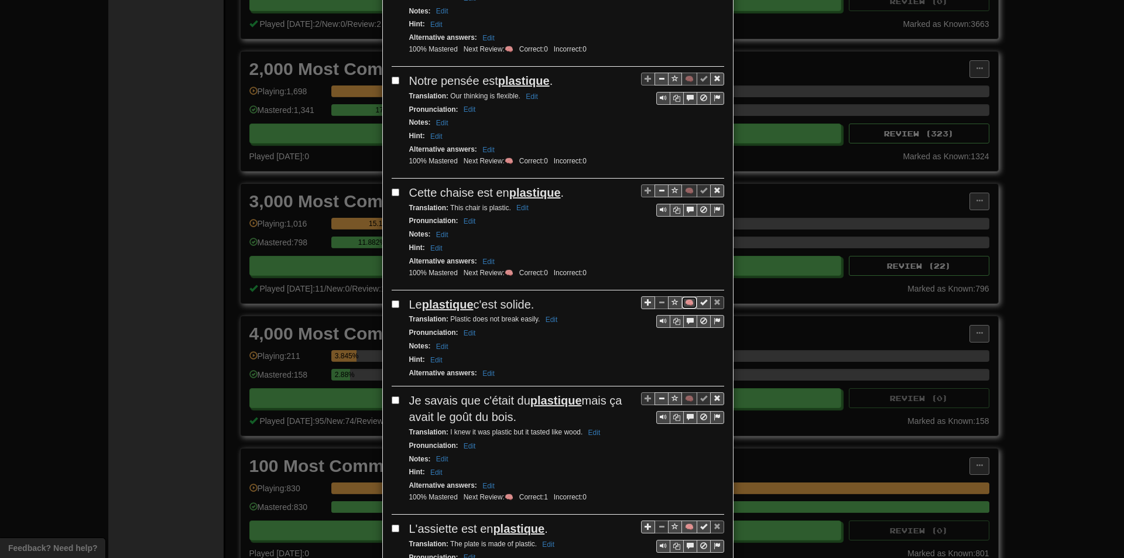
drag, startPoint x: 683, startPoint y: 299, endPoint x: 646, endPoint y: 291, distance: 37.8
click at [683, 299] on button "🧠" at bounding box center [689, 302] width 16 height 13
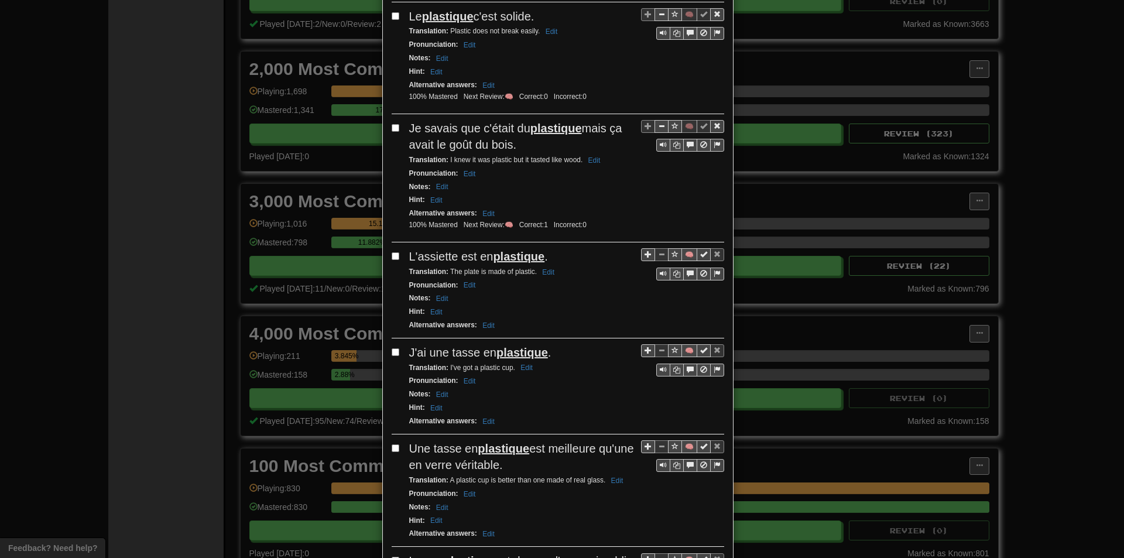
scroll to position [527, 0]
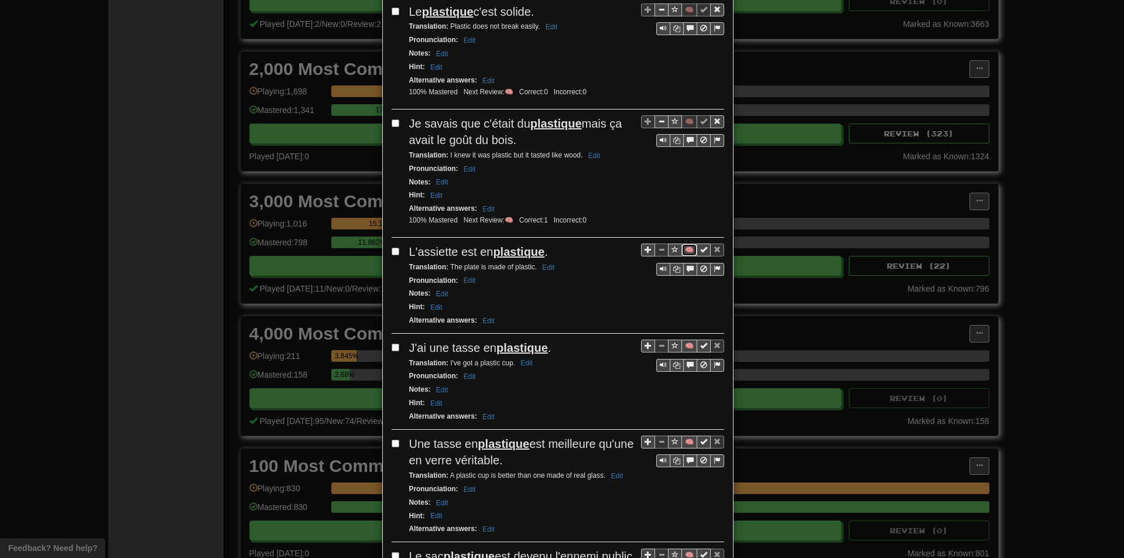
click at [687, 247] on button "🧠" at bounding box center [689, 250] width 16 height 13
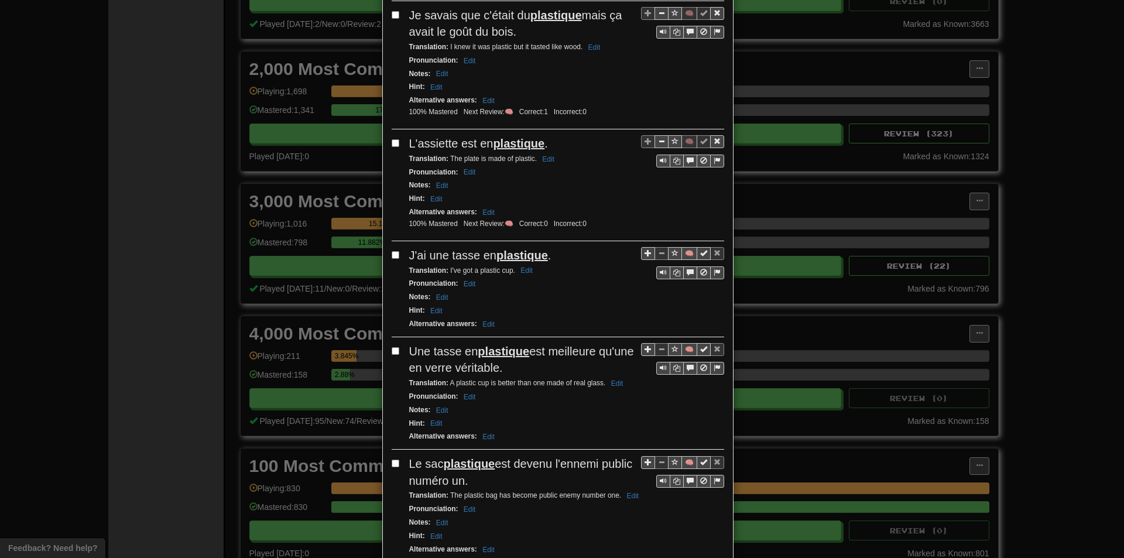
scroll to position [644, 0]
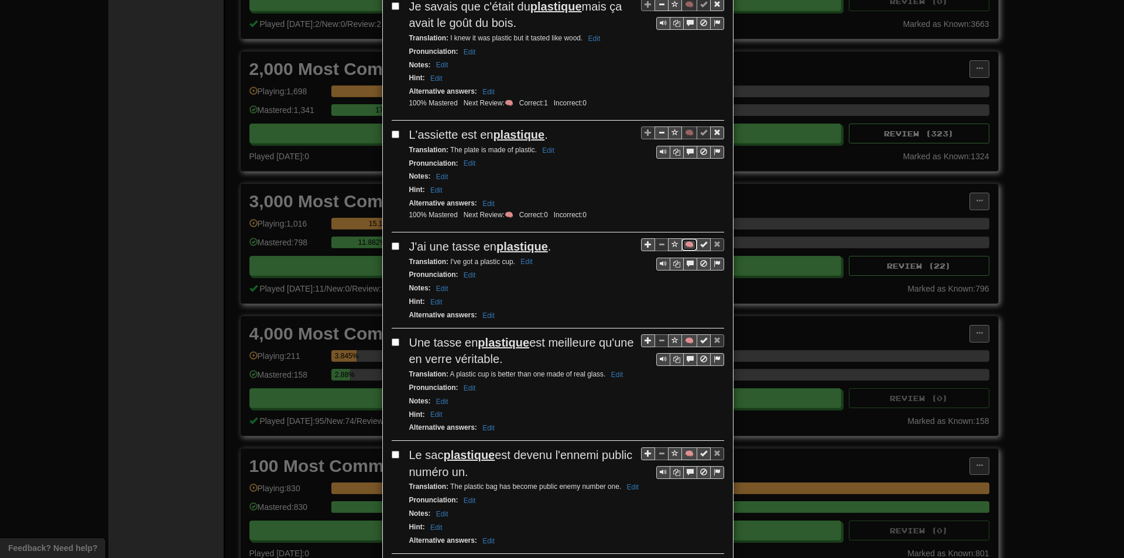
click at [681, 245] on button "🧠" at bounding box center [689, 244] width 16 height 13
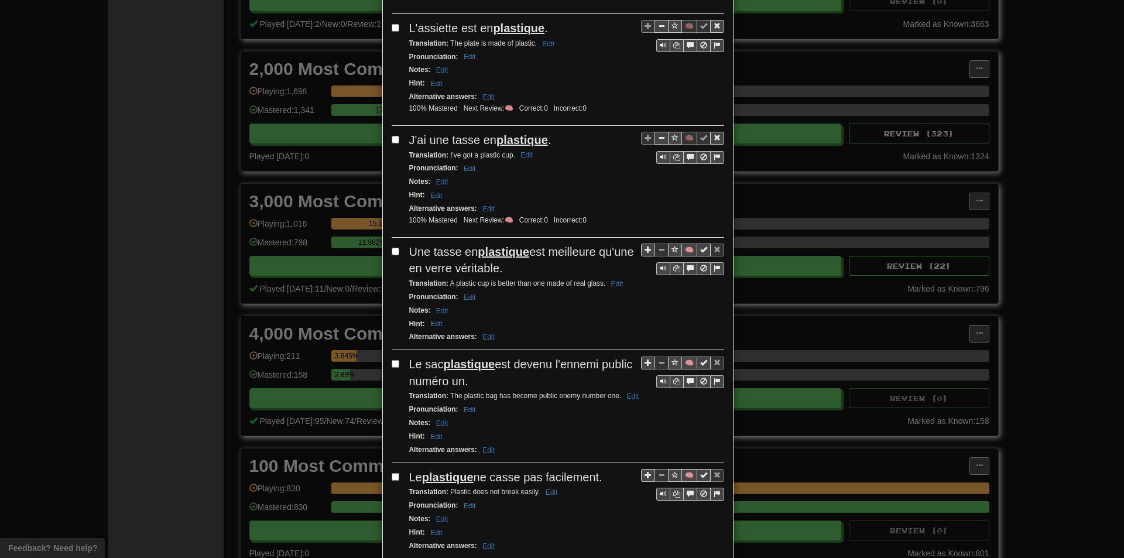
scroll to position [761, 0]
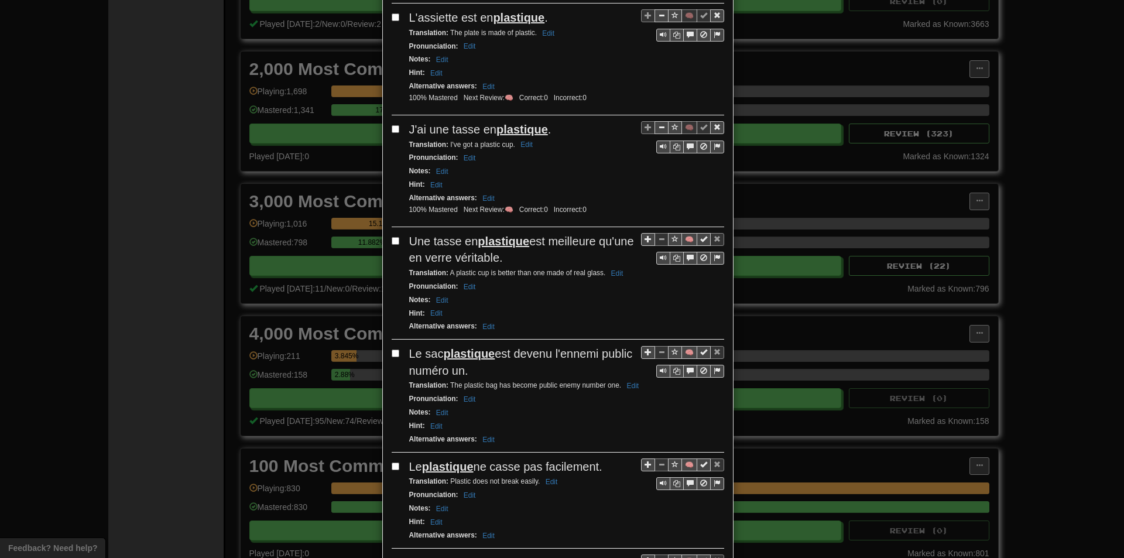
click at [1044, 396] on div "**********" at bounding box center [562, 279] width 1124 height 558
click at [1012, 241] on div "**********" at bounding box center [562, 279] width 1124 height 558
click at [687, 240] on button "🧠" at bounding box center [689, 239] width 16 height 13
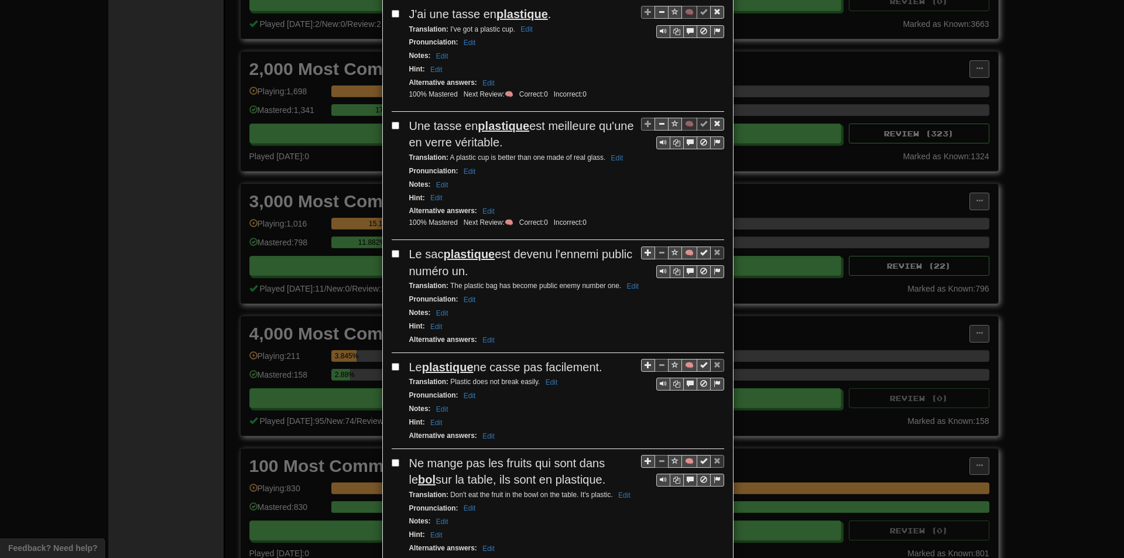
scroll to position [878, 0]
click at [685, 252] on button "🧠" at bounding box center [689, 251] width 16 height 13
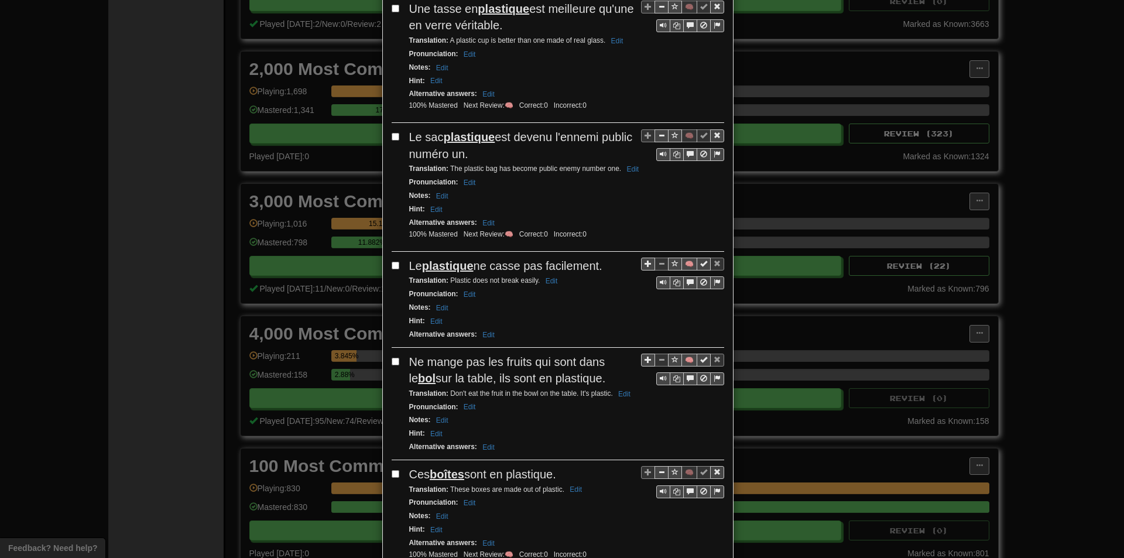
scroll to position [995, 0]
click at [681, 263] on button "🧠" at bounding box center [689, 262] width 16 height 13
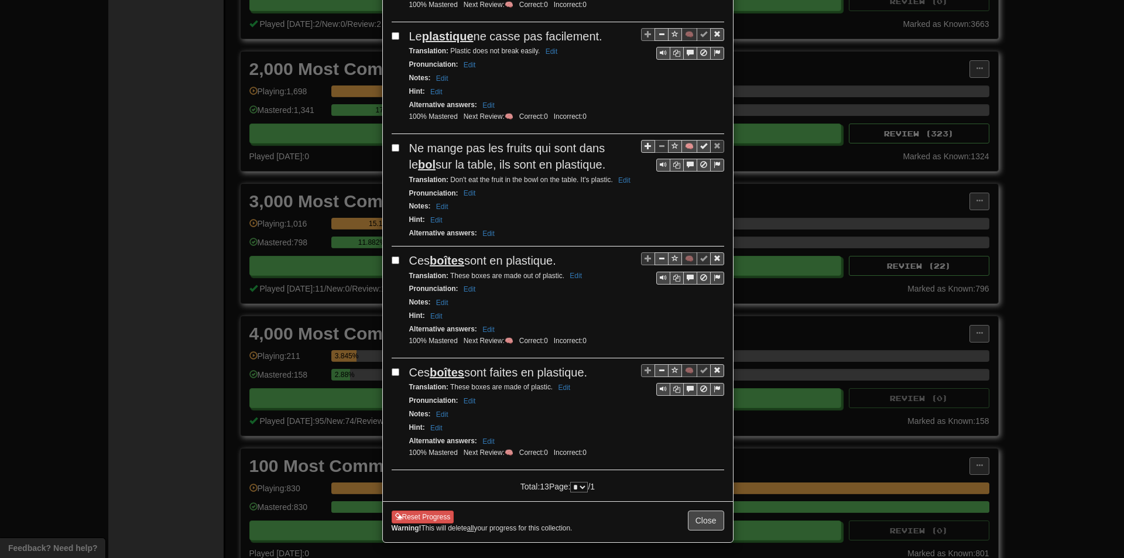
scroll to position [1228, 0]
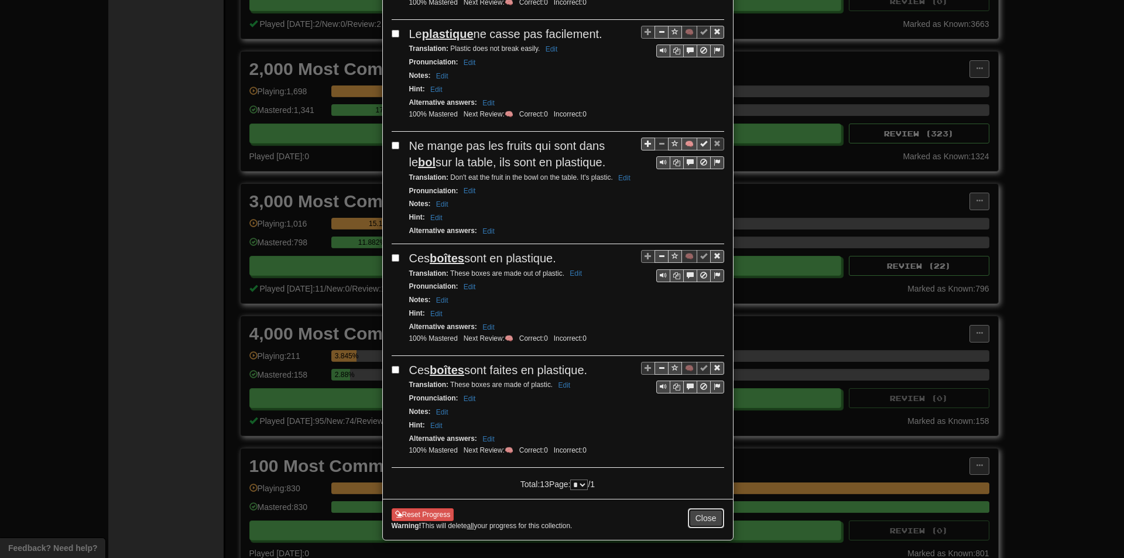
click at [694, 515] on button "Close" at bounding box center [706, 518] width 36 height 20
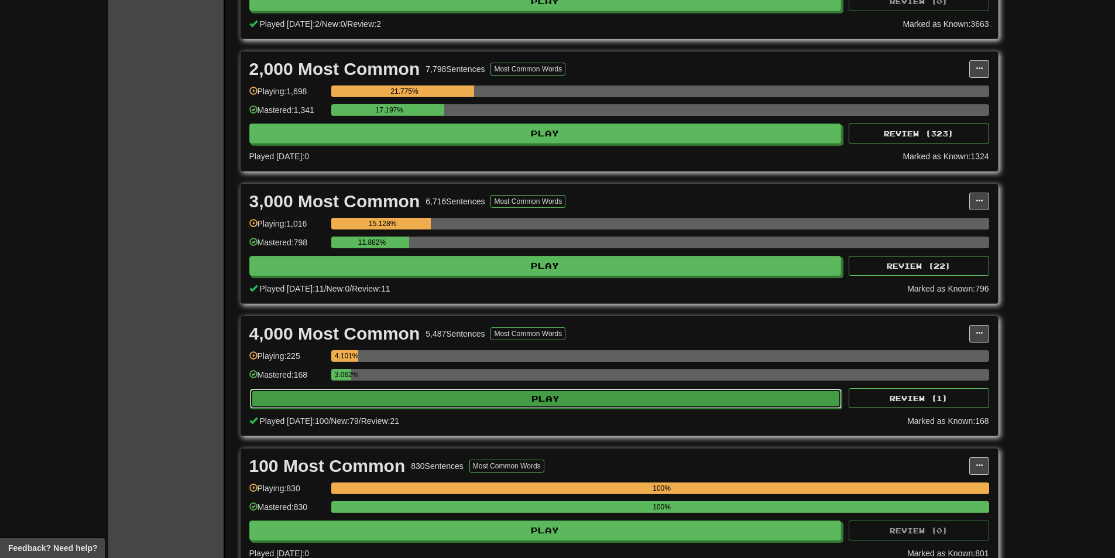
click at [445, 405] on button "Play" at bounding box center [546, 399] width 592 height 20
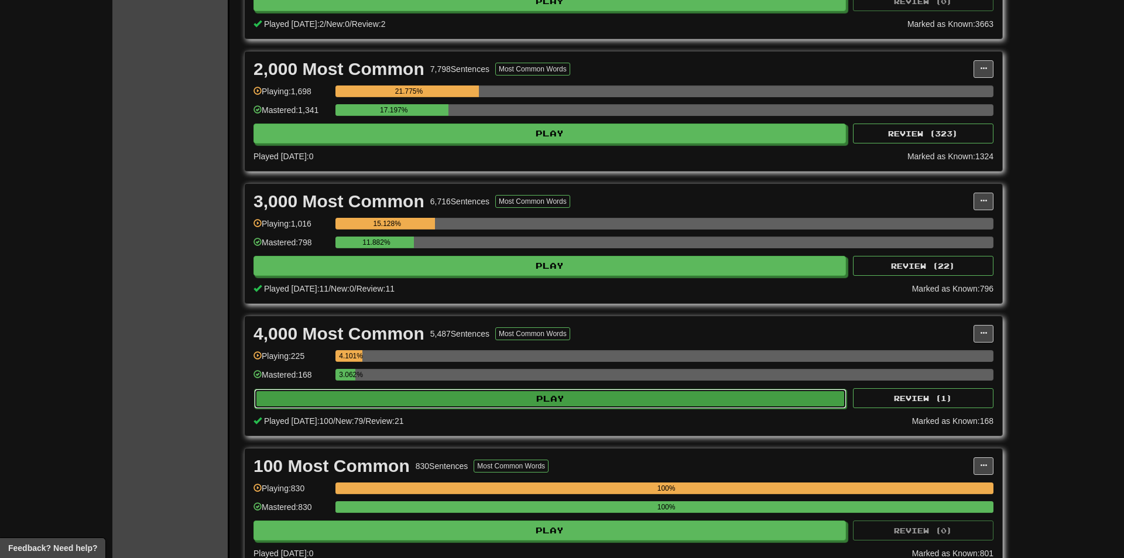
select select "**"
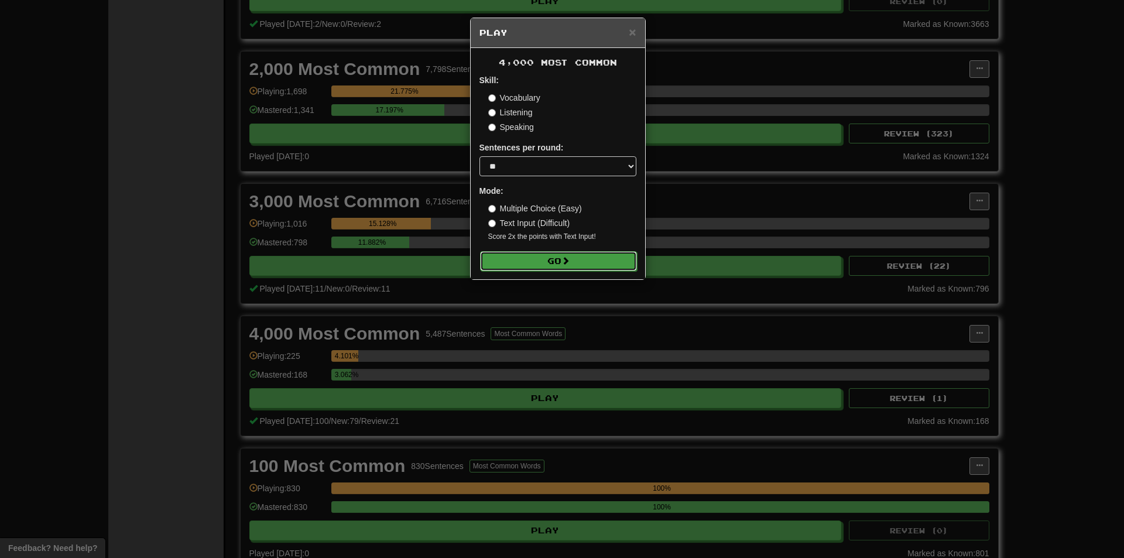
click at [509, 263] on button "Go" at bounding box center [558, 261] width 157 height 20
click at [952, 342] on div "× Play 4,000 Most Common Skill: Vocabulary Listening Speaking Sentences per rou…" at bounding box center [562, 279] width 1124 height 558
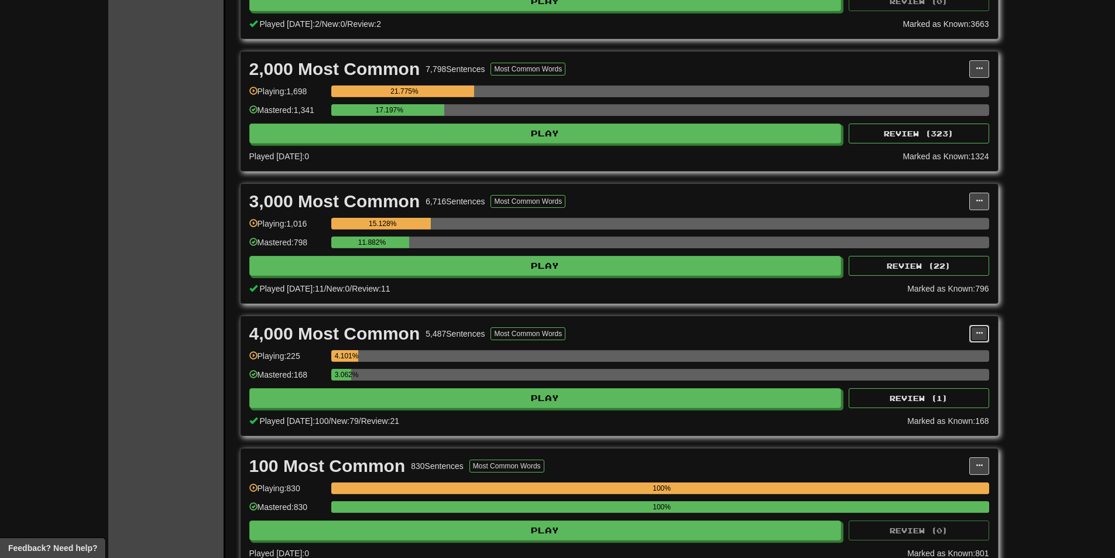
click at [980, 330] on span at bounding box center [979, 333] width 7 height 7
click at [942, 348] on link "Manage Sentences" at bounding box center [927, 354] width 121 height 15
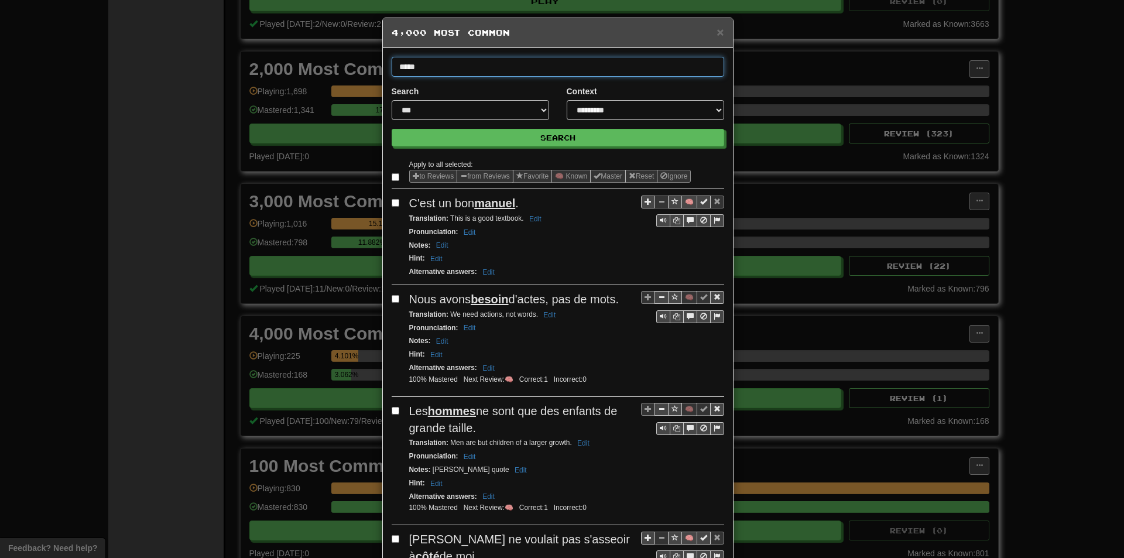
type input "*****"
click at [392, 129] on button "Search" at bounding box center [558, 138] width 333 height 18
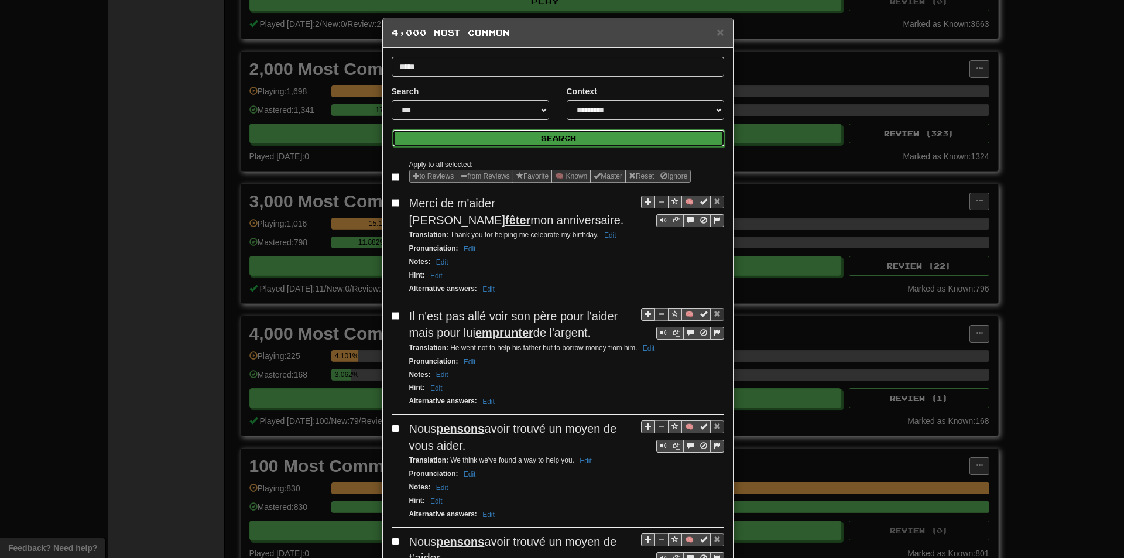
click at [465, 131] on button "Search" at bounding box center [558, 138] width 333 height 18
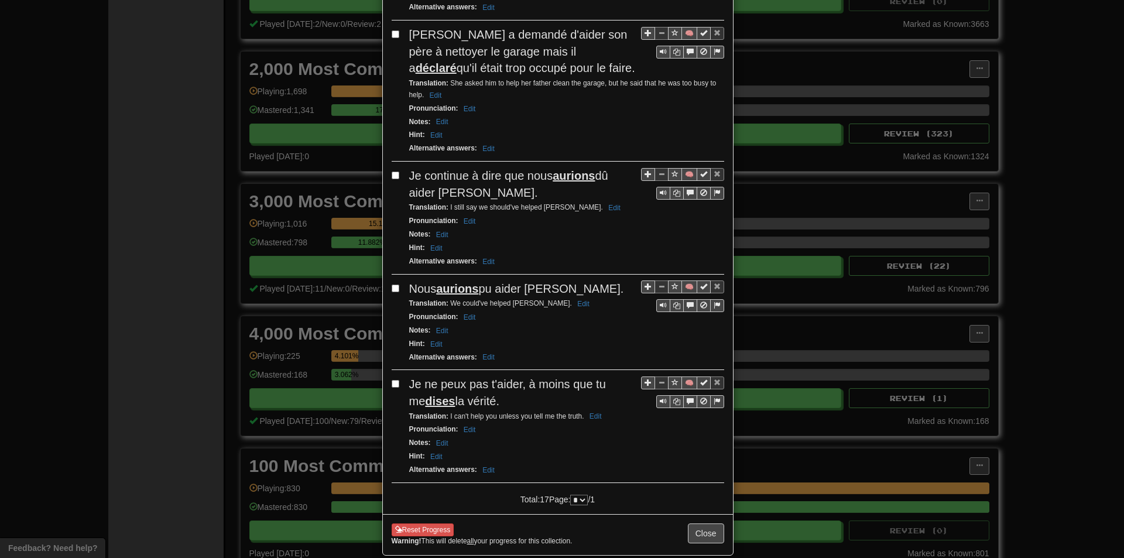
scroll to position [1634, 0]
click at [699, 522] on button "Close" at bounding box center [706, 532] width 36 height 20
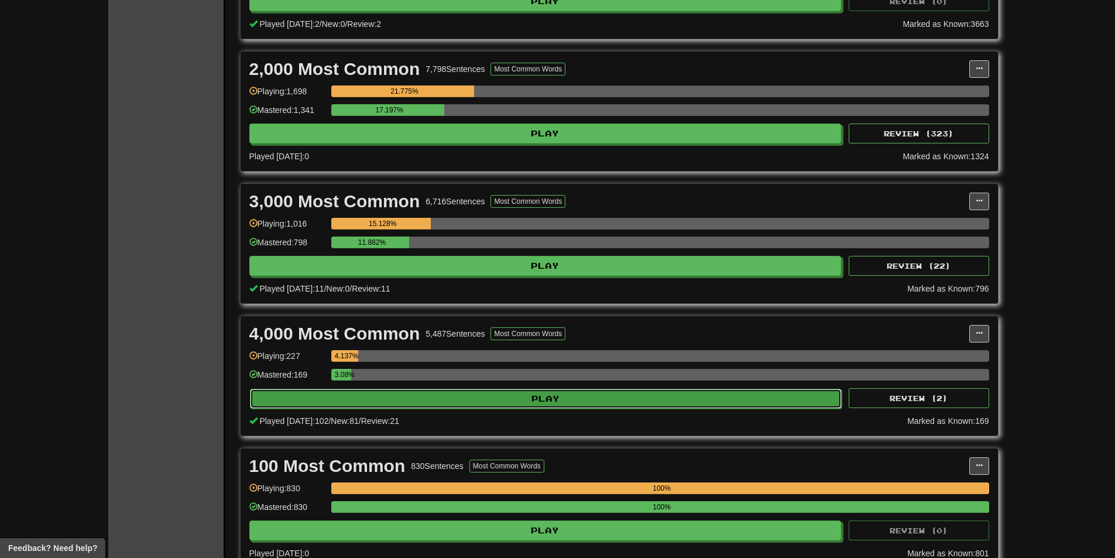
click at [412, 399] on button "Play" at bounding box center [546, 399] width 592 height 20
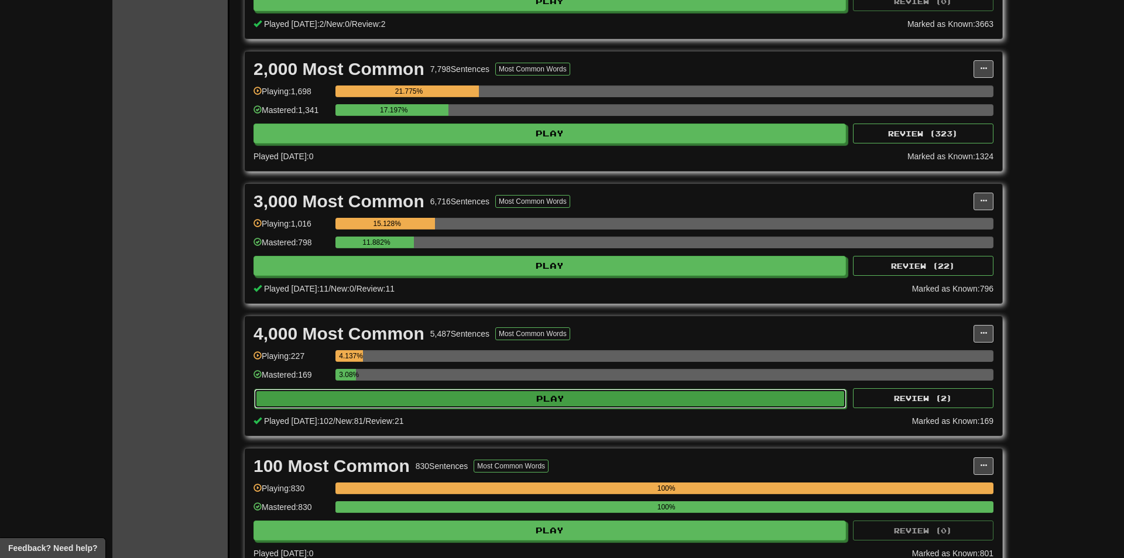
select select "**"
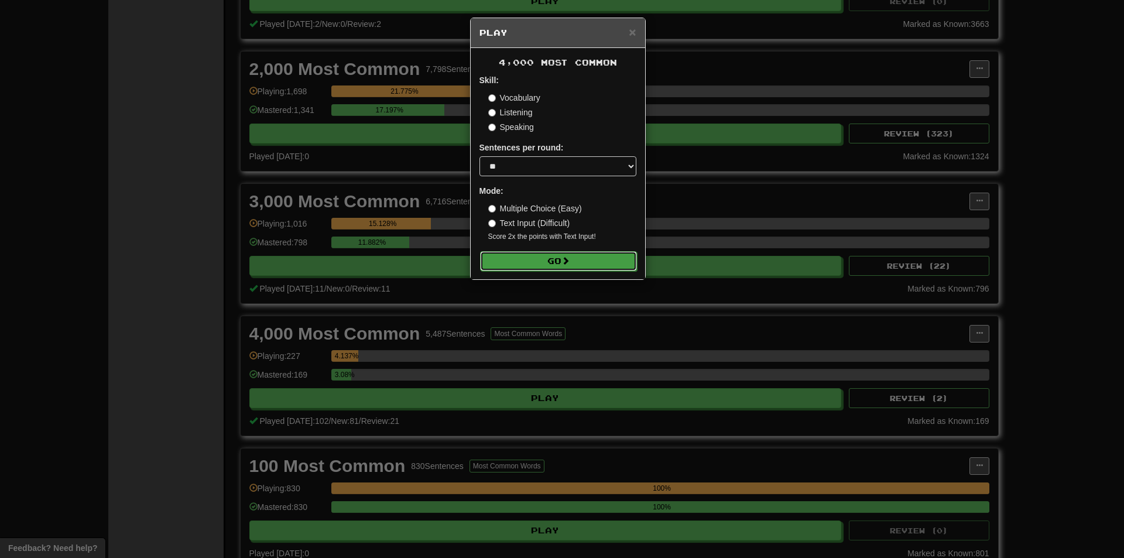
click at [505, 266] on button "Go" at bounding box center [558, 261] width 157 height 20
click at [700, 286] on div "× Play 4,000 Most Common Skill: Vocabulary Listening Speaking Sentences per rou…" at bounding box center [562, 279] width 1124 height 558
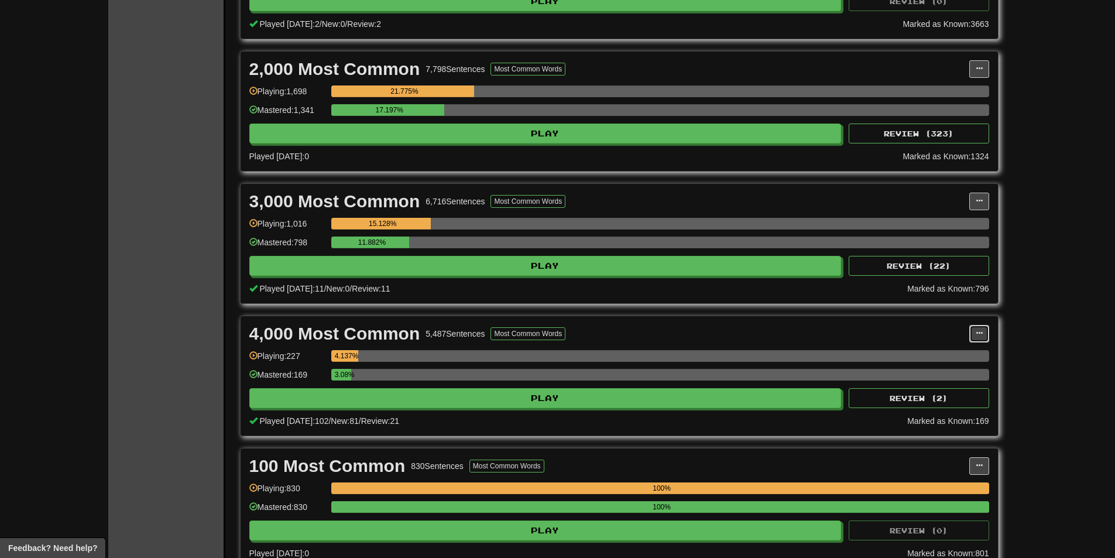
click at [985, 336] on button at bounding box center [979, 334] width 20 height 18
click at [0, 0] on link "Manage Sentences" at bounding box center [0, 0] width 0 height 0
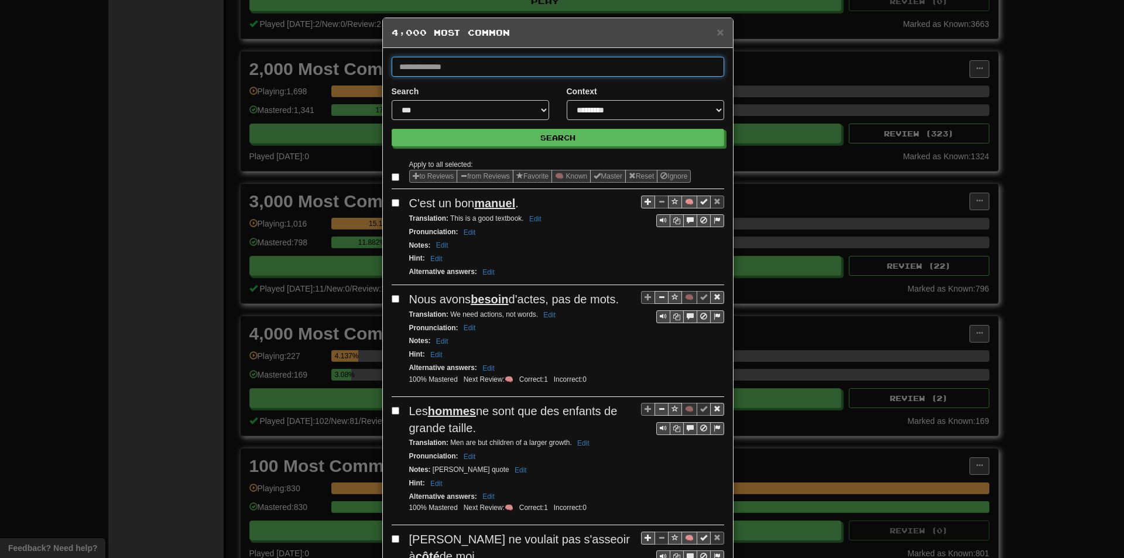
click at [451, 72] on input "text" at bounding box center [558, 67] width 333 height 20
type input "*******"
click at [392, 129] on button "Search" at bounding box center [558, 138] width 333 height 18
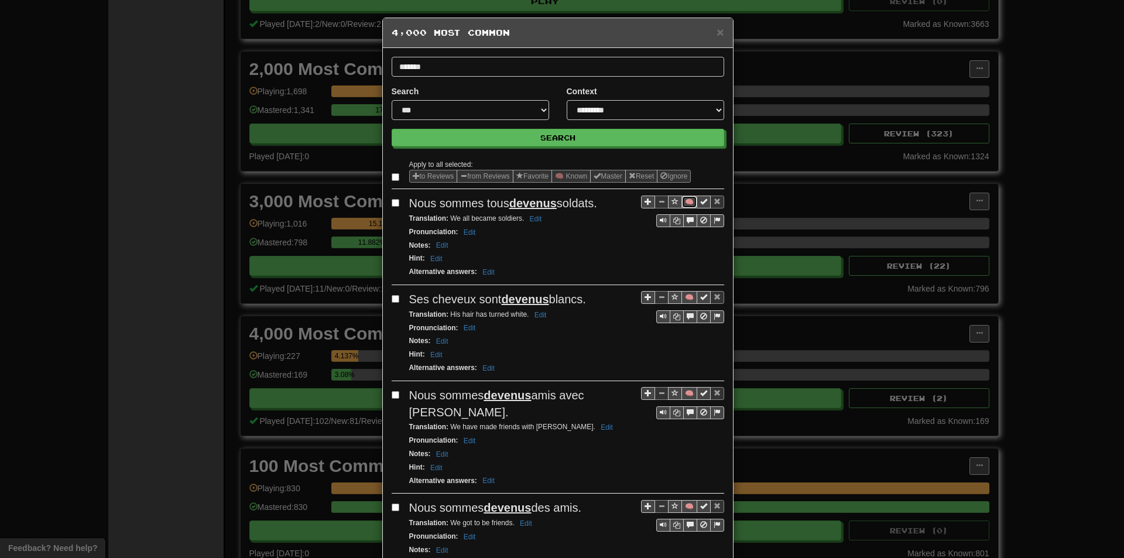
click at [688, 201] on button "🧠" at bounding box center [689, 202] width 16 height 13
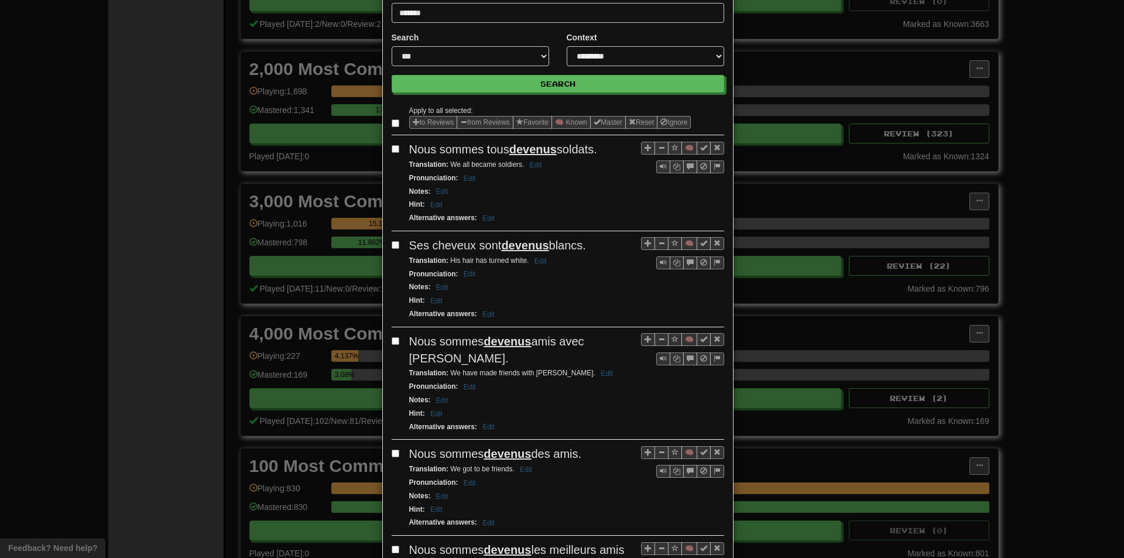
scroll to position [59, 0]
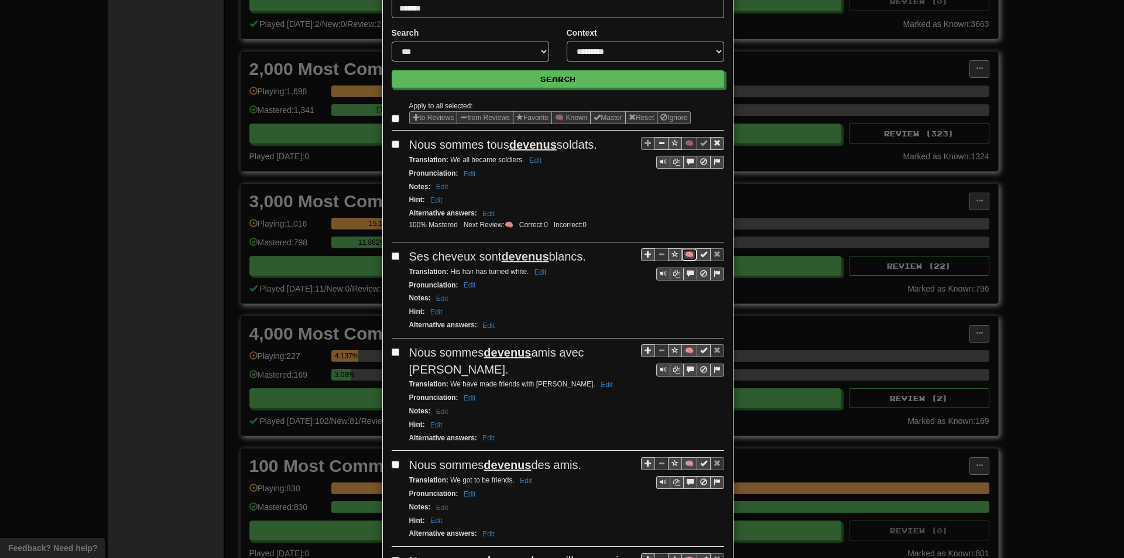
click at [685, 252] on button "🧠" at bounding box center [689, 254] width 16 height 13
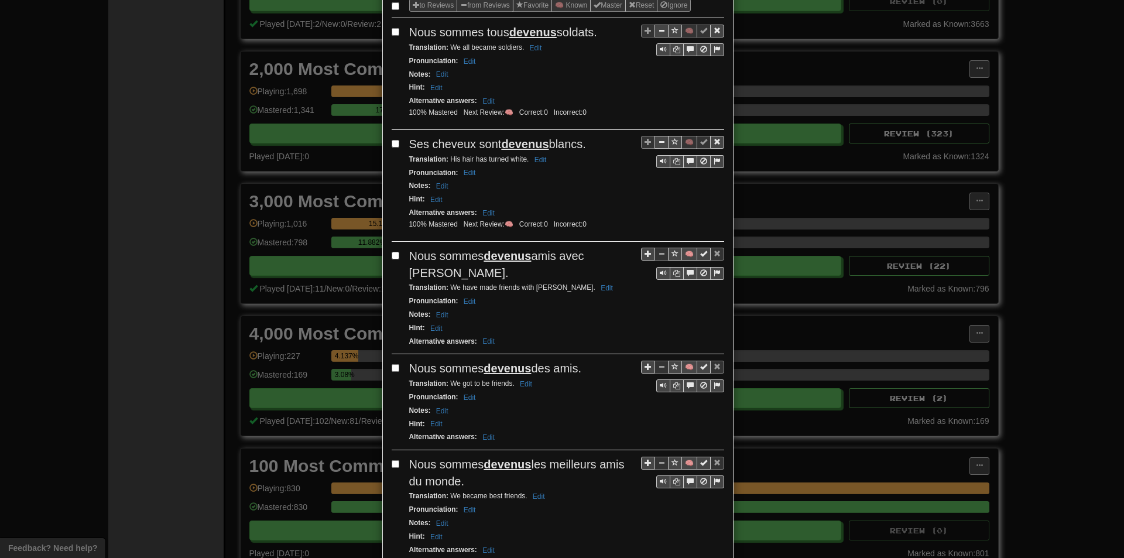
scroll to position [176, 0]
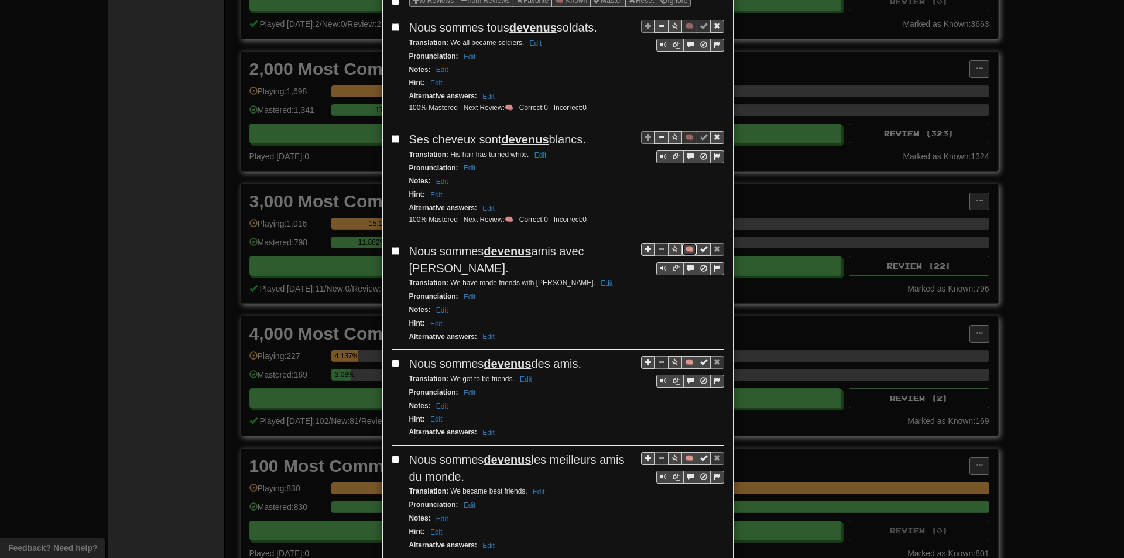
click at [681, 248] on button "🧠" at bounding box center [689, 249] width 16 height 13
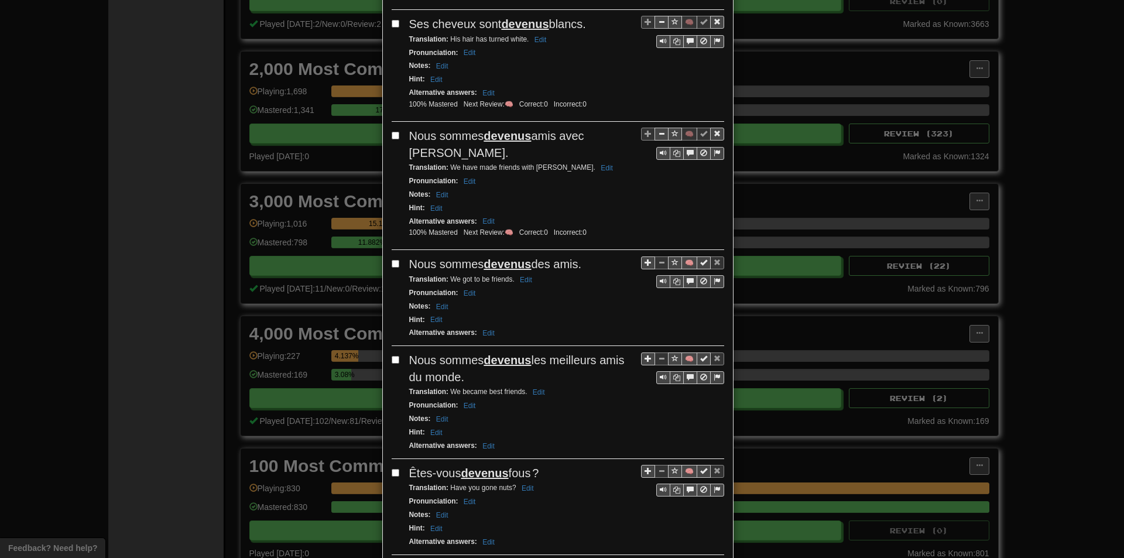
scroll to position [293, 0]
click at [683, 255] on button "🧠" at bounding box center [689, 261] width 16 height 13
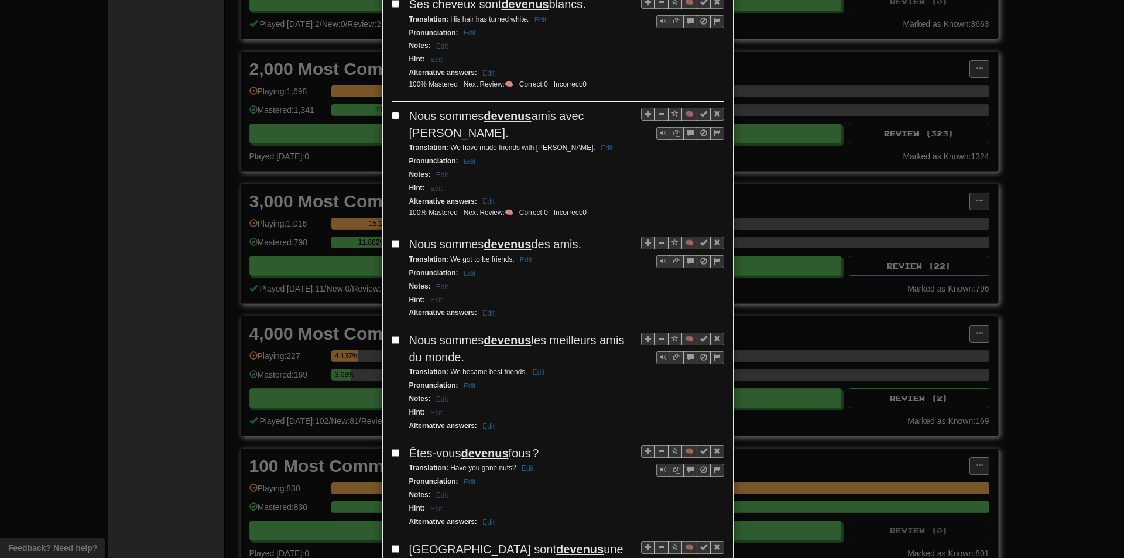
scroll to position [351, 0]
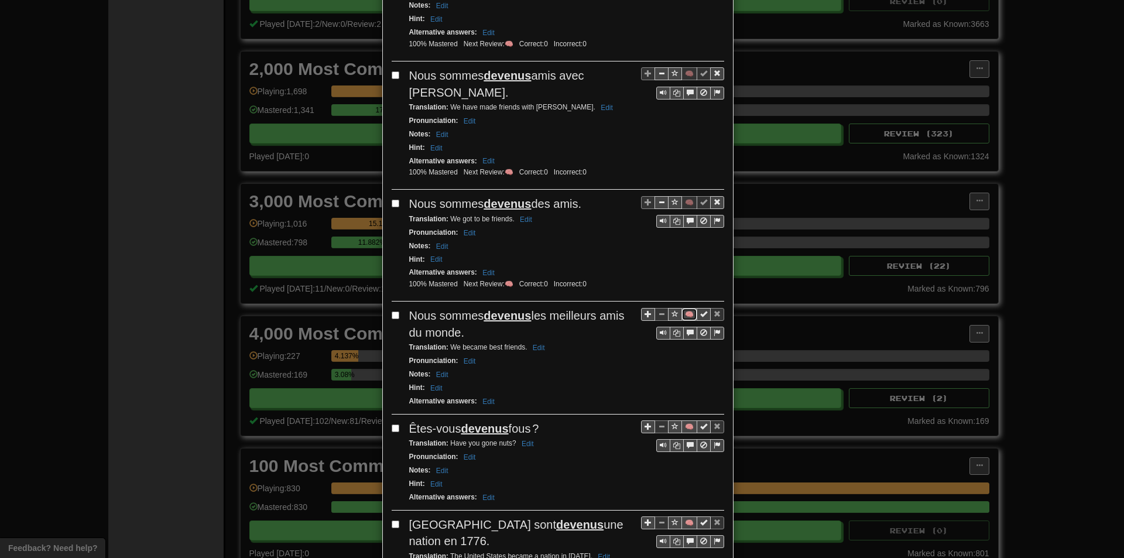
click at [686, 308] on button "🧠" at bounding box center [689, 314] width 16 height 13
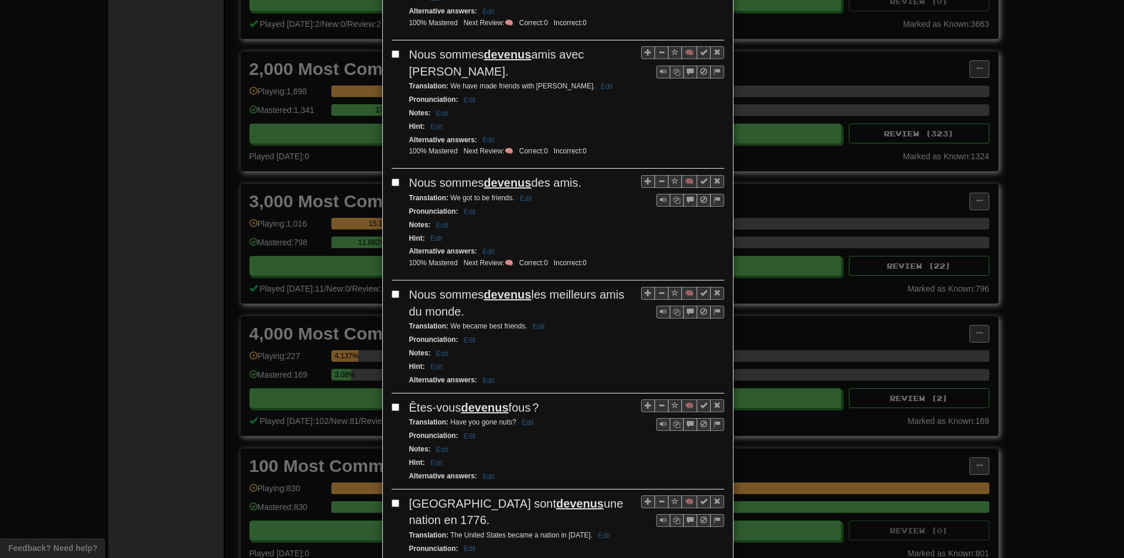
scroll to position [410, 0]
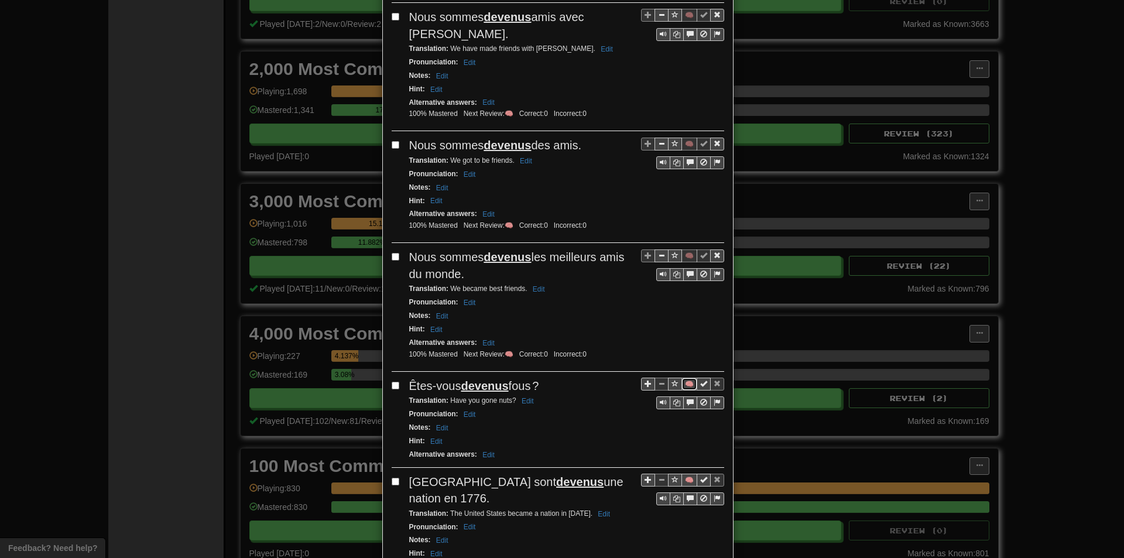
click at [681, 378] on button "🧠" at bounding box center [689, 384] width 16 height 13
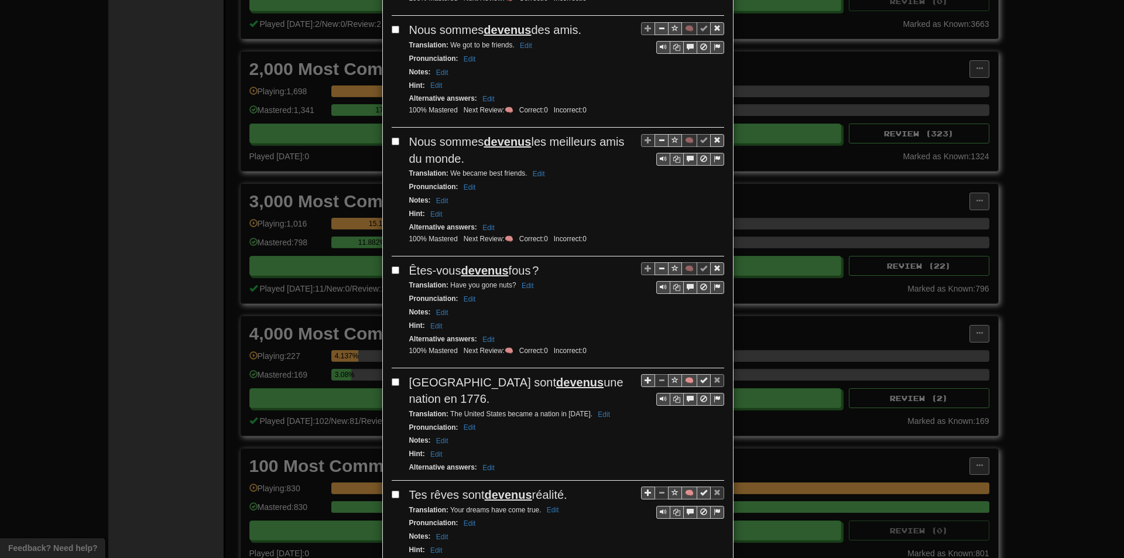
scroll to position [527, 0]
click at [684, 372] on button "🧠" at bounding box center [689, 378] width 16 height 13
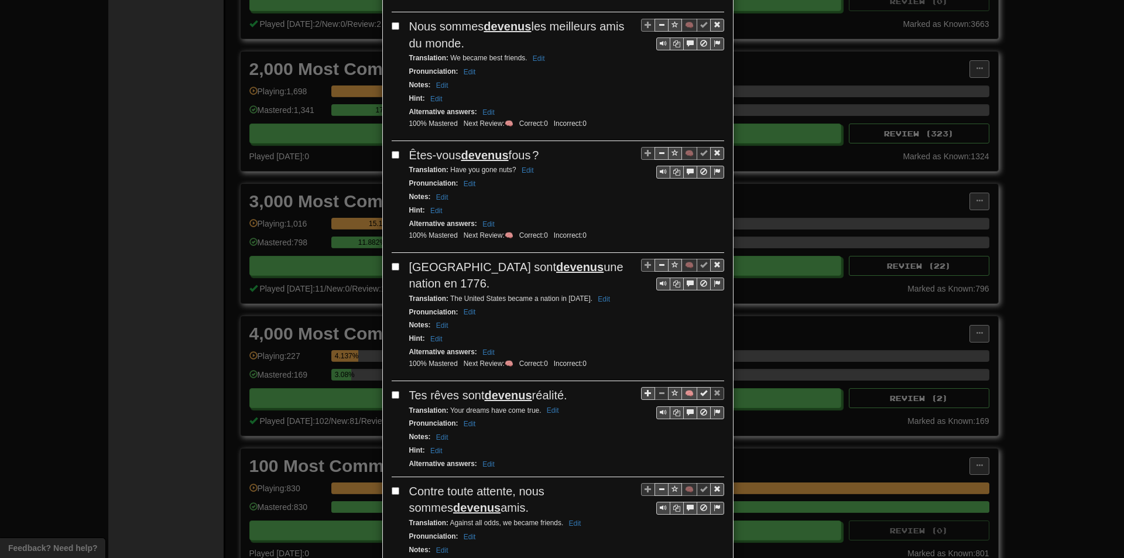
scroll to position [644, 0]
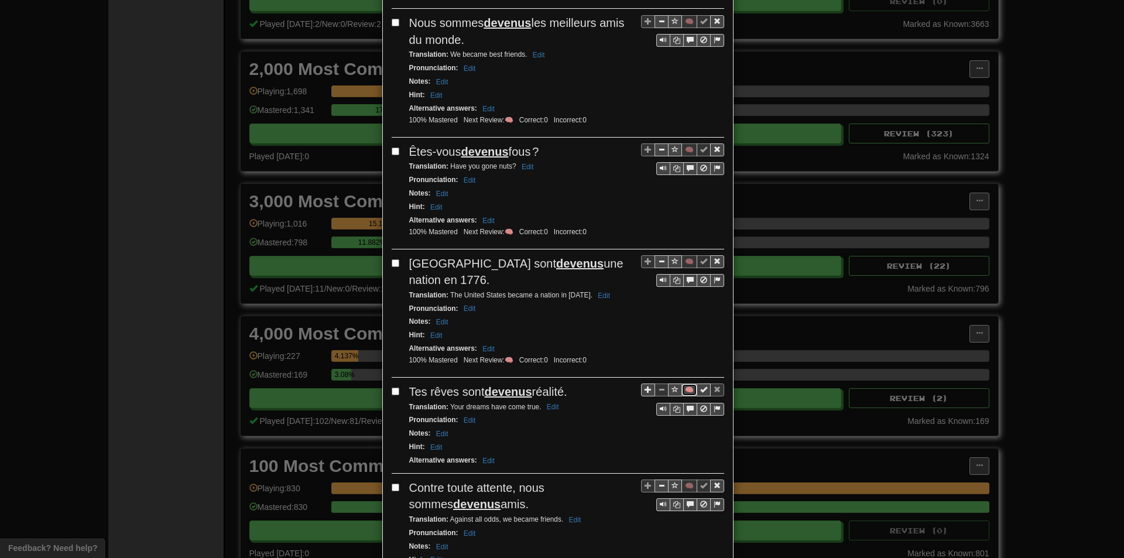
click at [686, 383] on button "🧠" at bounding box center [689, 389] width 16 height 13
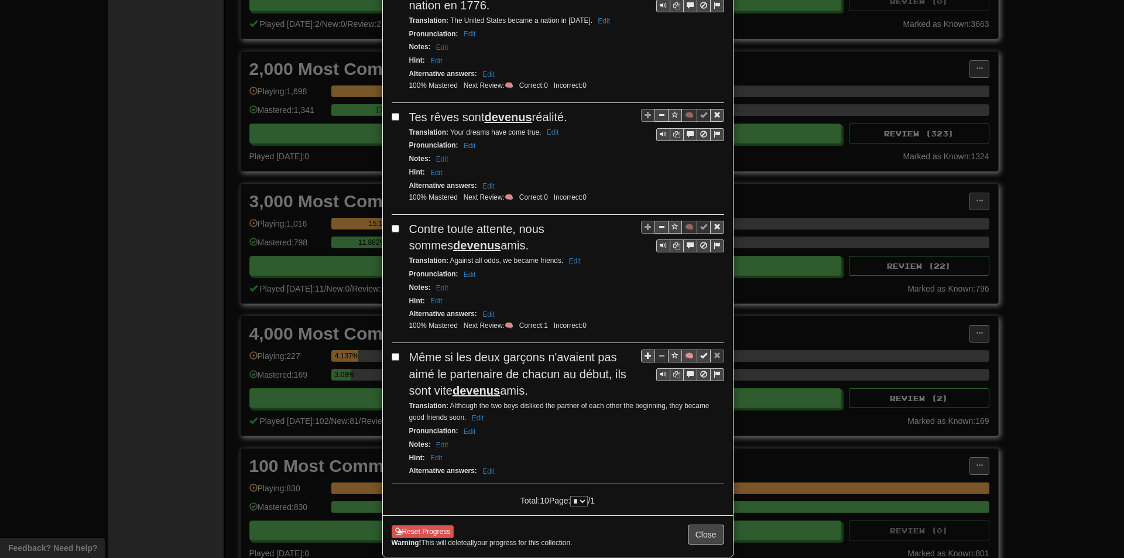
scroll to position [920, 0]
click at [682, 348] on button "🧠" at bounding box center [689, 354] width 16 height 13
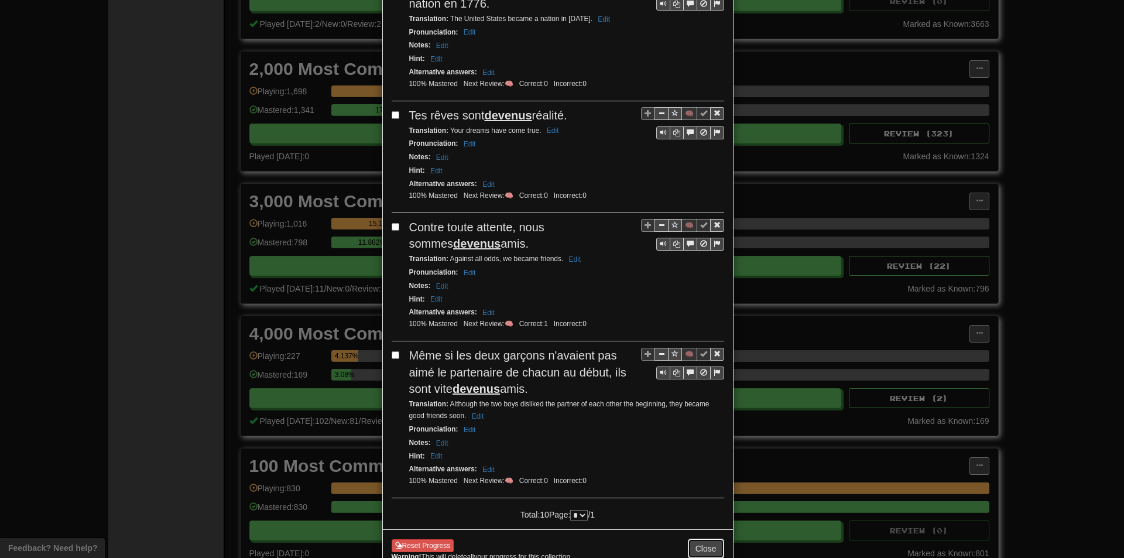
click at [701, 539] on button "Close" at bounding box center [706, 549] width 36 height 20
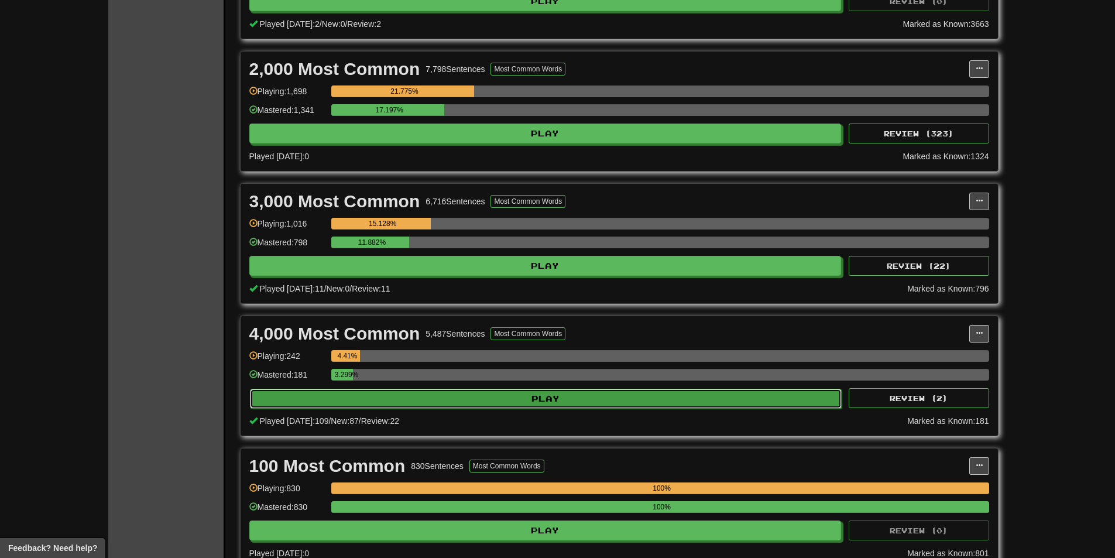
click at [451, 392] on button "Play" at bounding box center [546, 399] width 592 height 20
select select "**"
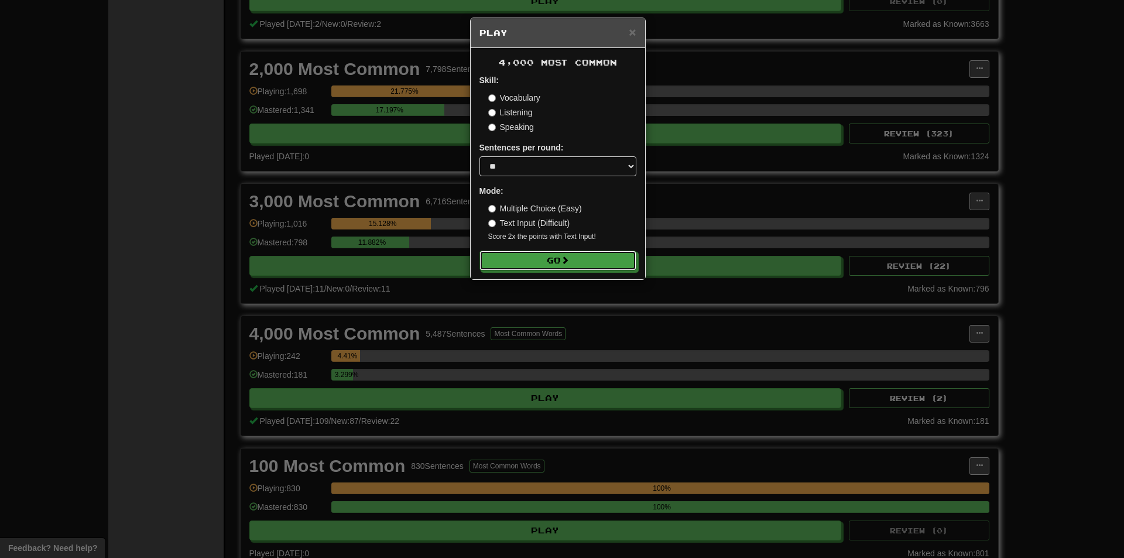
drag, startPoint x: 537, startPoint y: 255, endPoint x: 504, endPoint y: 279, distance: 41.0
click at [538, 255] on button "Go" at bounding box center [557, 261] width 157 height 20
drag, startPoint x: 983, startPoint y: 203, endPoint x: 961, endPoint y: 316, distance: 115.2
click at [983, 208] on div "× Play 4,000 Most Common Skill: Vocabulary Listening Speaking Sentences per rou…" at bounding box center [562, 279] width 1124 height 558
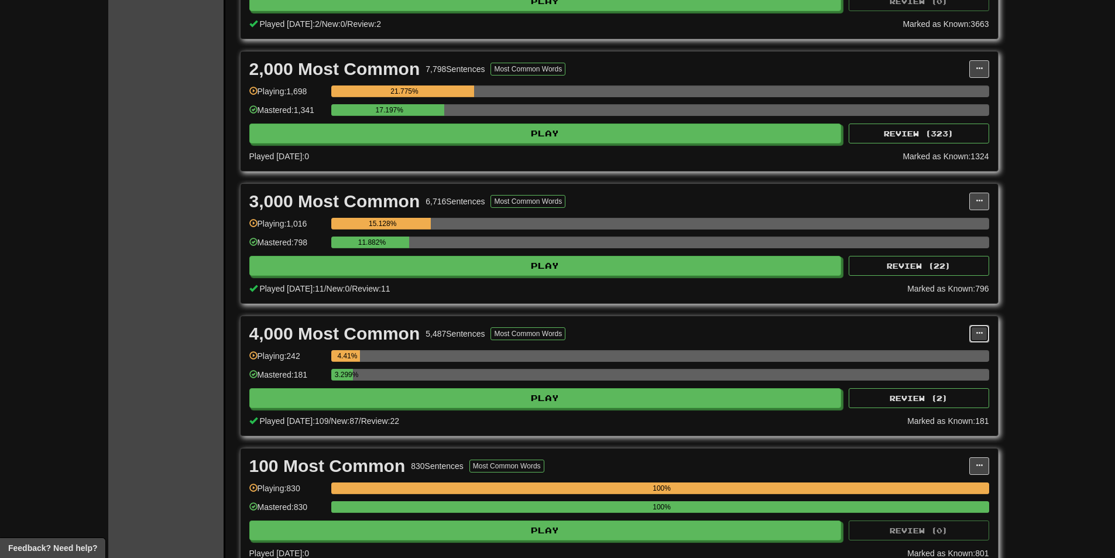
click at [982, 328] on button at bounding box center [979, 334] width 20 height 18
click at [960, 351] on span "Manage Sentences" at bounding box center [930, 354] width 71 height 9
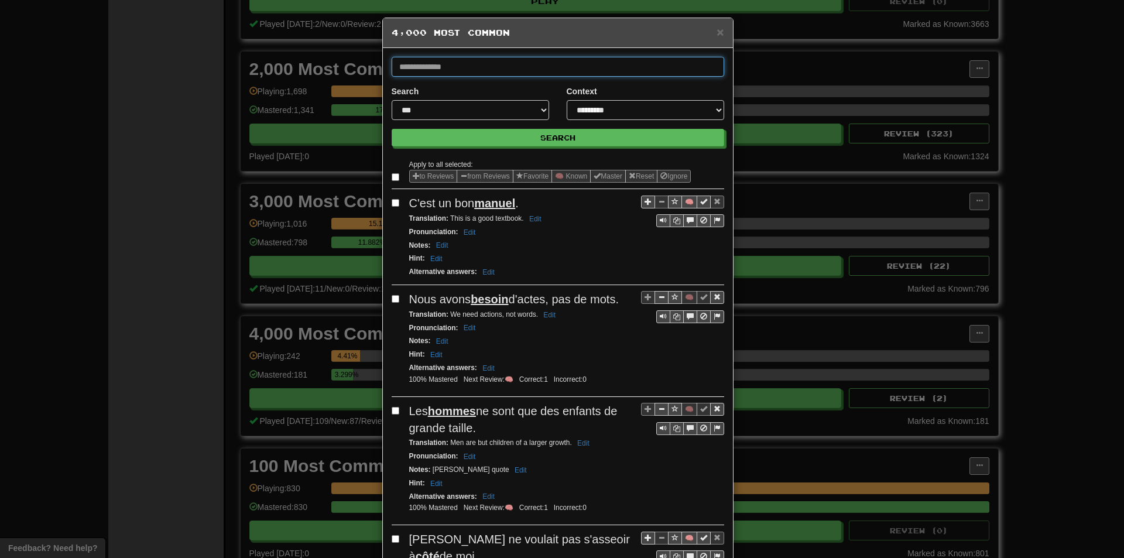
click at [537, 65] on input "text" at bounding box center [558, 67] width 333 height 20
click at [392, 129] on button "Search" at bounding box center [558, 138] width 333 height 18
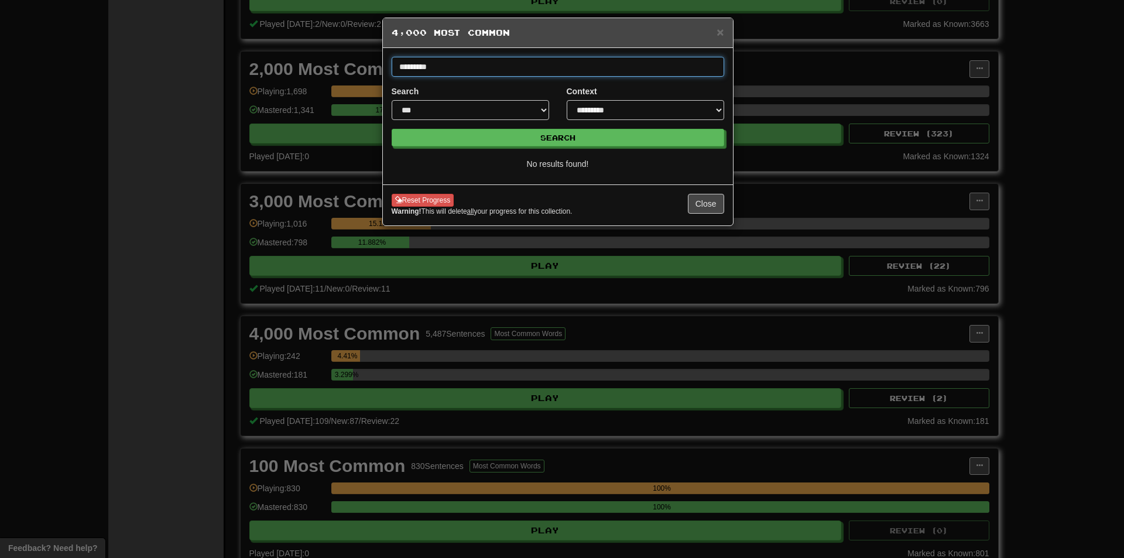
click at [539, 66] on input "*********" at bounding box center [558, 67] width 333 height 20
type input "********"
click at [392, 129] on button "Search" at bounding box center [558, 138] width 333 height 18
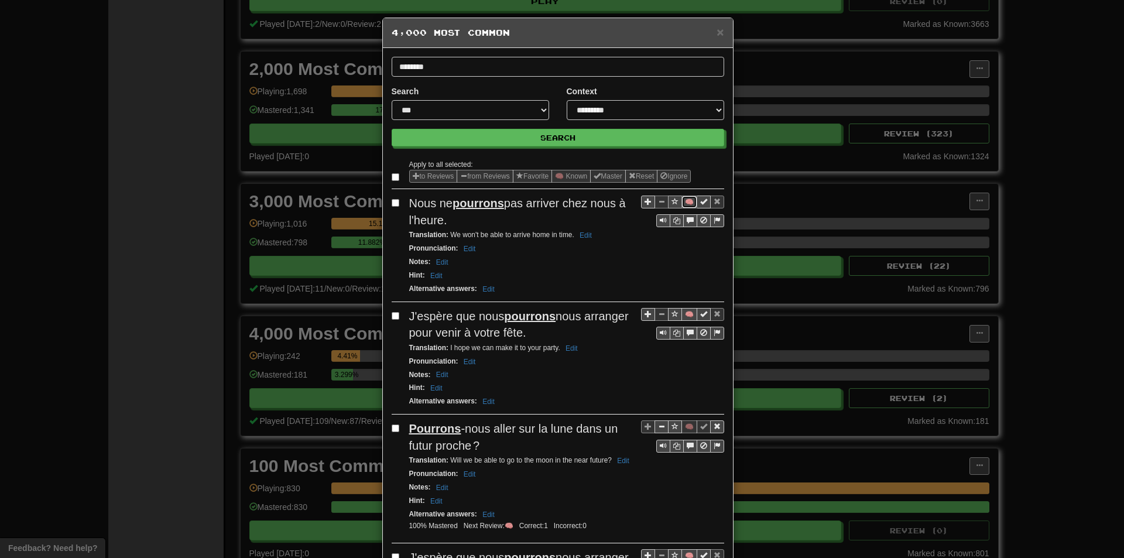
drag, startPoint x: 679, startPoint y: 198, endPoint x: 671, endPoint y: 198, distance: 8.2
click at [681, 198] on button "🧠" at bounding box center [689, 202] width 16 height 13
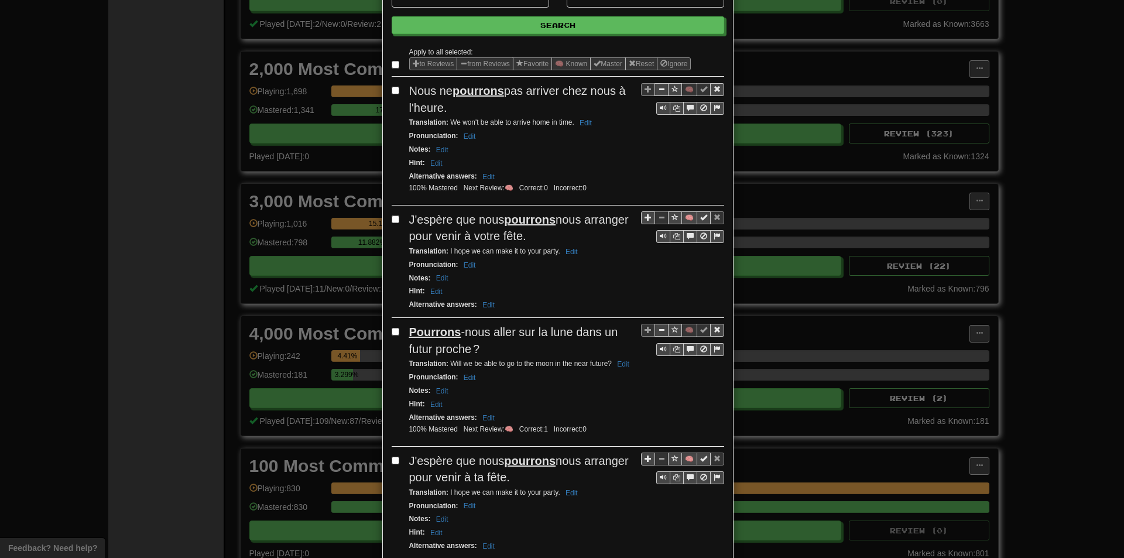
scroll to position [117, 0]
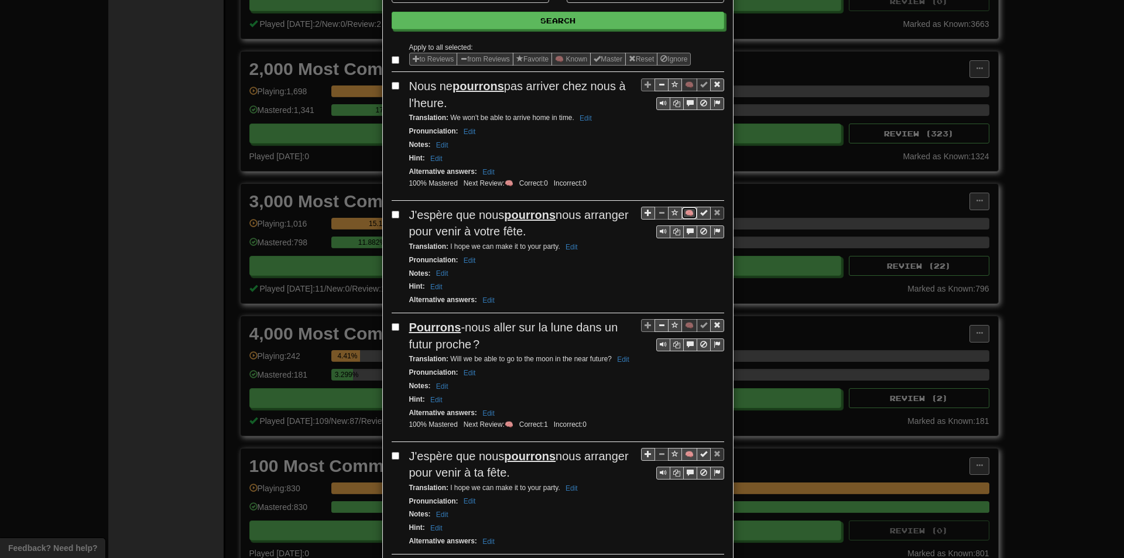
click at [681, 214] on button "🧠" at bounding box center [689, 213] width 16 height 13
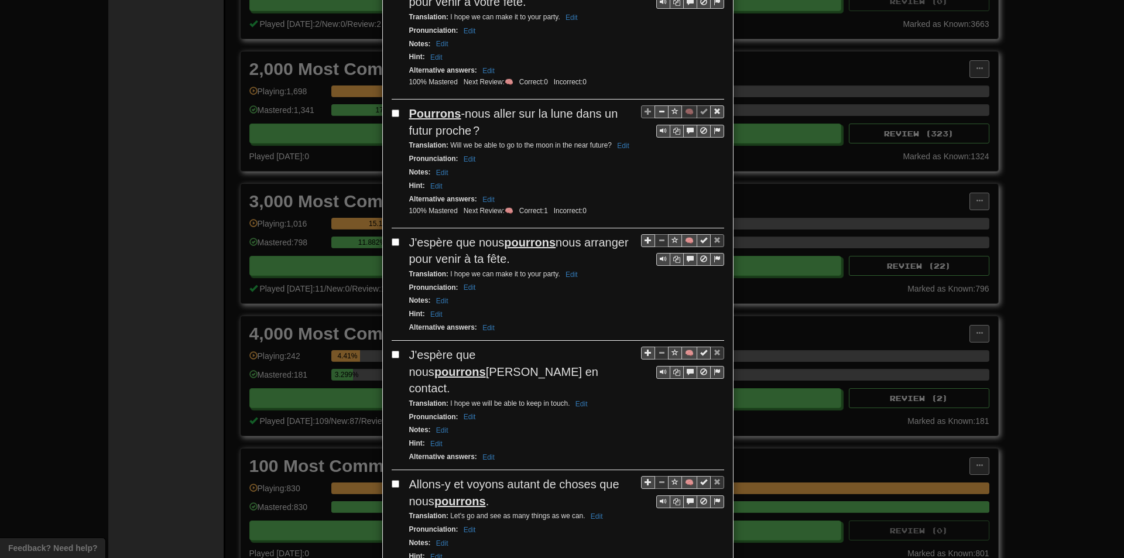
scroll to position [351, 0]
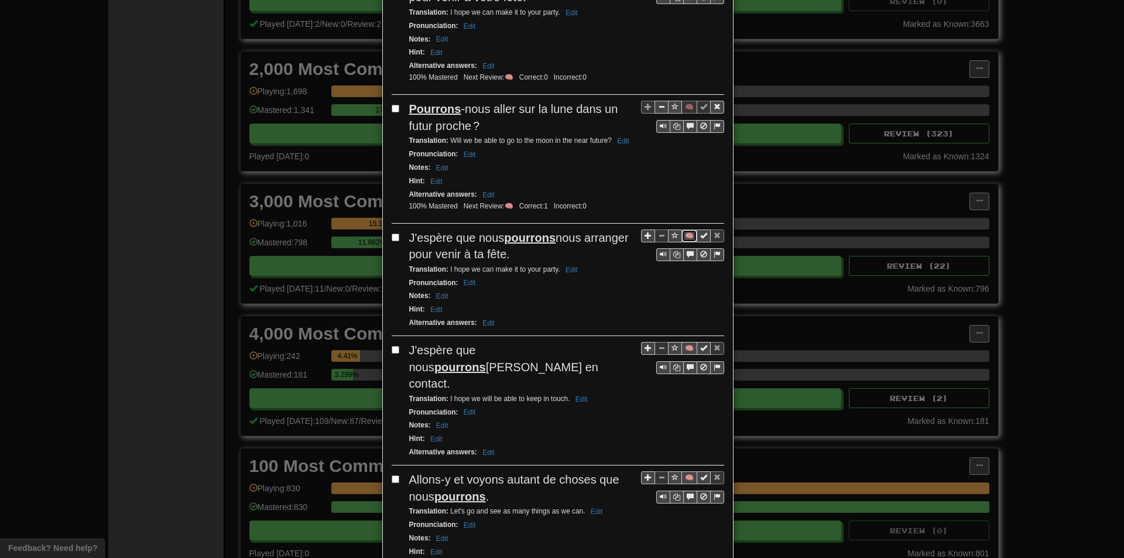
click at [681, 232] on button "🧠" at bounding box center [689, 235] width 16 height 13
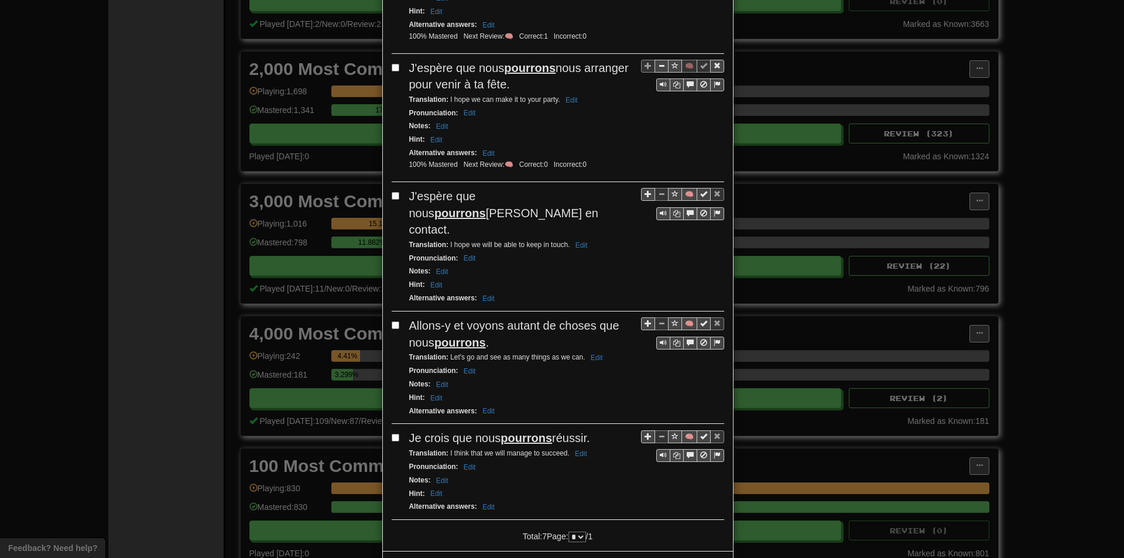
scroll to position [527, 0]
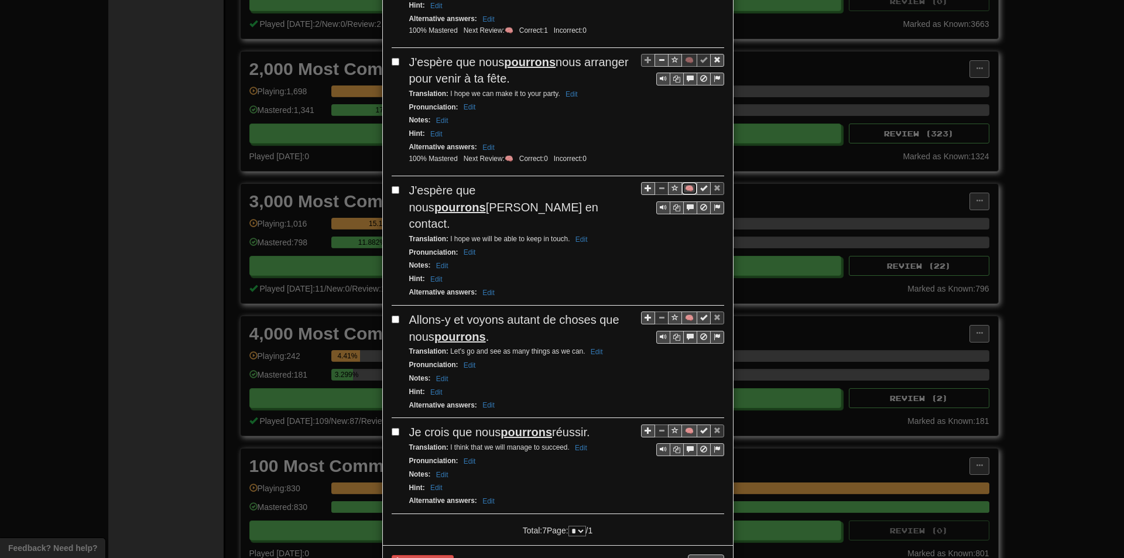
click at [681, 191] on button "🧠" at bounding box center [689, 188] width 16 height 13
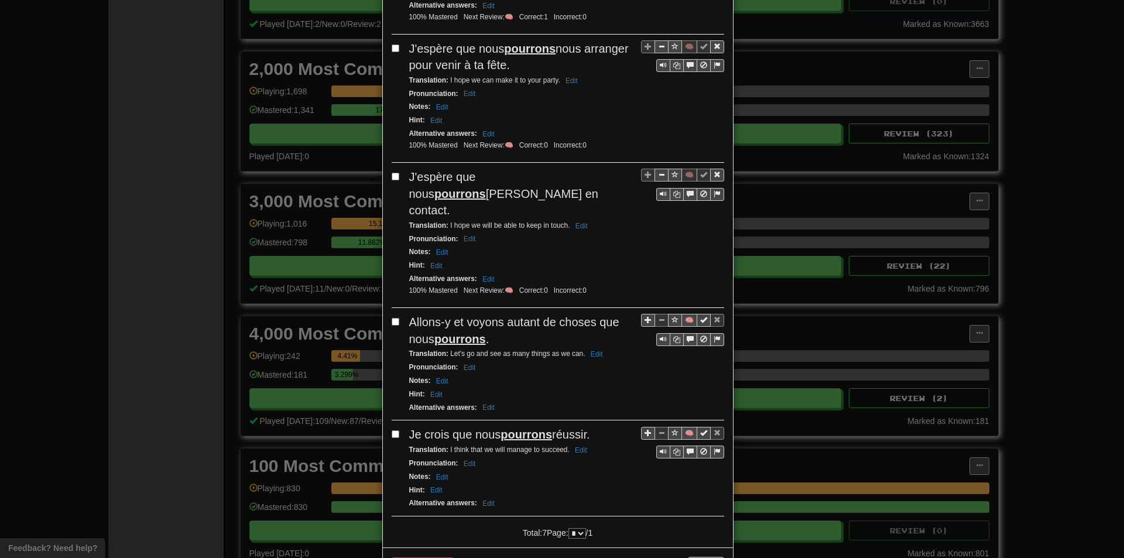
scroll to position [558, 0]
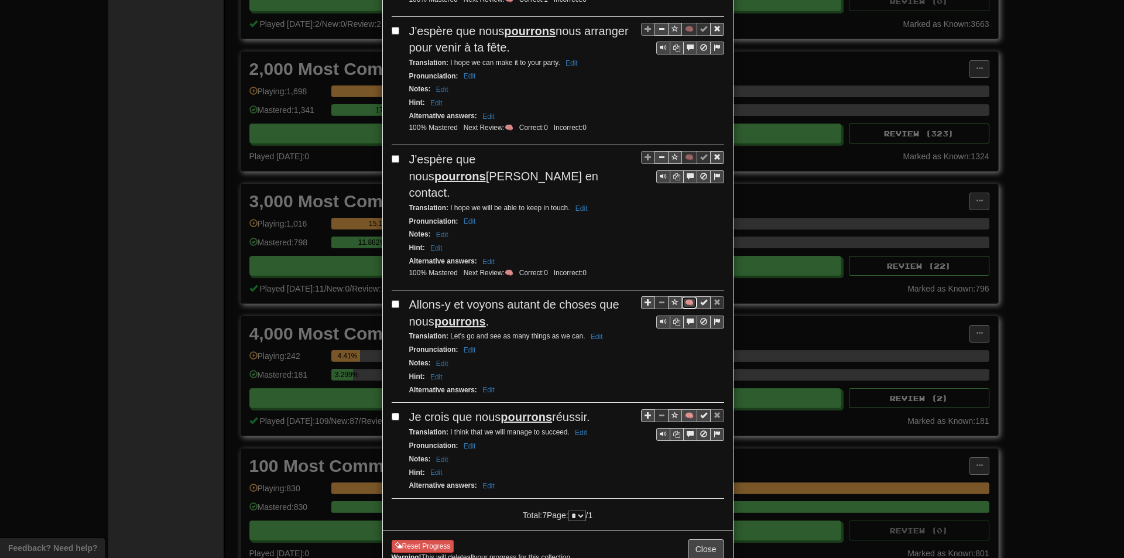
click at [684, 296] on button "🧠" at bounding box center [689, 302] width 16 height 13
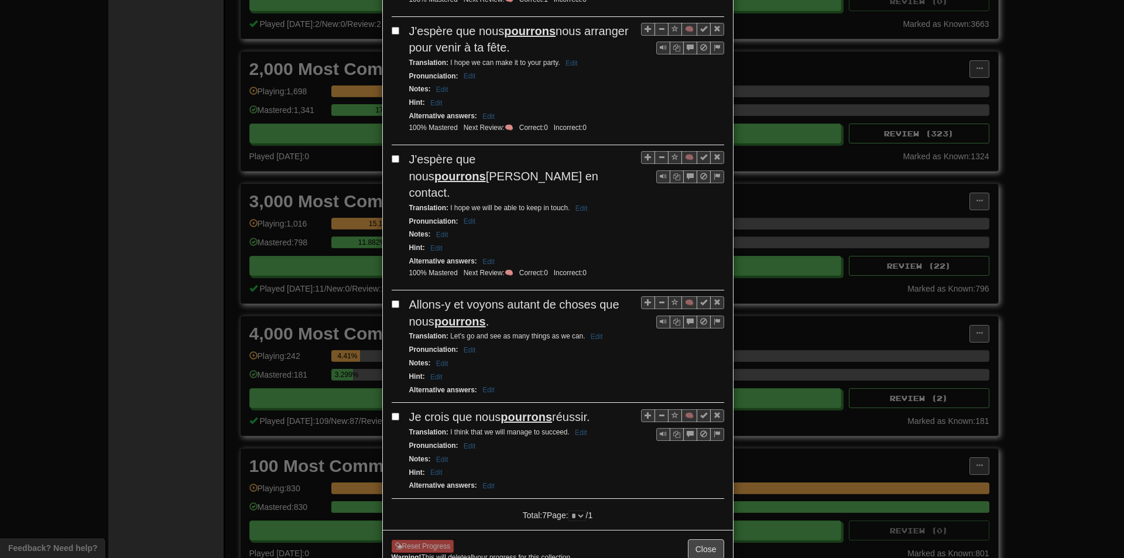
scroll to position [574, 0]
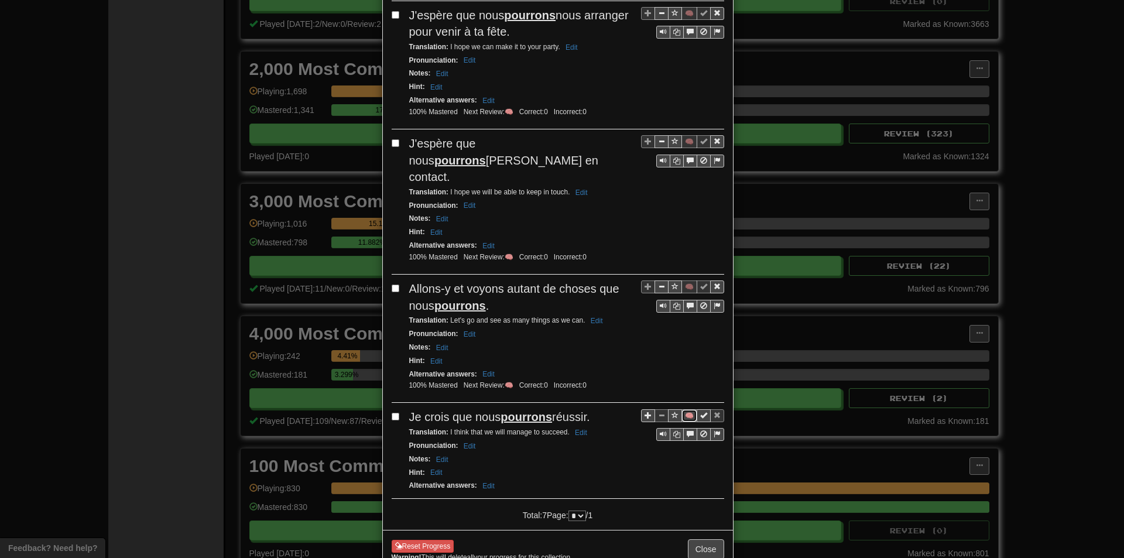
click at [685, 409] on button "🧠" at bounding box center [689, 415] width 16 height 13
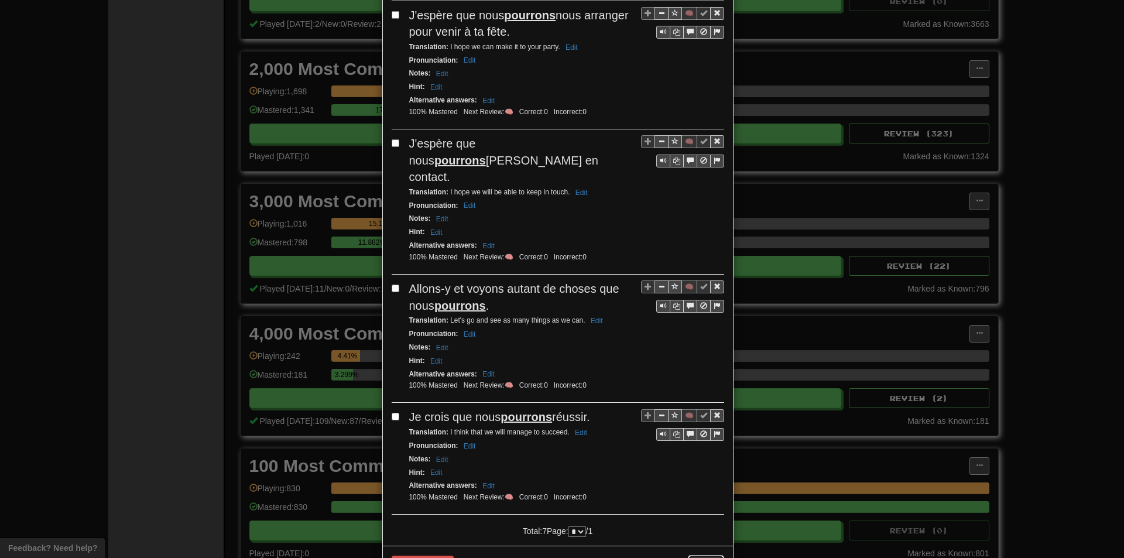
drag, startPoint x: 709, startPoint y: 545, endPoint x: 638, endPoint y: 477, distance: 99.0
click at [711, 555] on button "Close" at bounding box center [706, 565] width 36 height 20
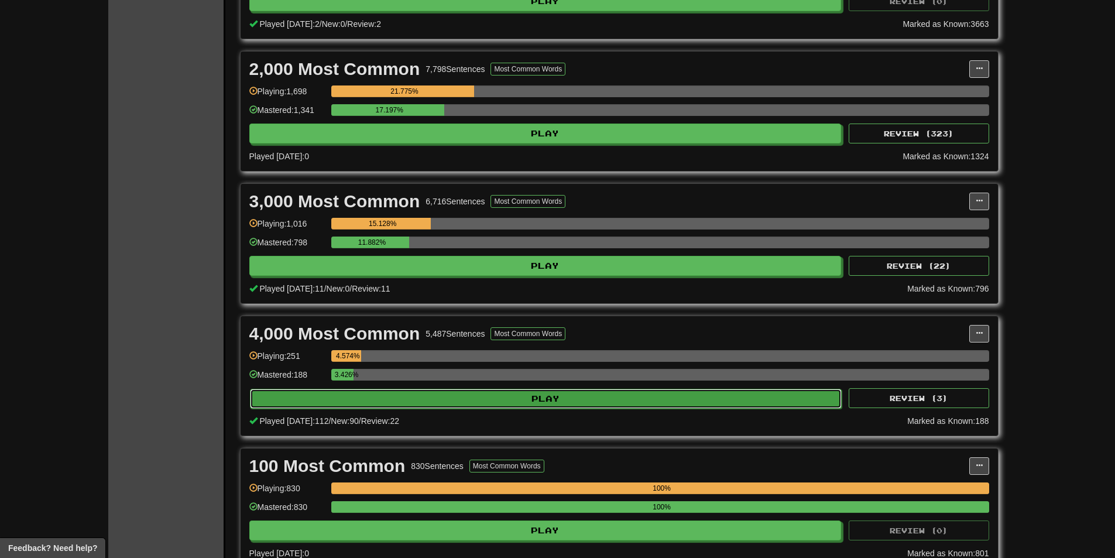
click at [396, 397] on button "Play" at bounding box center [546, 399] width 592 height 20
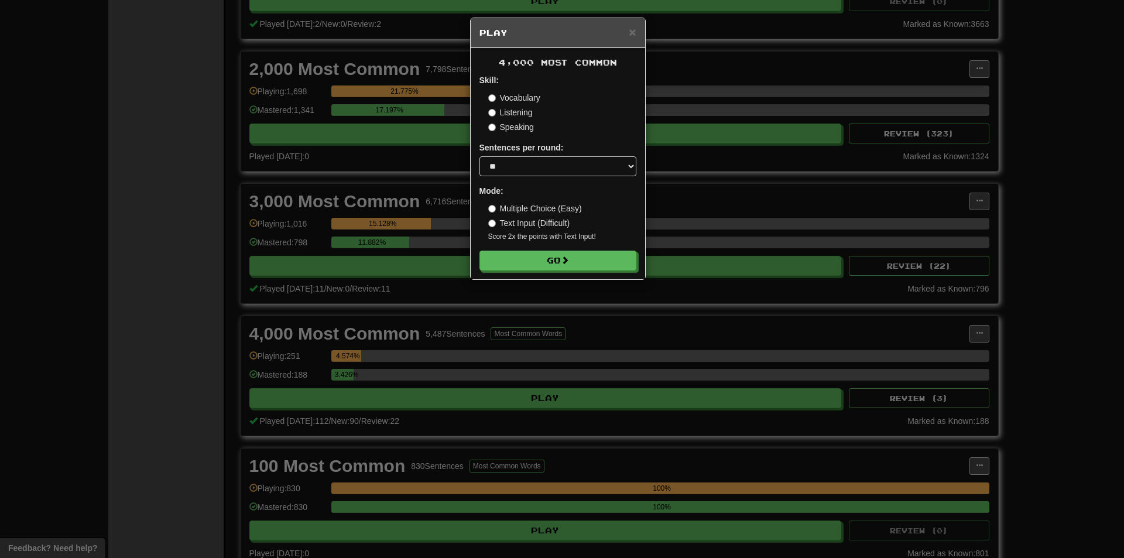
click at [119, 314] on div "× Play 4,000 Most Common Skill: Vocabulary Listening Speaking Sentences per rou…" at bounding box center [562, 279] width 1124 height 558
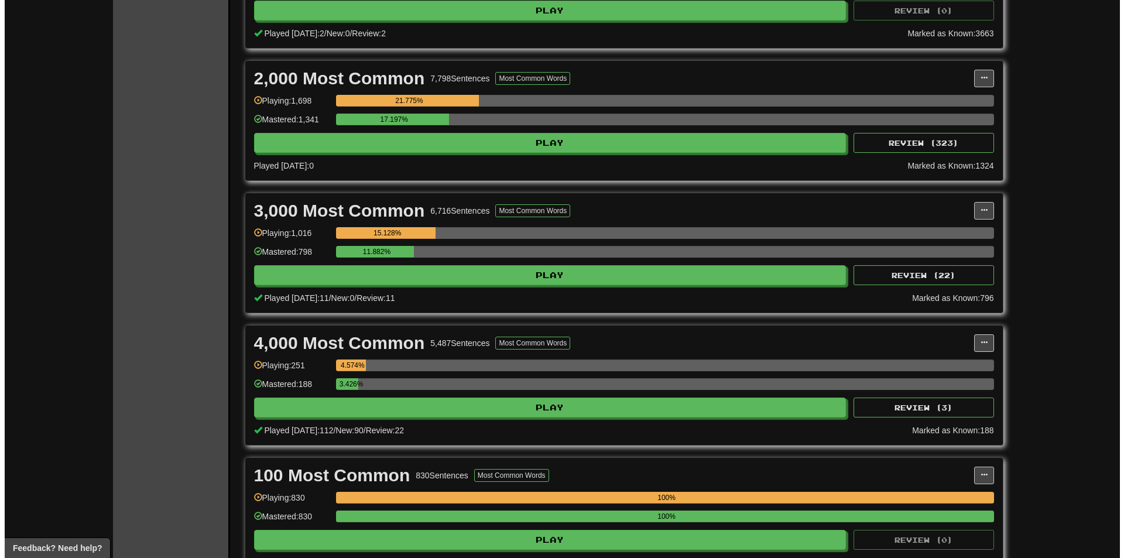
scroll to position [351, 0]
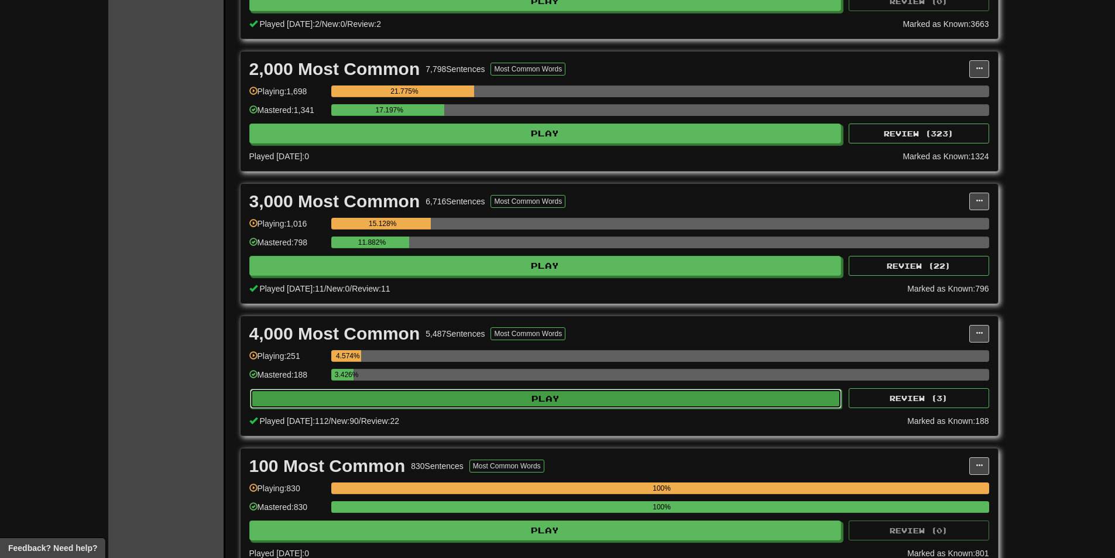
click at [319, 395] on button "Play" at bounding box center [546, 399] width 592 height 20
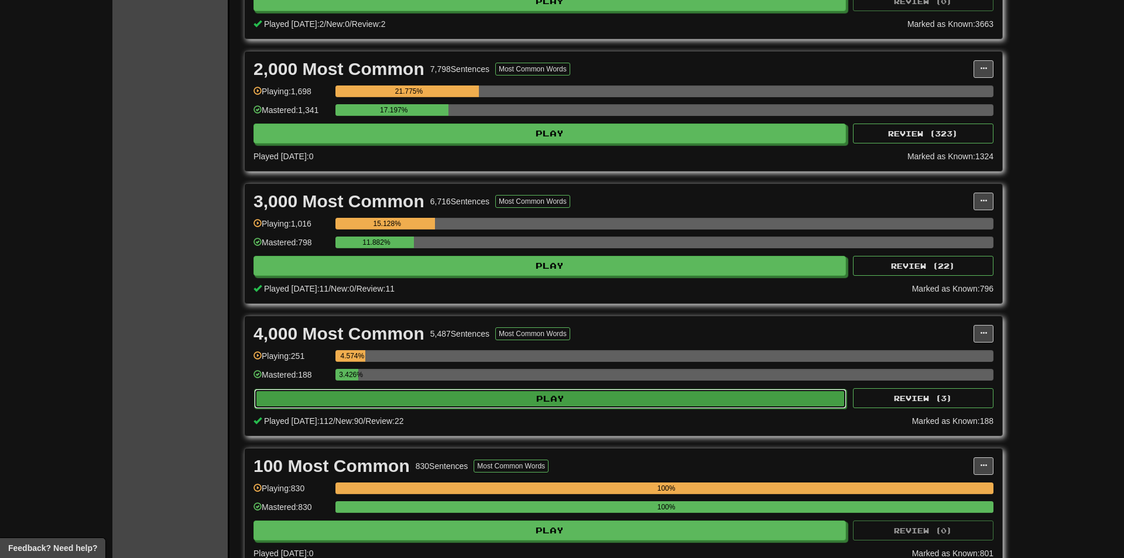
select select "**"
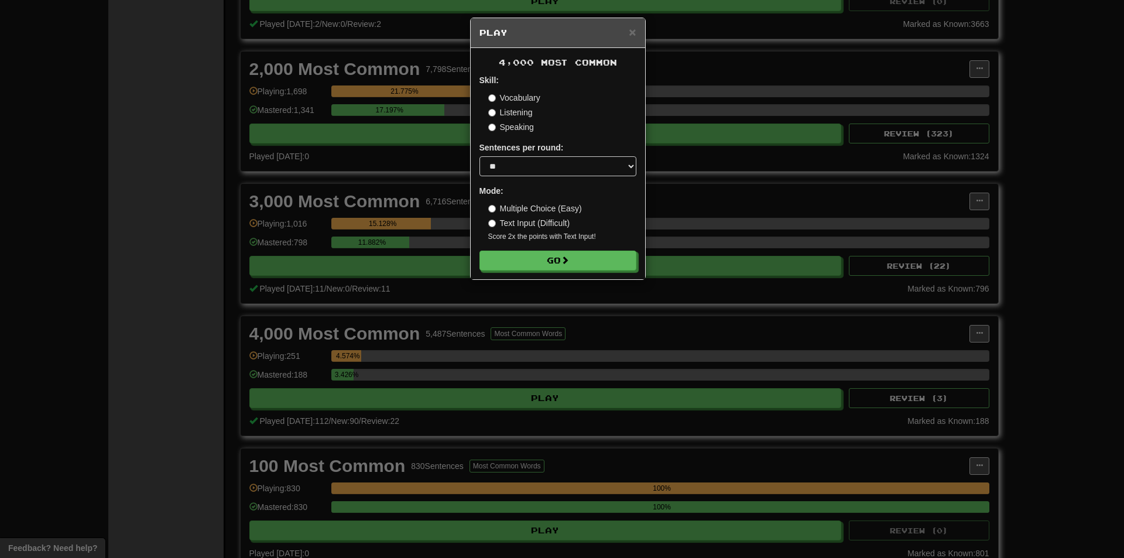
click at [498, 245] on form "Skill: Vocabulary Listening Speaking Sentences per round: * ** ** ** ** ** *** …" at bounding box center [557, 172] width 157 height 196
click at [507, 253] on button "Go" at bounding box center [558, 261] width 157 height 20
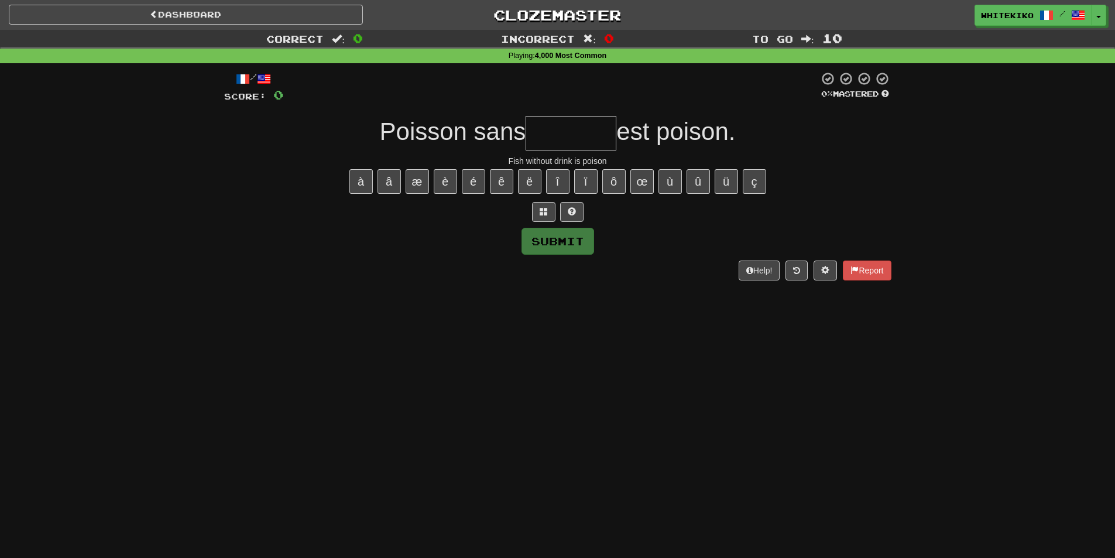
click at [583, 139] on input "text" at bounding box center [571, 133] width 91 height 35
type input "*******"
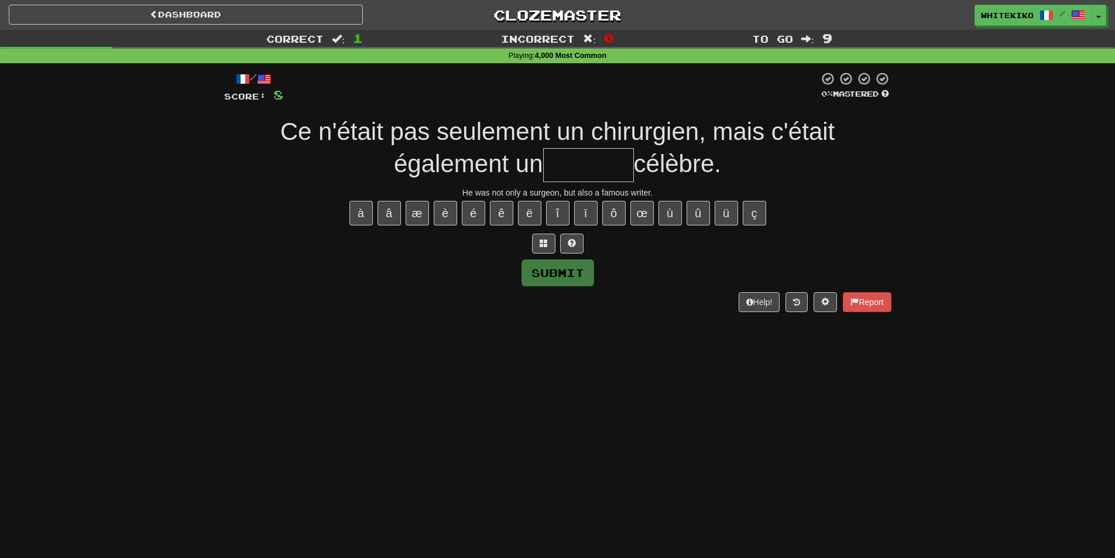
type input "*"
type input "********"
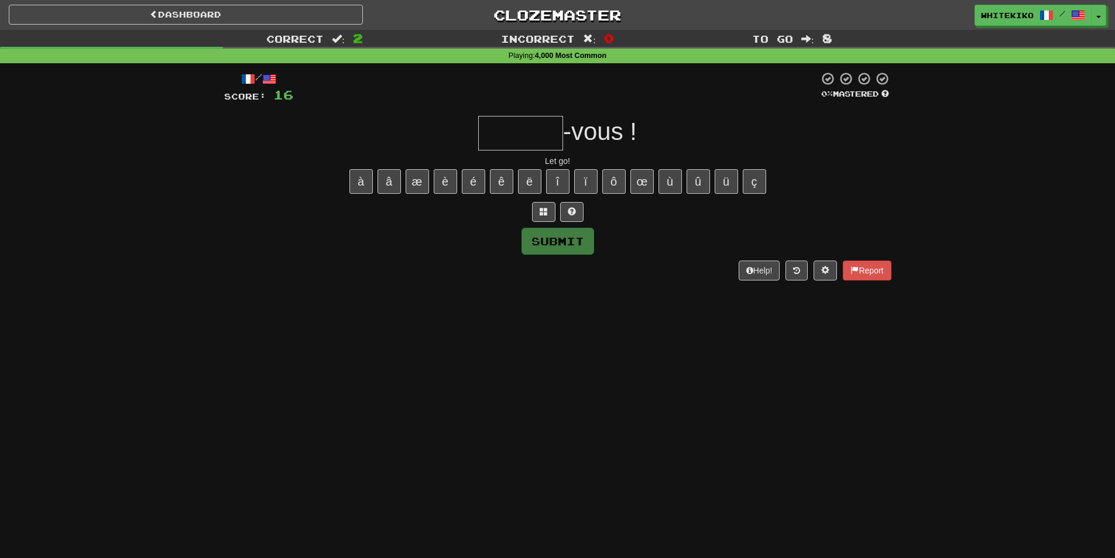
type input "*"
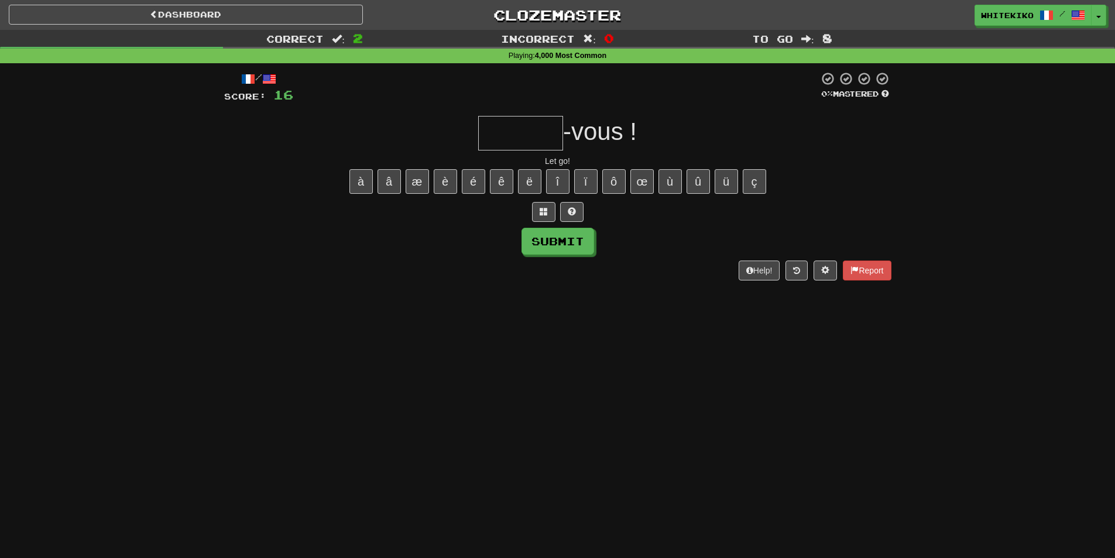
type input "*"
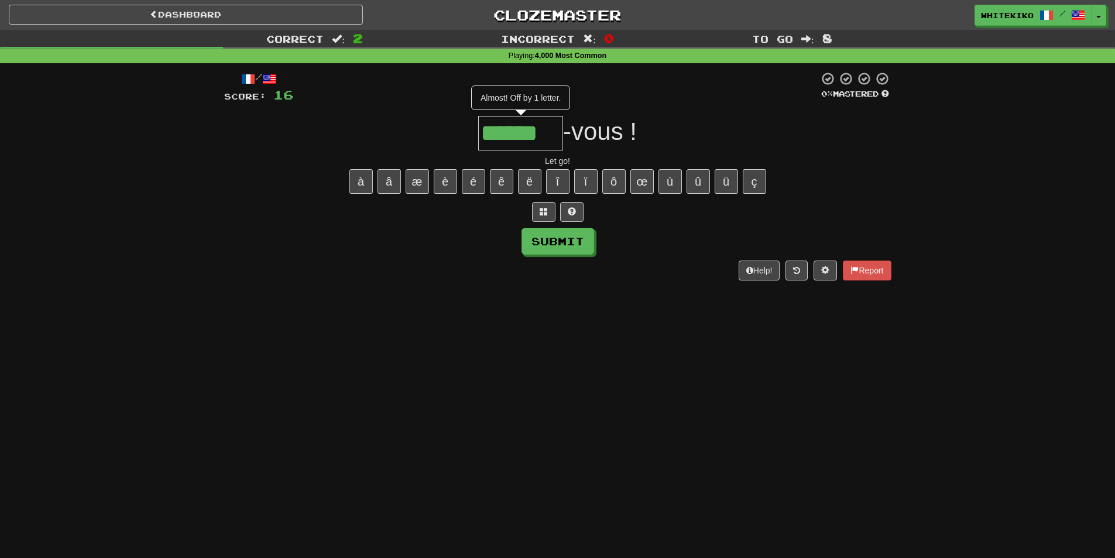
type input "******"
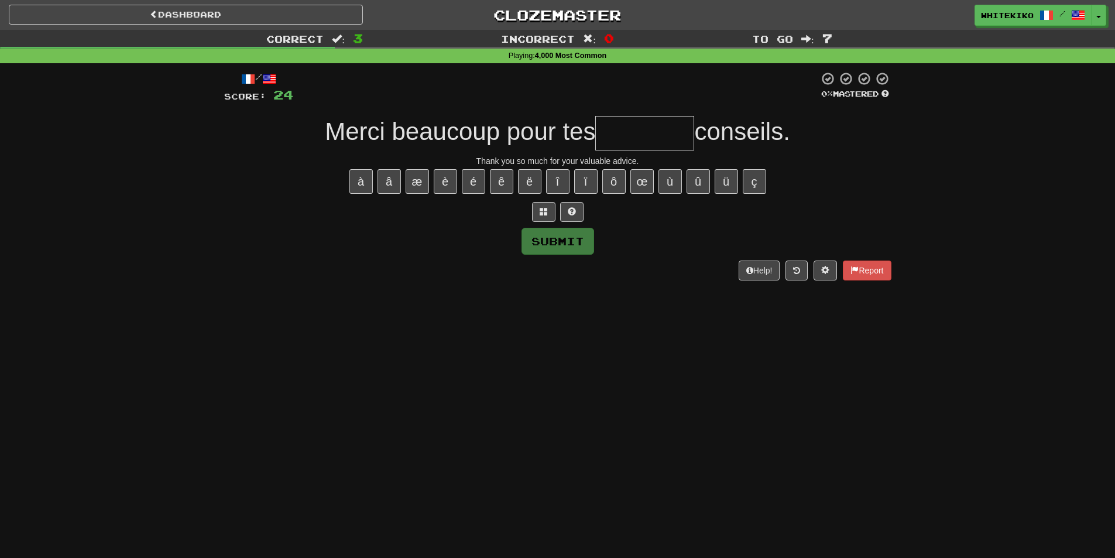
type input "*"
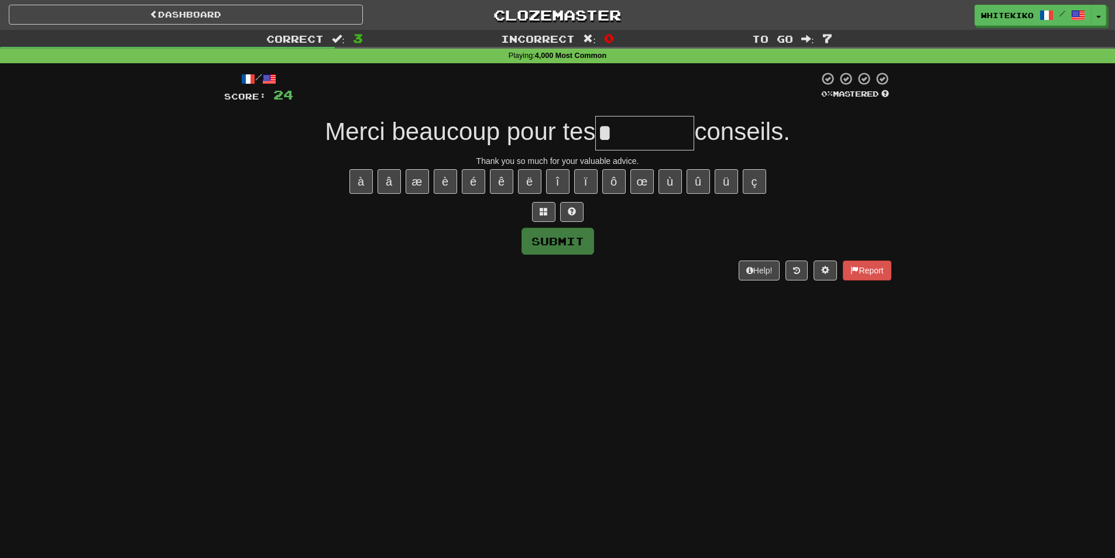
type input "********"
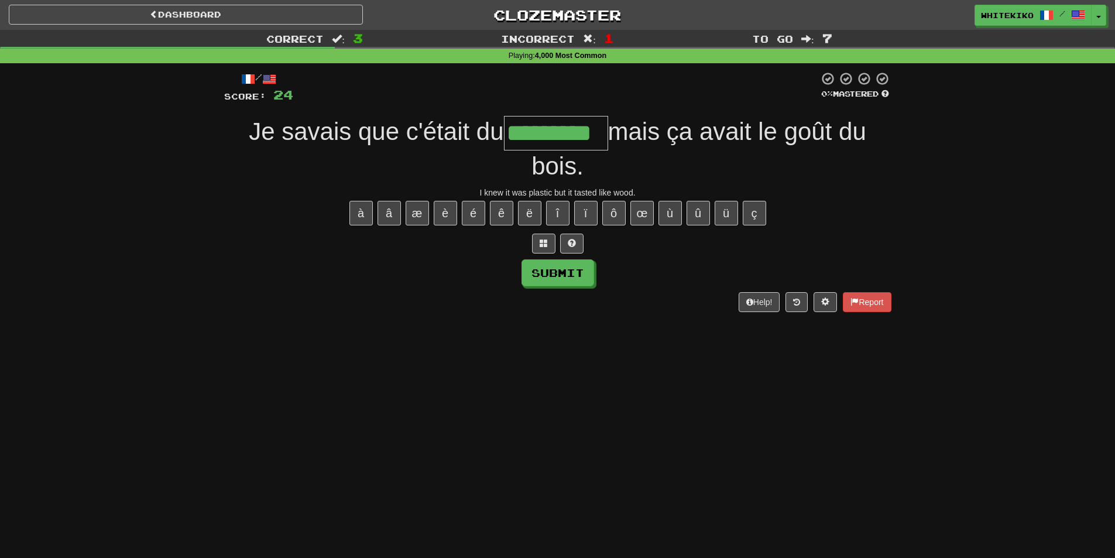
type input "*********"
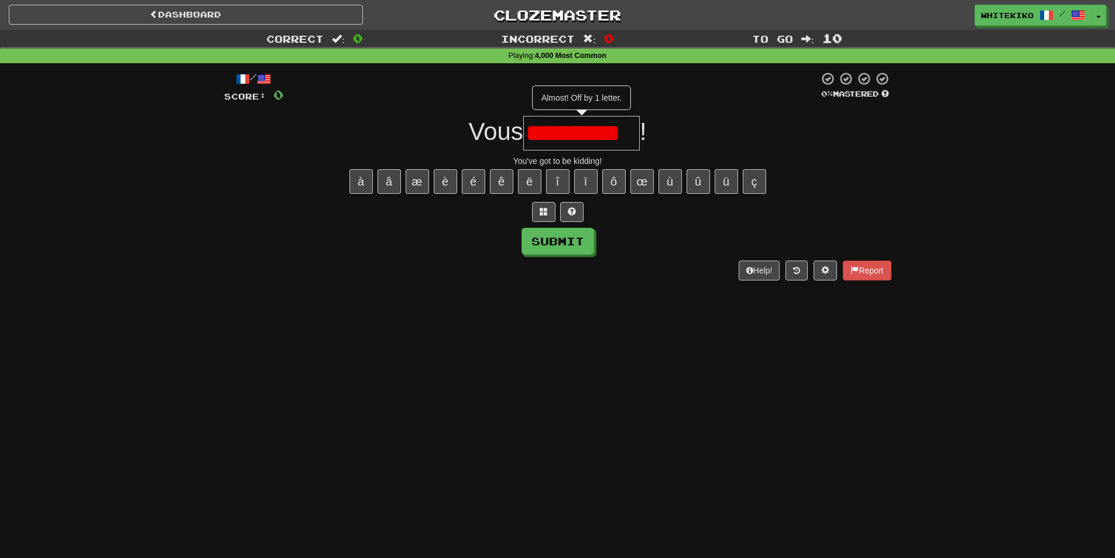
type input "**********"
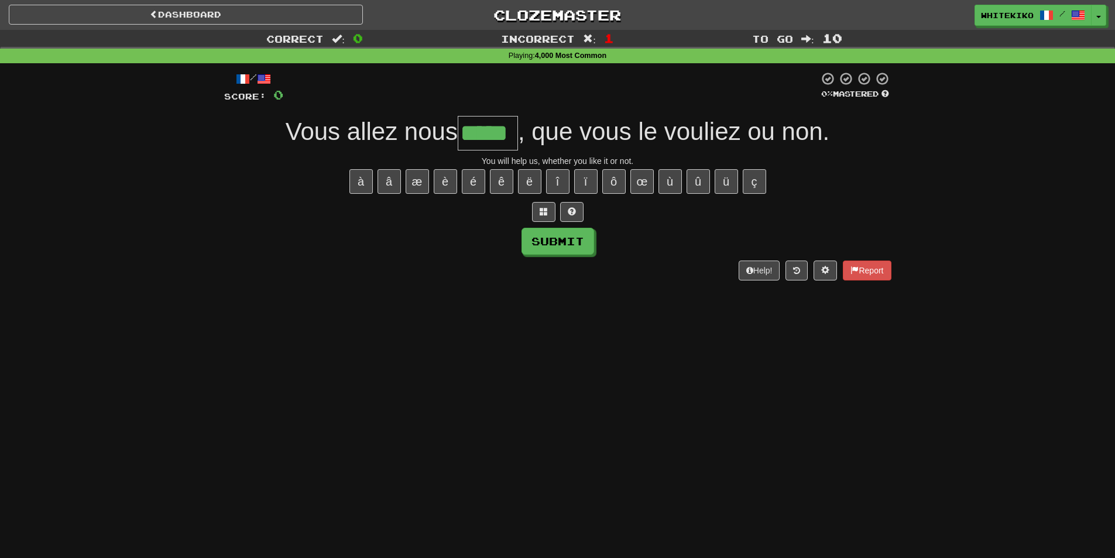
type input "*****"
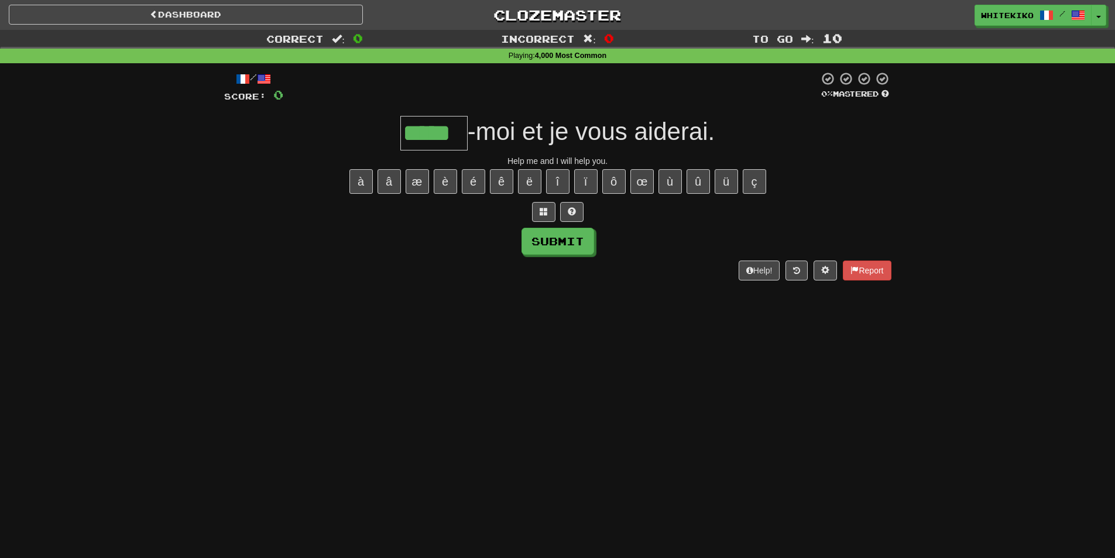
type input "*****"
type input "*"
type input "*****"
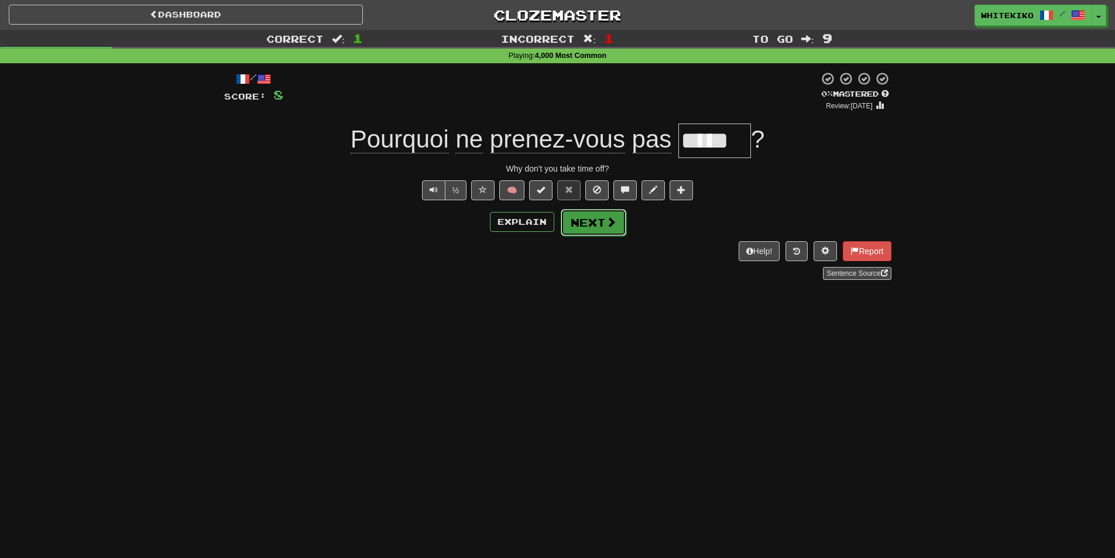
click at [564, 225] on button "Next" at bounding box center [594, 222] width 66 height 27
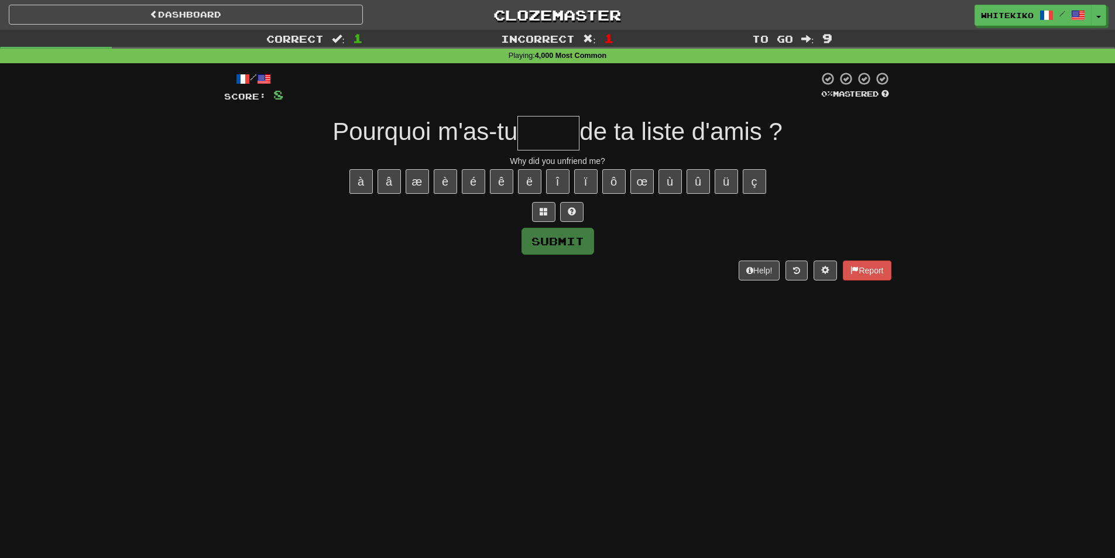
type input "*"
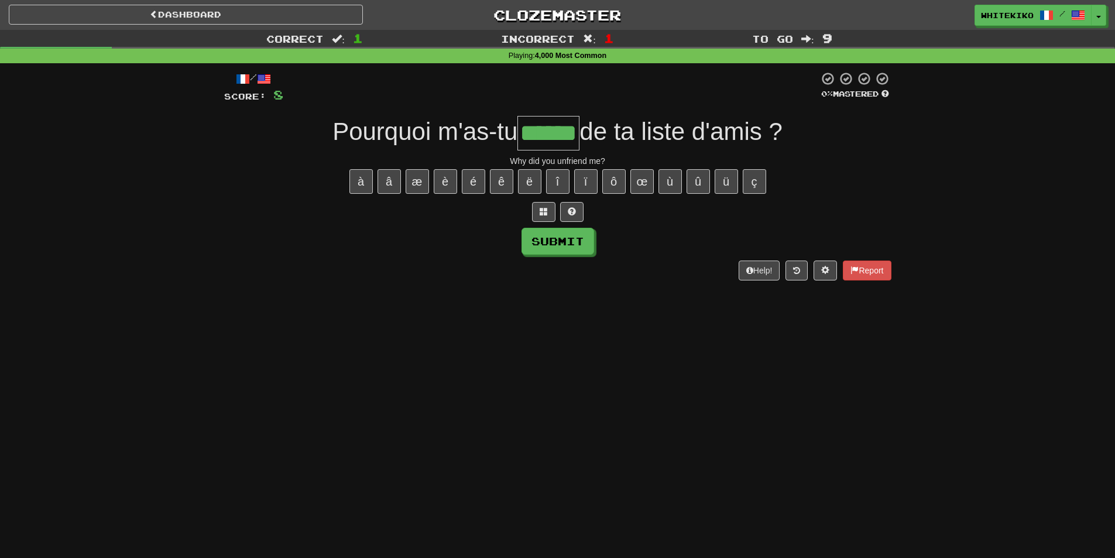
type input "******"
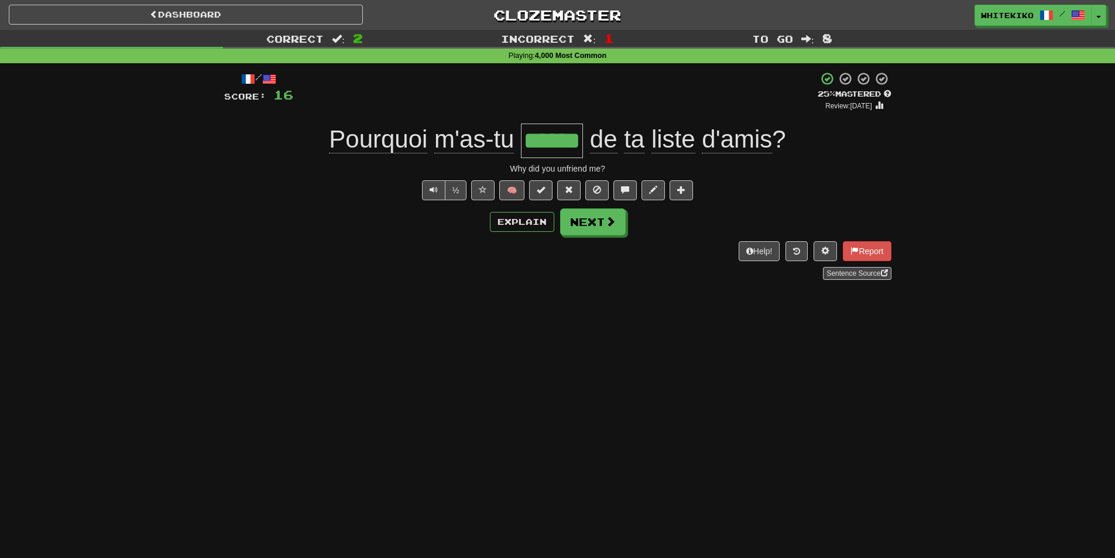
click at [403, 282] on div "/ Score: 16 + 8 25 % Mastered Review: 2025-09-15 Pourquoi m'as-tu ****** de ta …" at bounding box center [557, 179] width 667 height 233
click at [591, 221] on button "Next" at bounding box center [594, 222] width 66 height 27
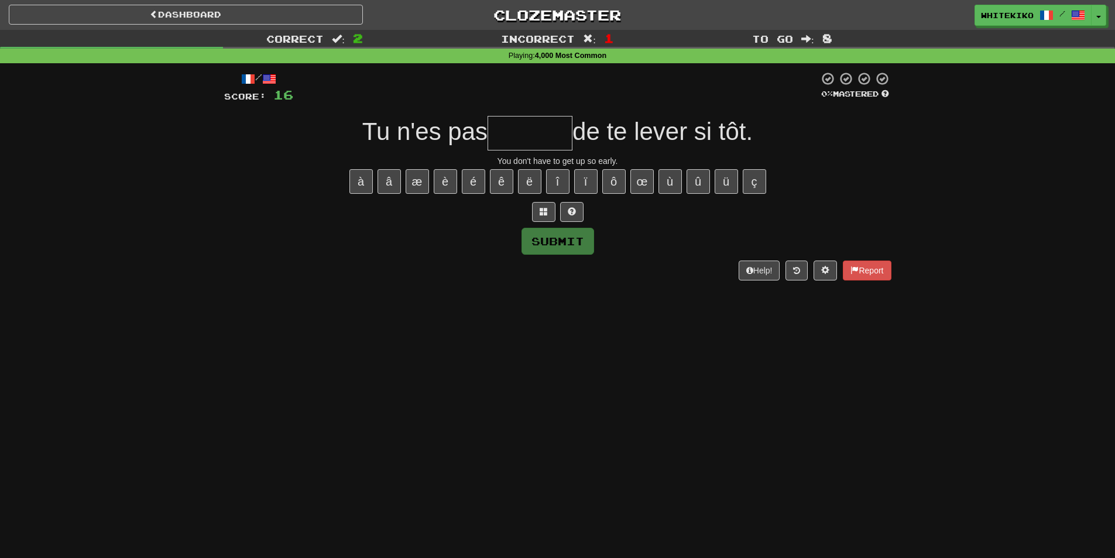
type input "*"
type input "*******"
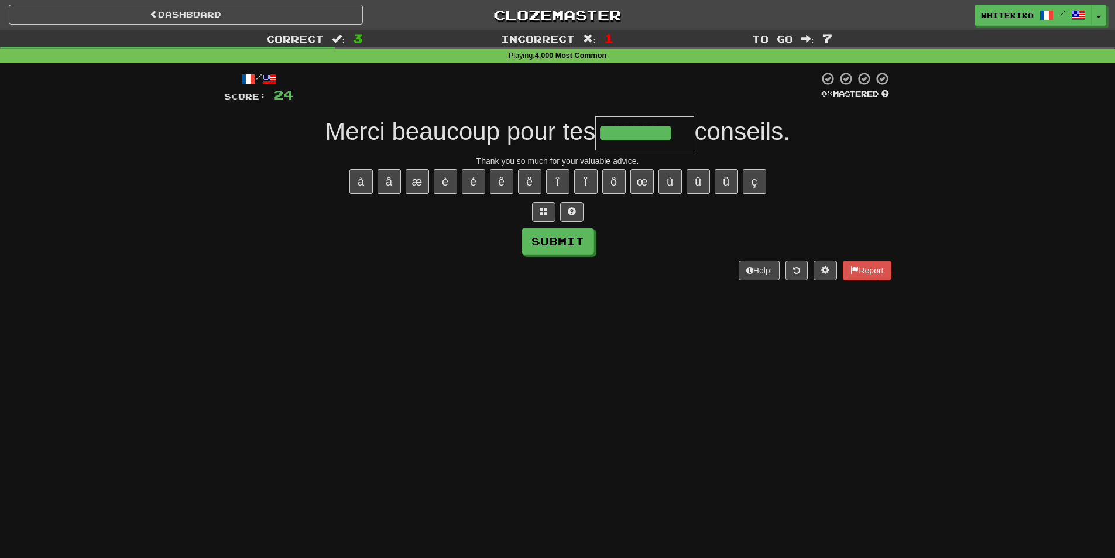
type input "********"
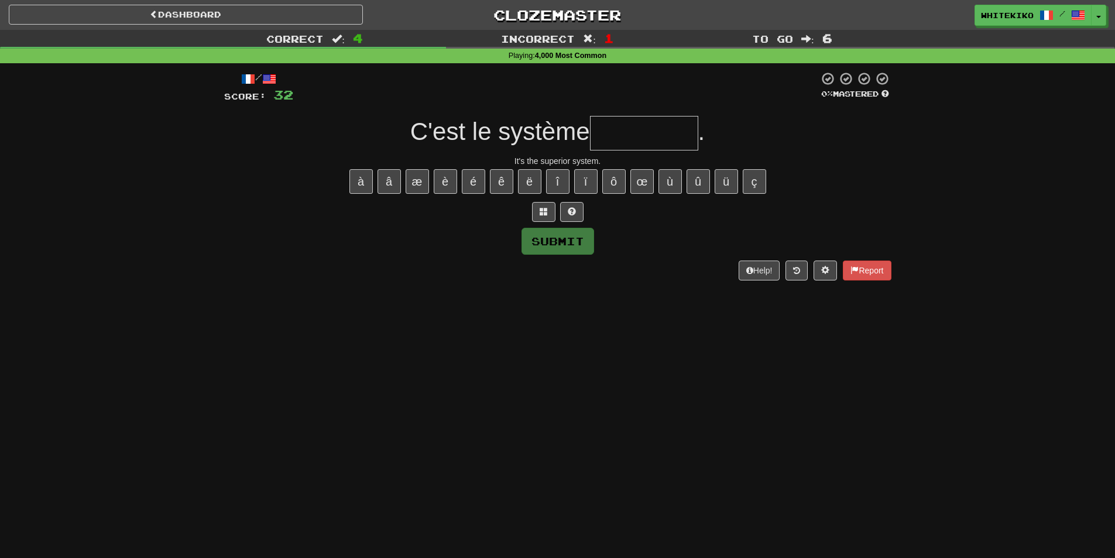
type input "*"
type input "*********"
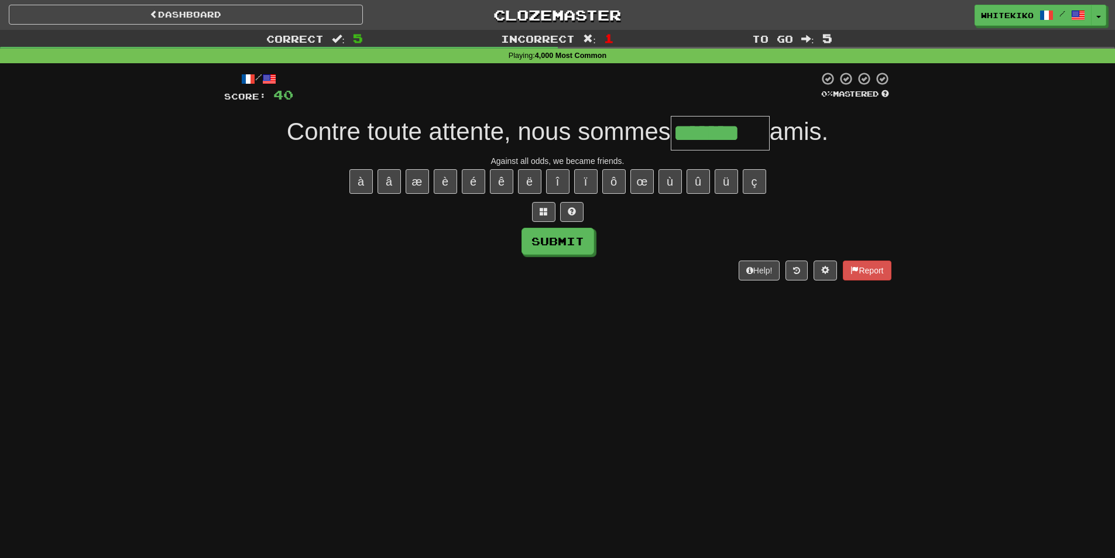
type input "*******"
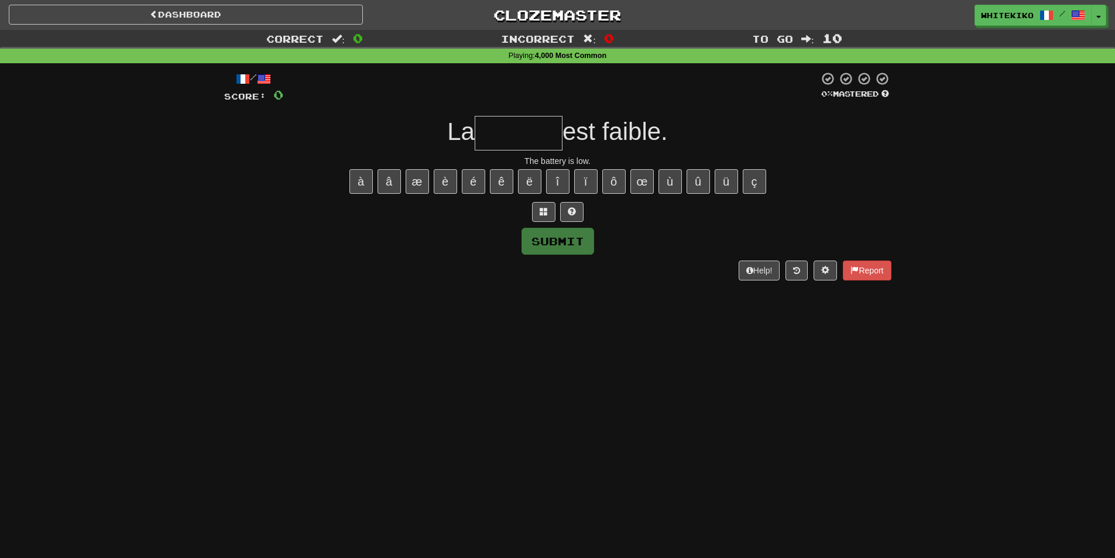
click at [485, 127] on input "text" at bounding box center [519, 133] width 88 height 35
type input "********"
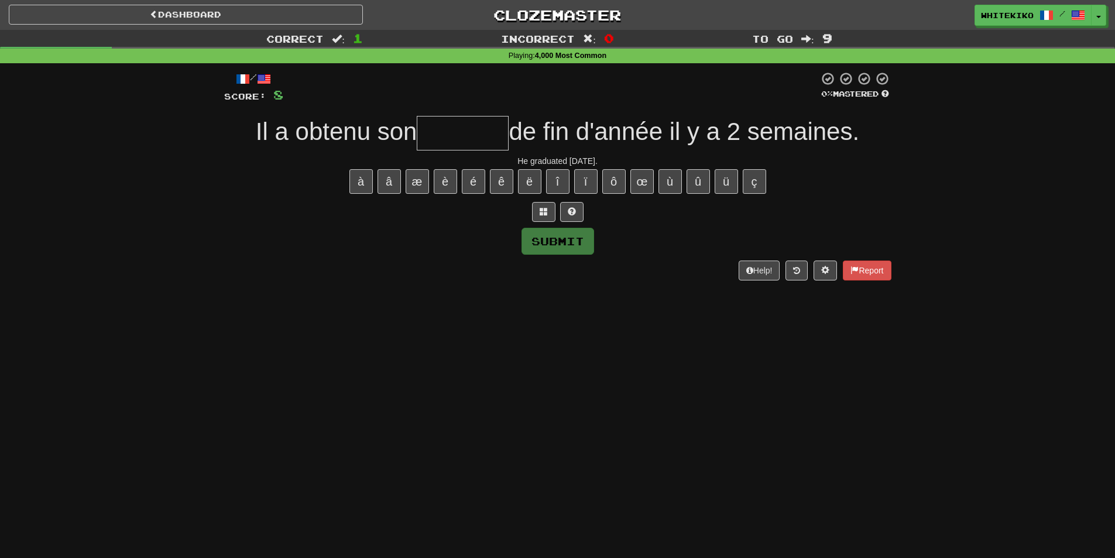
type input "*"
type input "*******"
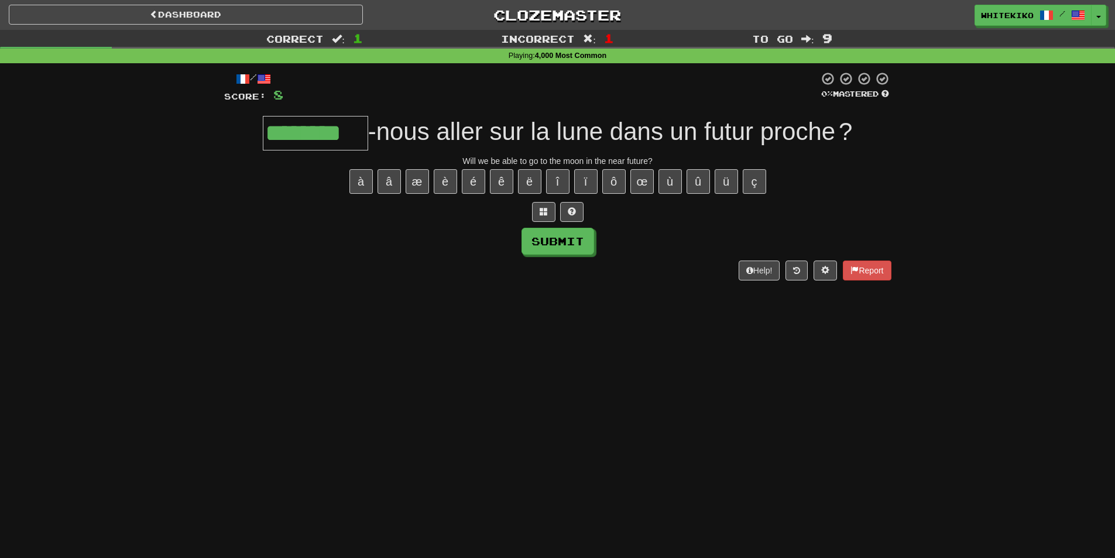
type input "********"
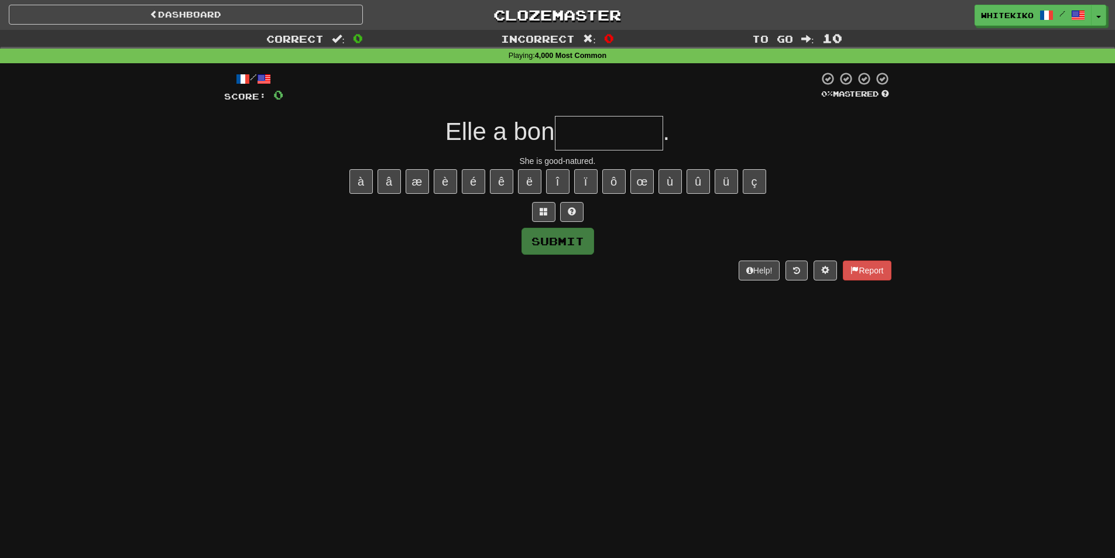
type input "*"
type input "*********"
type input "*"
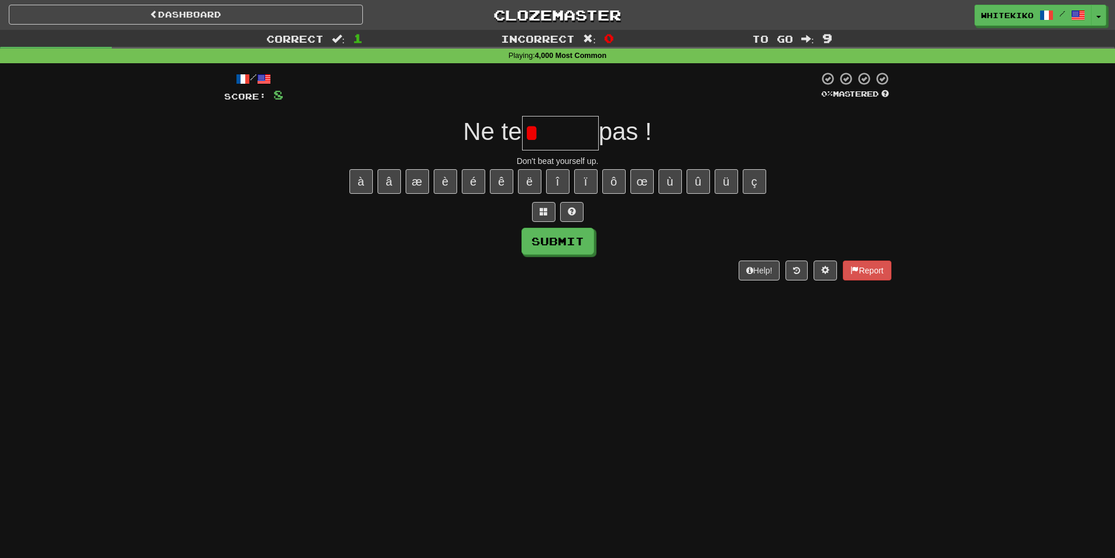
type input "*******"
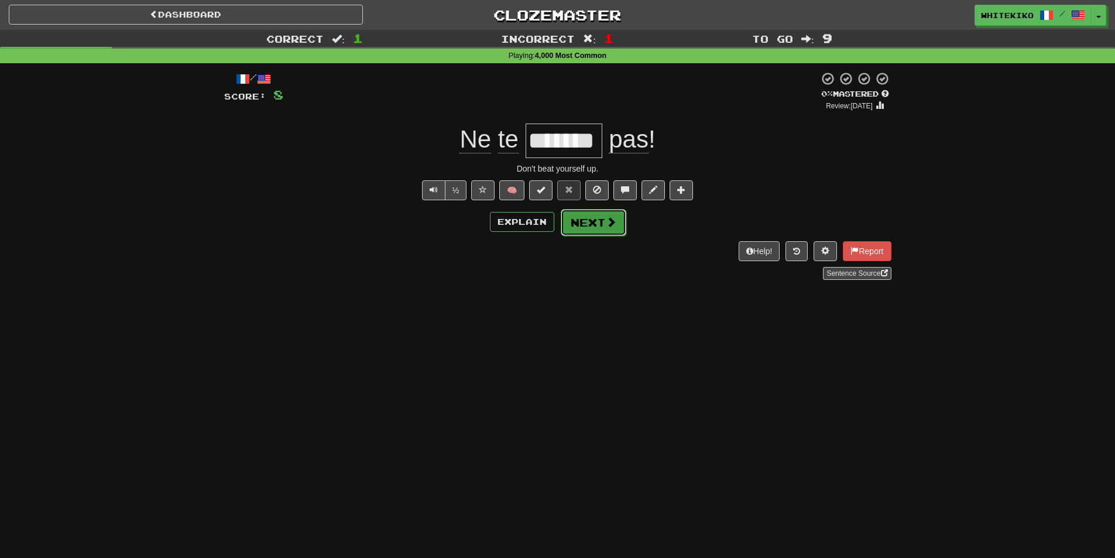
click at [573, 222] on button "Next" at bounding box center [594, 222] width 66 height 27
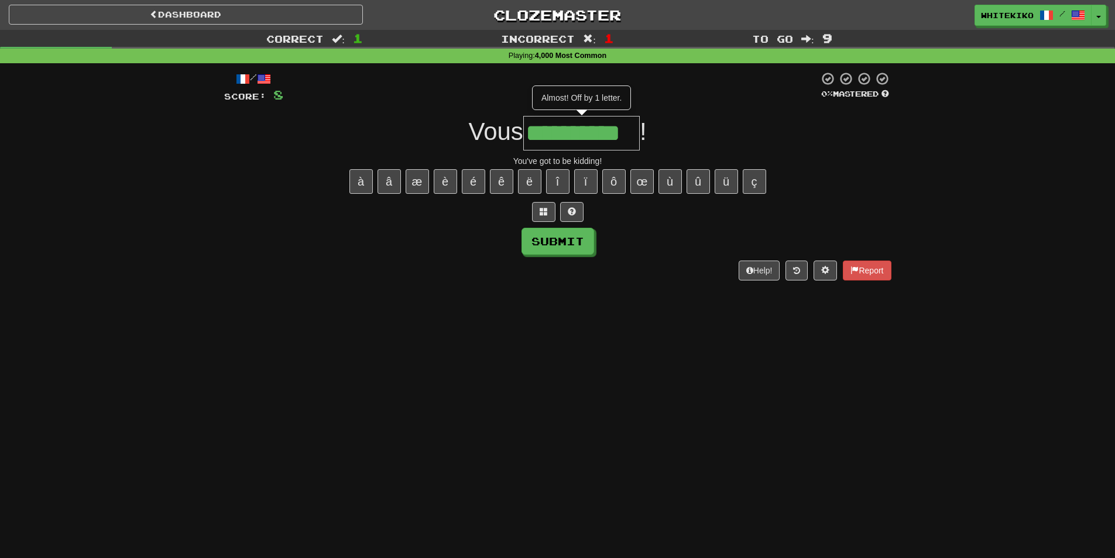
type input "**********"
